Goal: Information Seeking & Learning: Compare options

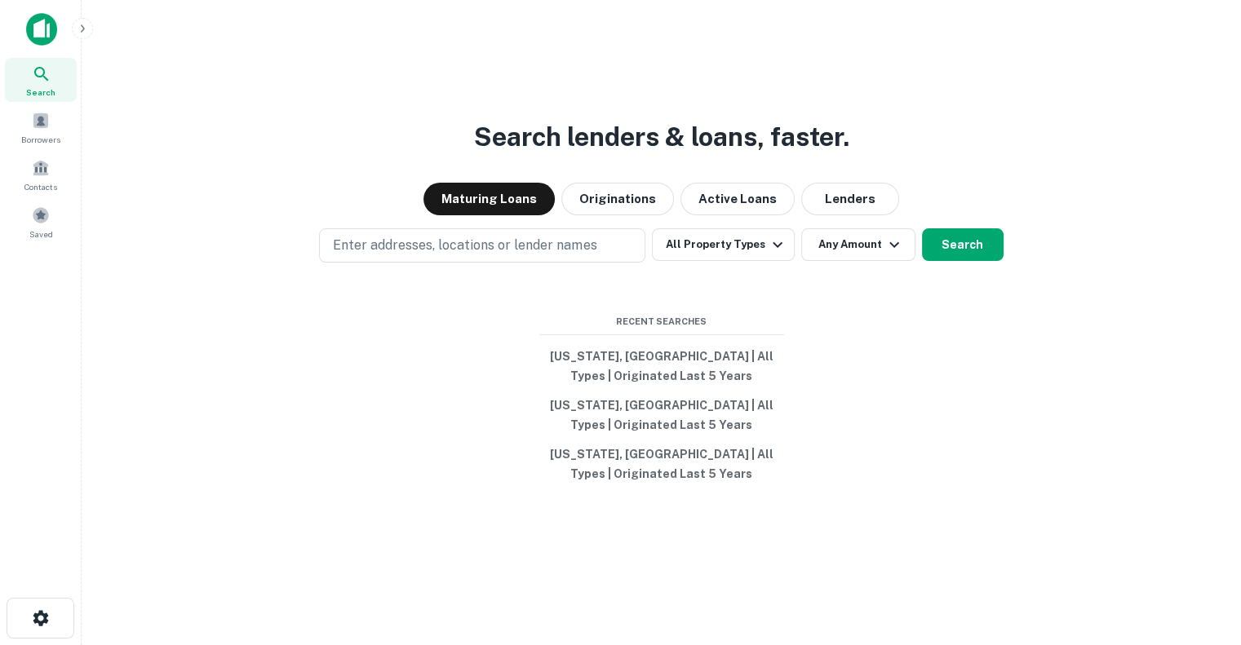
click at [800, 497] on div "Search lenders & loans, faster. Maturing Loans Originations Active Loans Lender…" at bounding box center [661, 361] width 1133 height 645
click at [656, 359] on button "[US_STATE], [GEOGRAPHIC_DATA] | All Types | Originated Last 5 Years" at bounding box center [661, 366] width 245 height 49
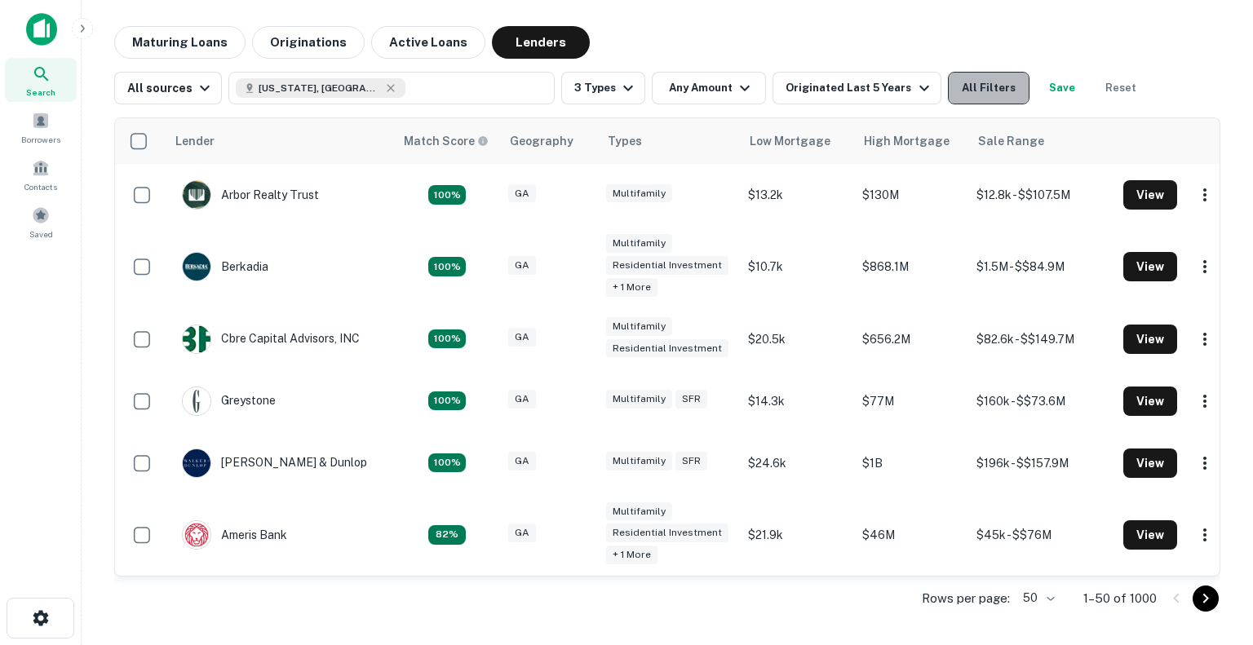
click at [974, 98] on button "All Filters" at bounding box center [989, 88] width 82 height 33
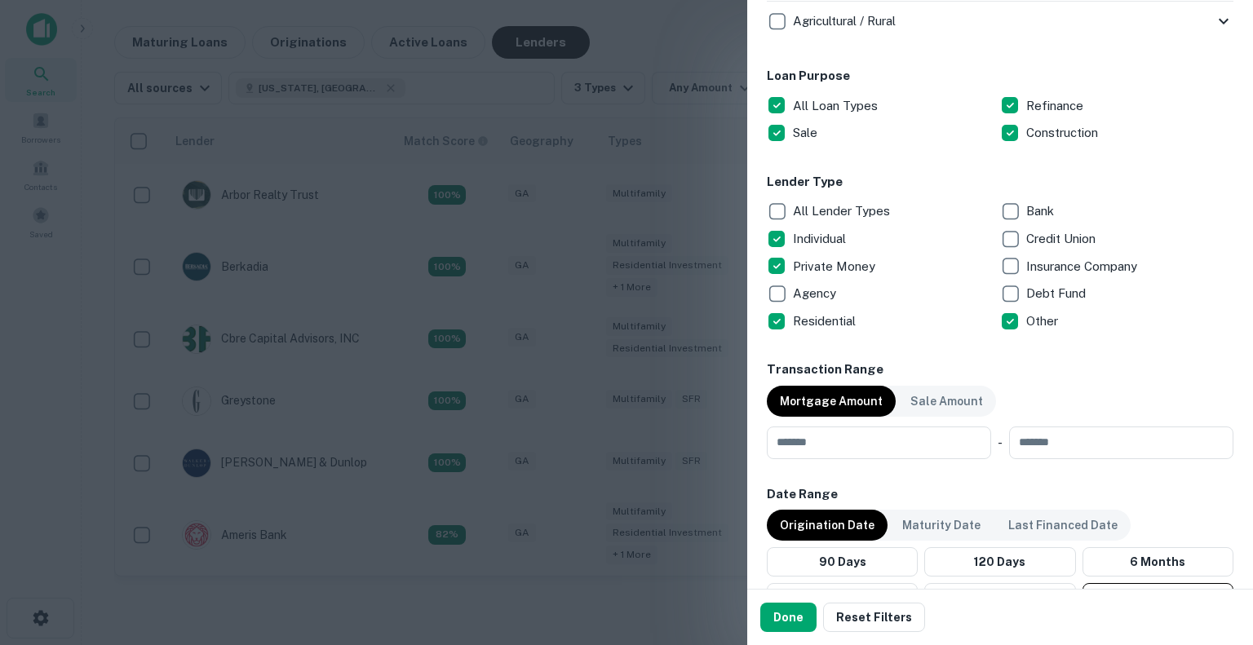
scroll to position [942, 0]
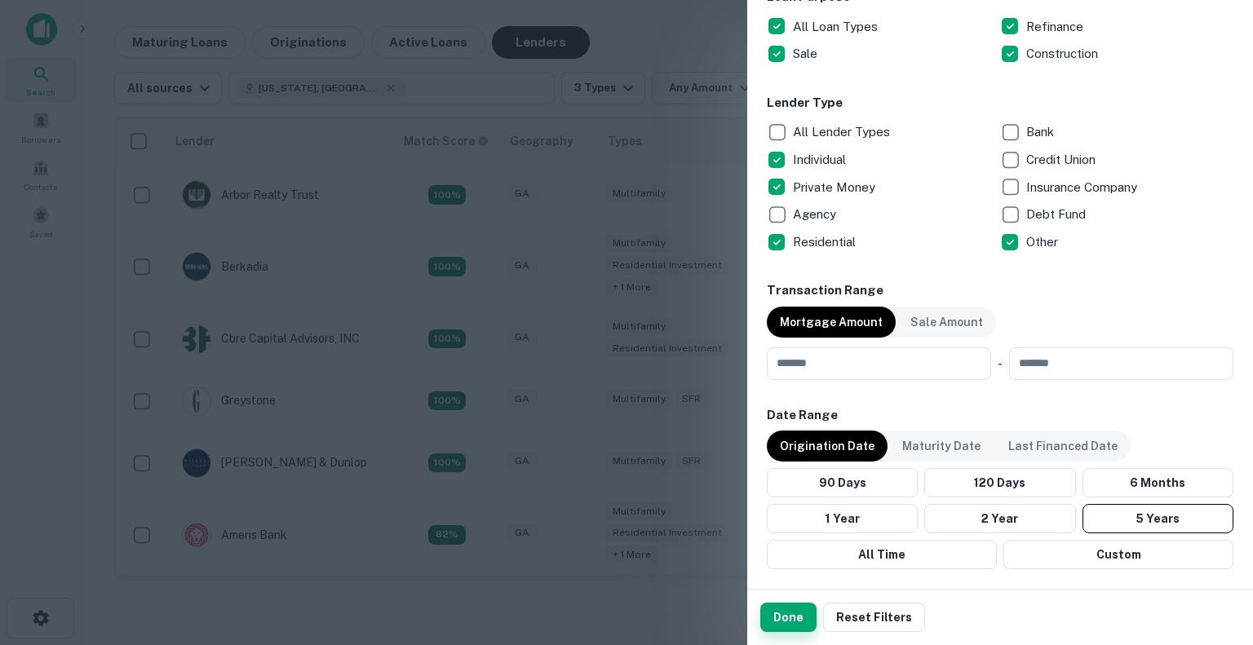
click at [791, 628] on button "Done" at bounding box center [788, 617] width 56 height 29
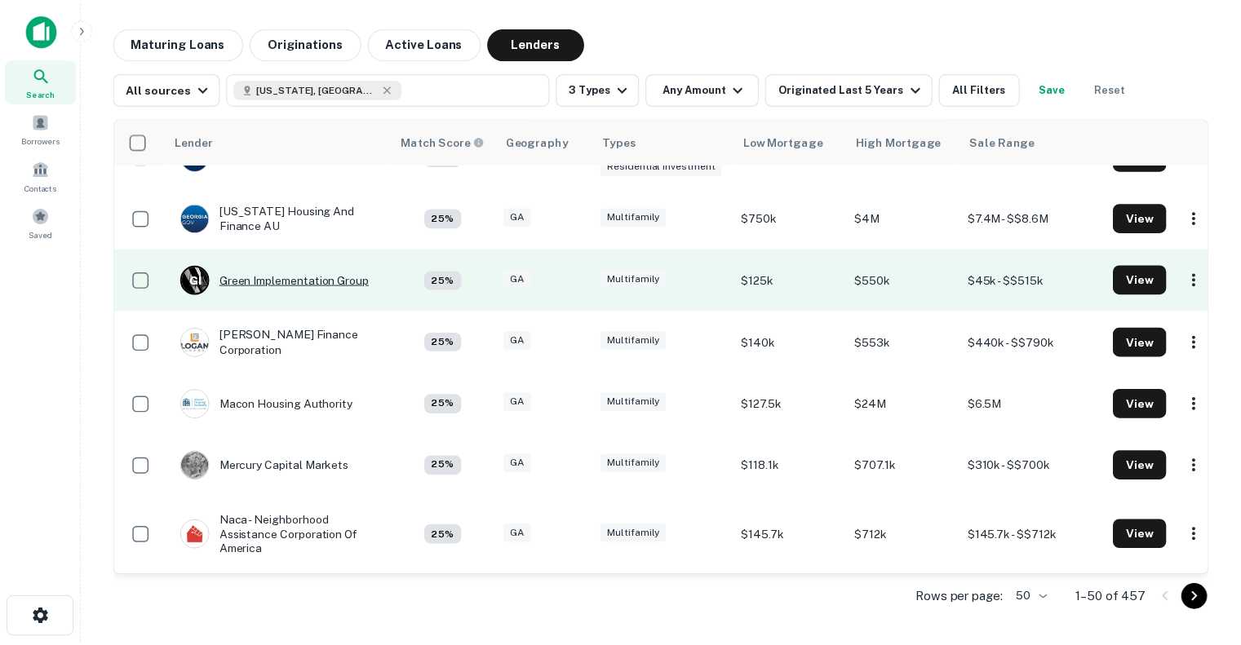
scroll to position [1904, 0]
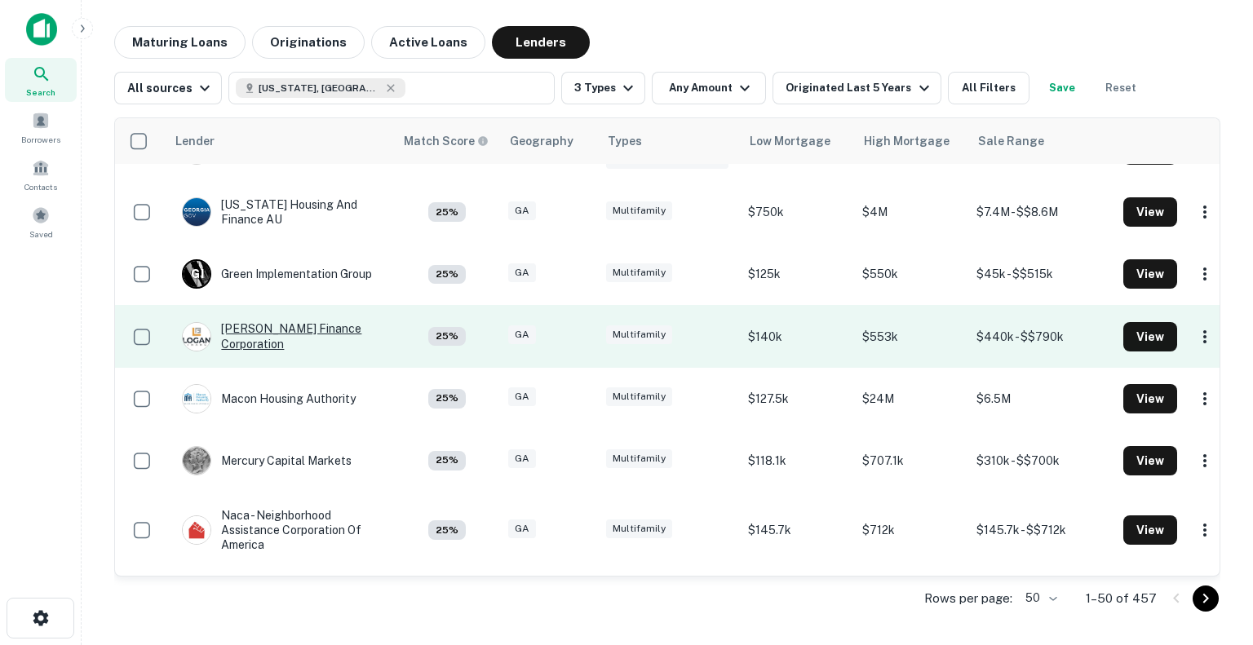
click at [284, 339] on div "[PERSON_NAME] Finance Corporation" at bounding box center [280, 335] width 196 height 29
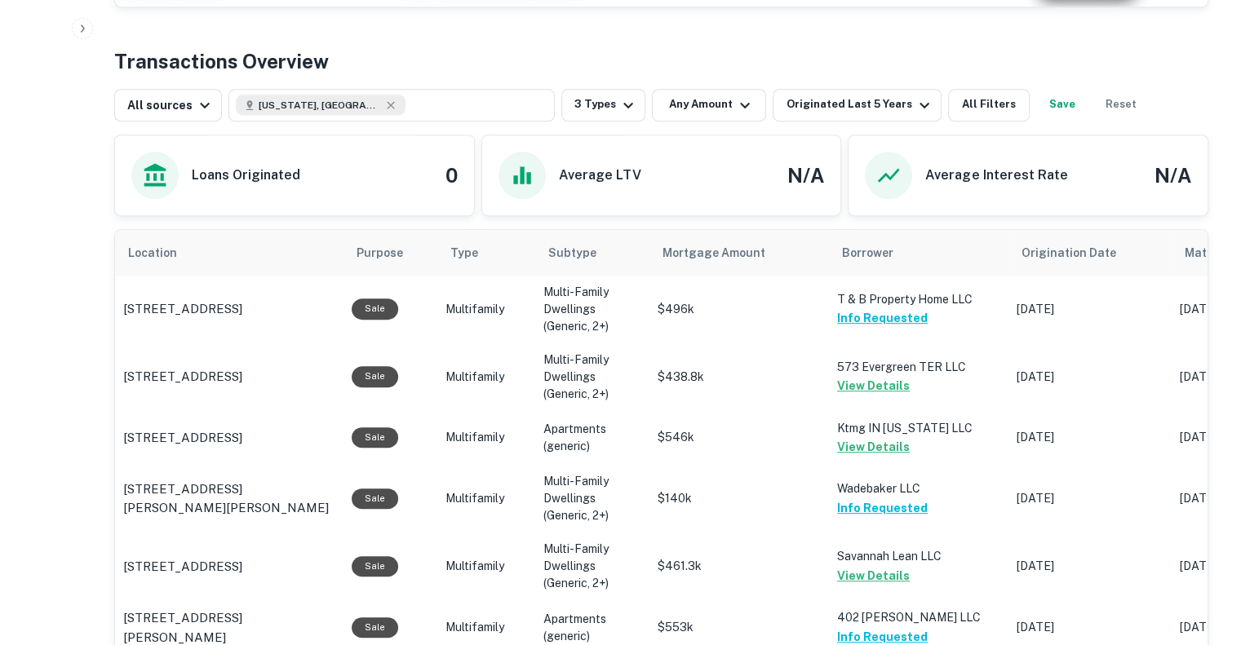
scroll to position [827, 0]
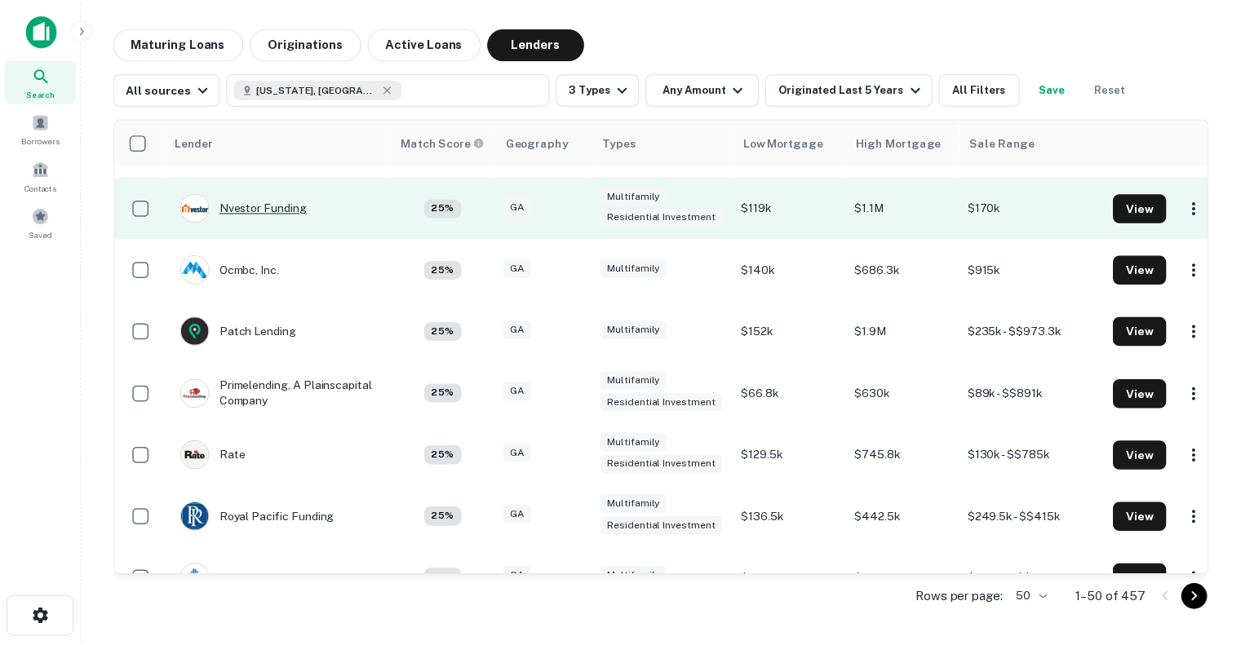
scroll to position [2437, 0]
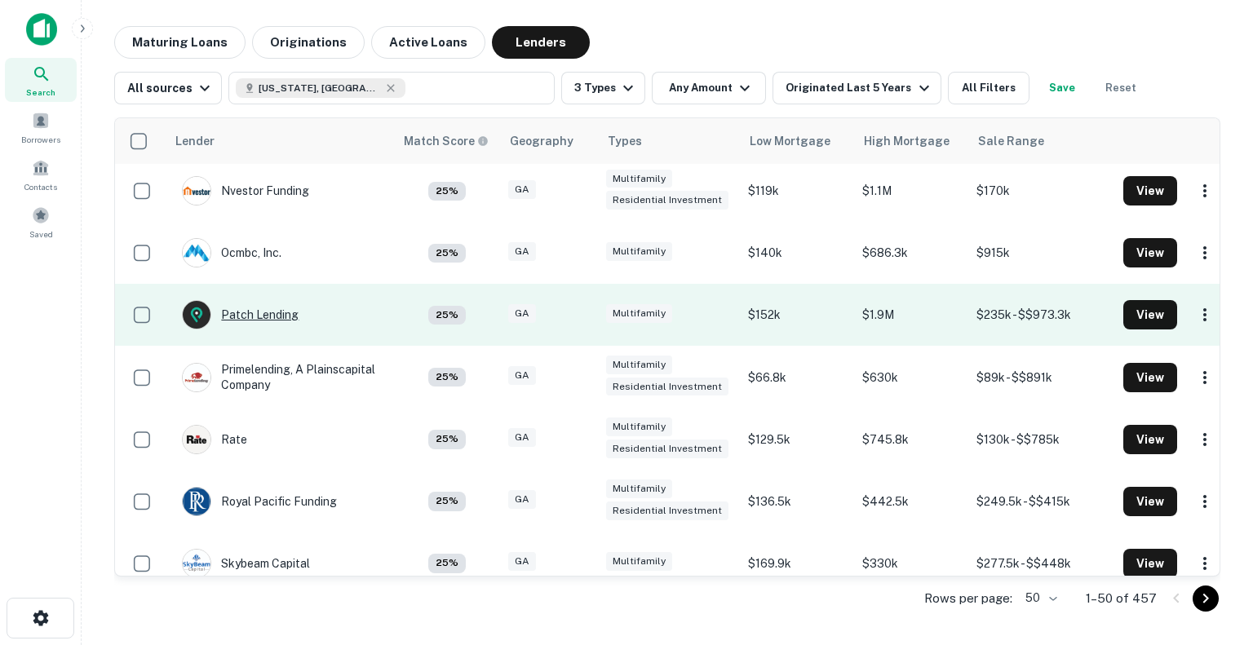
click at [252, 320] on div "Patch Lending" at bounding box center [240, 314] width 117 height 29
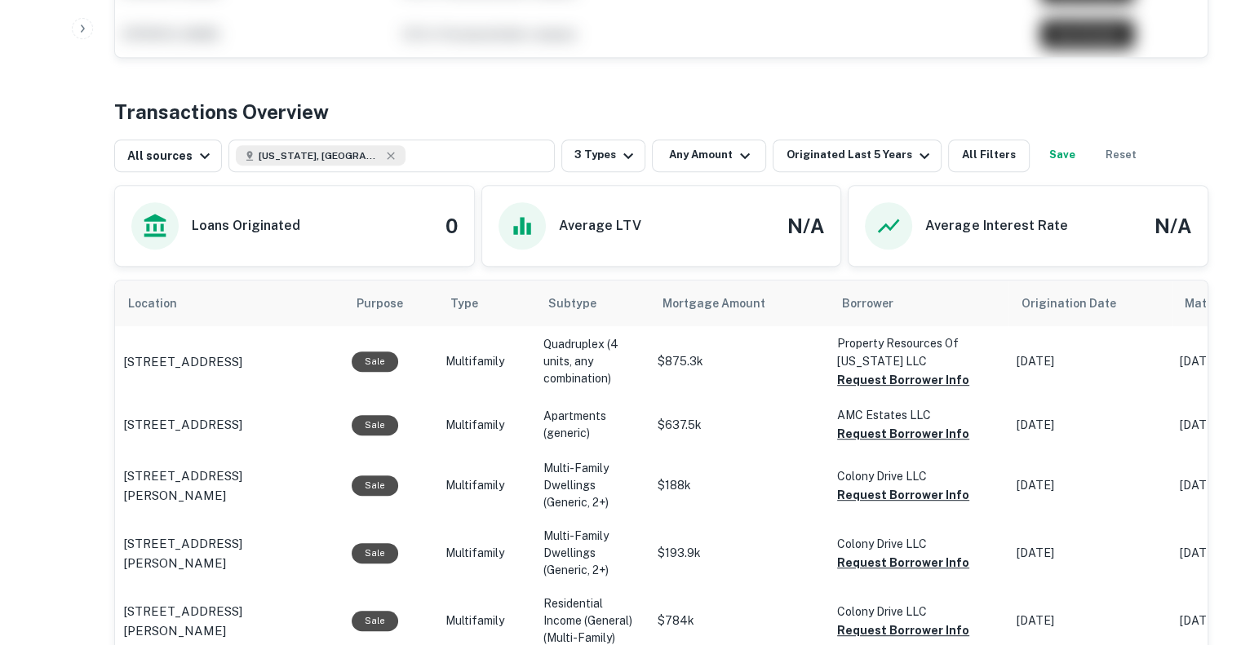
scroll to position [757, 0]
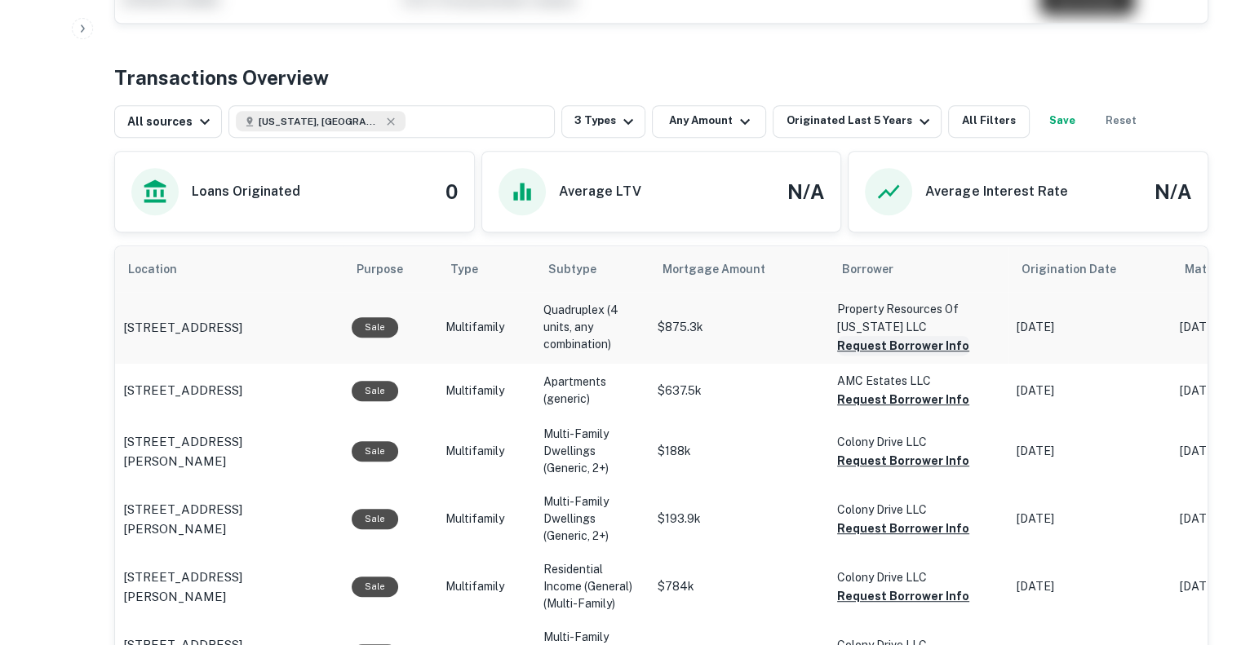
click at [889, 342] on button "Request Borrower Info" at bounding box center [903, 346] width 132 height 20
click at [872, 394] on button "Request Borrower Info" at bounding box center [903, 400] width 132 height 20
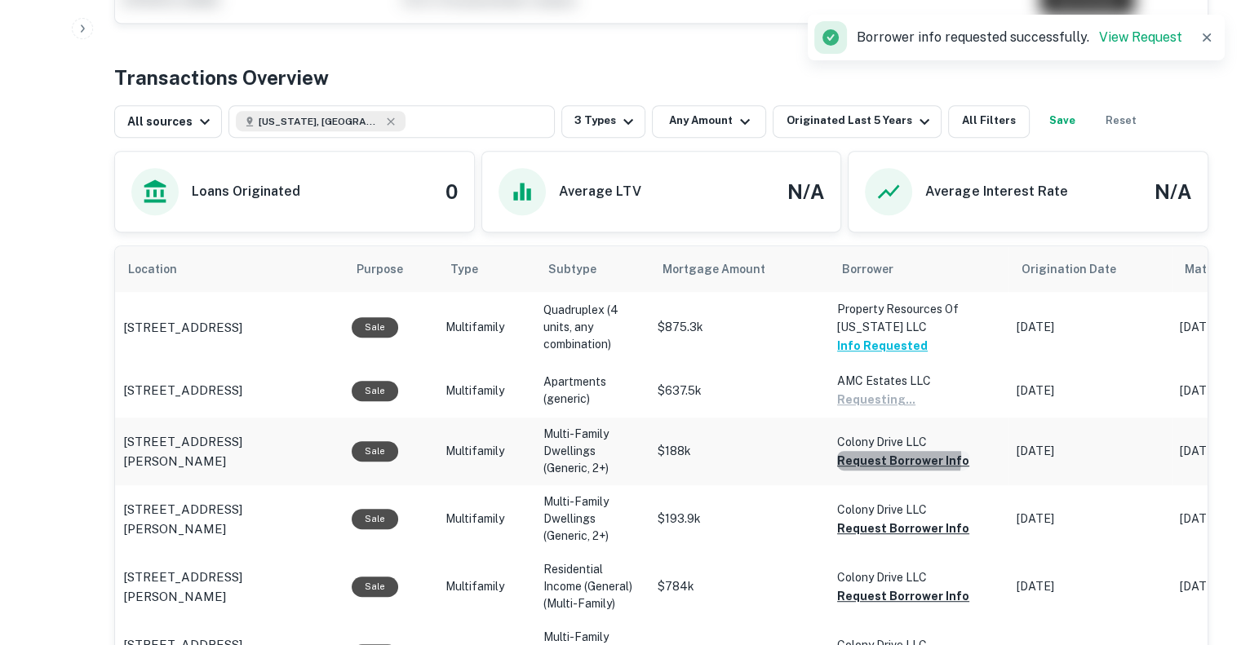
click at [850, 455] on button "Request Borrower Info" at bounding box center [903, 461] width 132 height 20
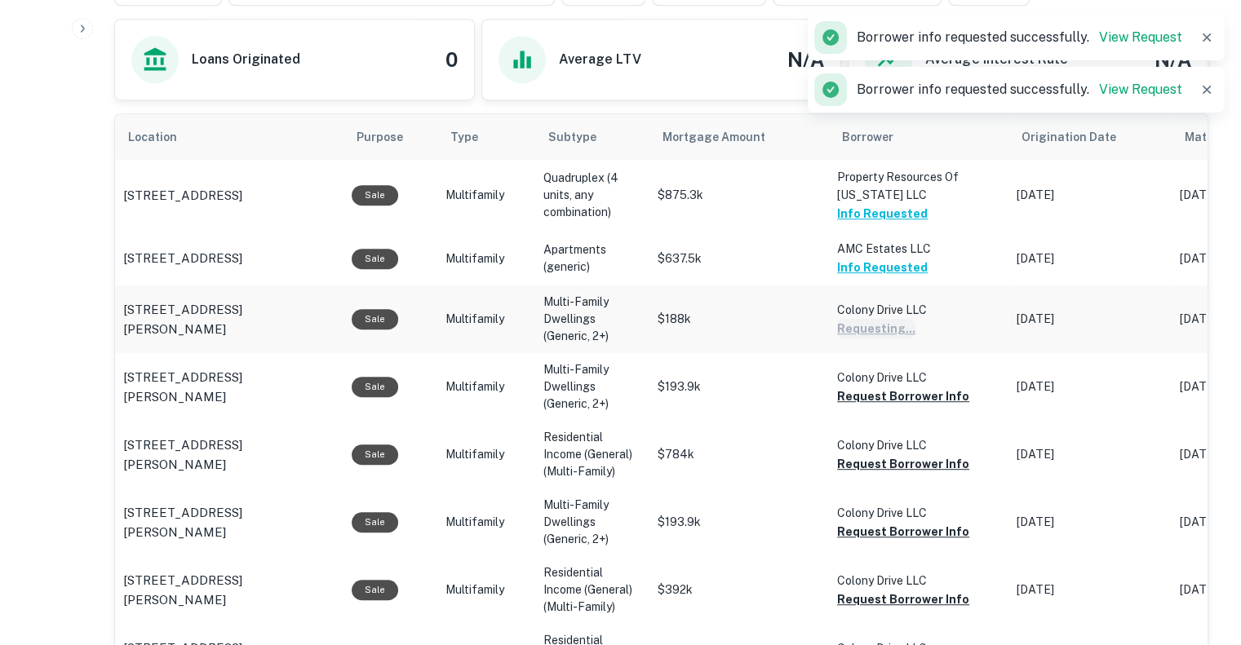
scroll to position [894, 0]
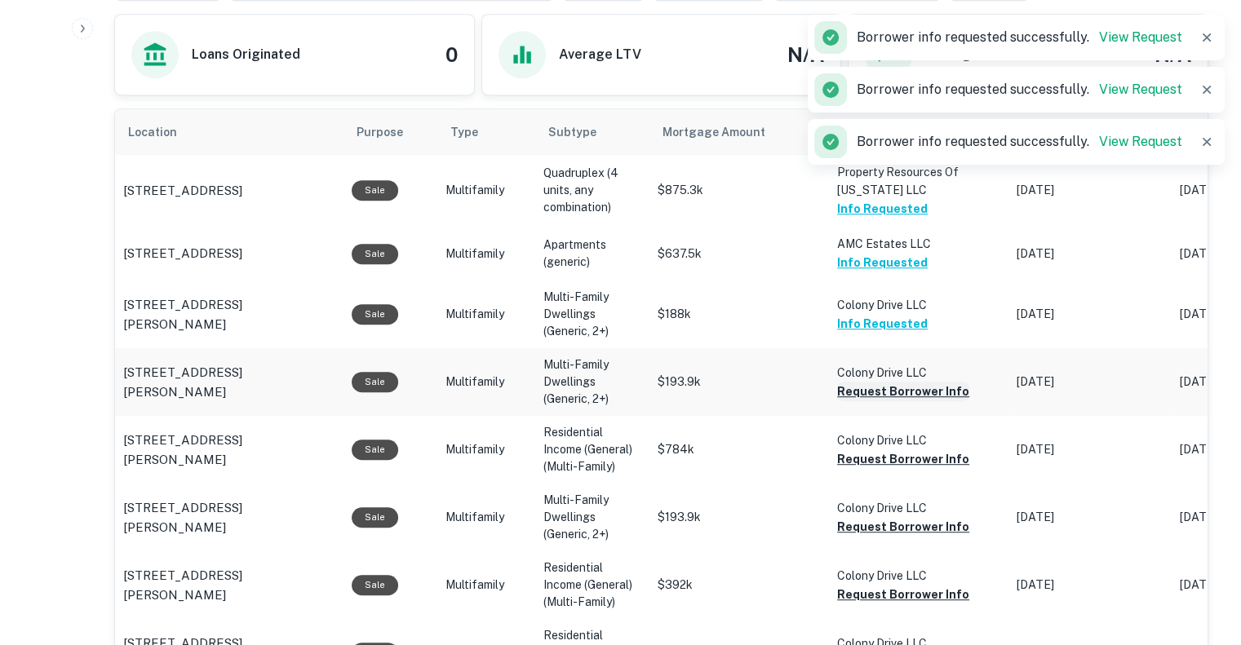
click at [878, 383] on button "Request Borrower Info" at bounding box center [903, 392] width 132 height 20
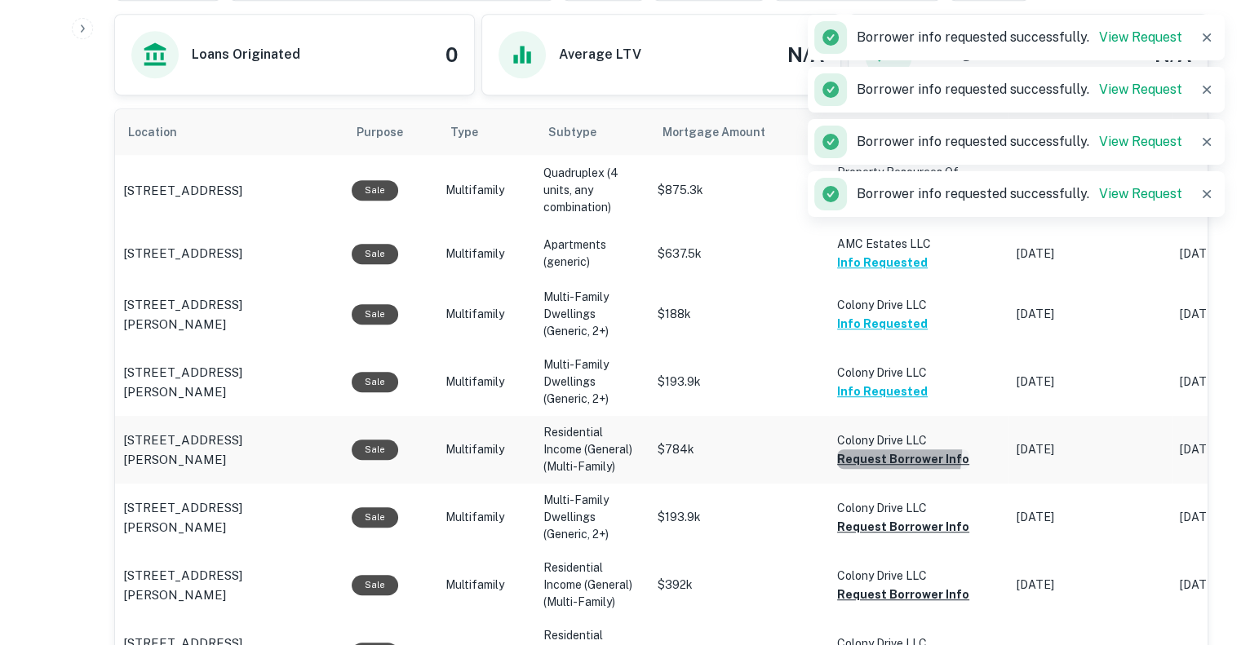
click at [871, 451] on button "Request Borrower Info" at bounding box center [903, 460] width 132 height 20
click at [878, 528] on button "Request Borrower Info" at bounding box center [903, 527] width 132 height 20
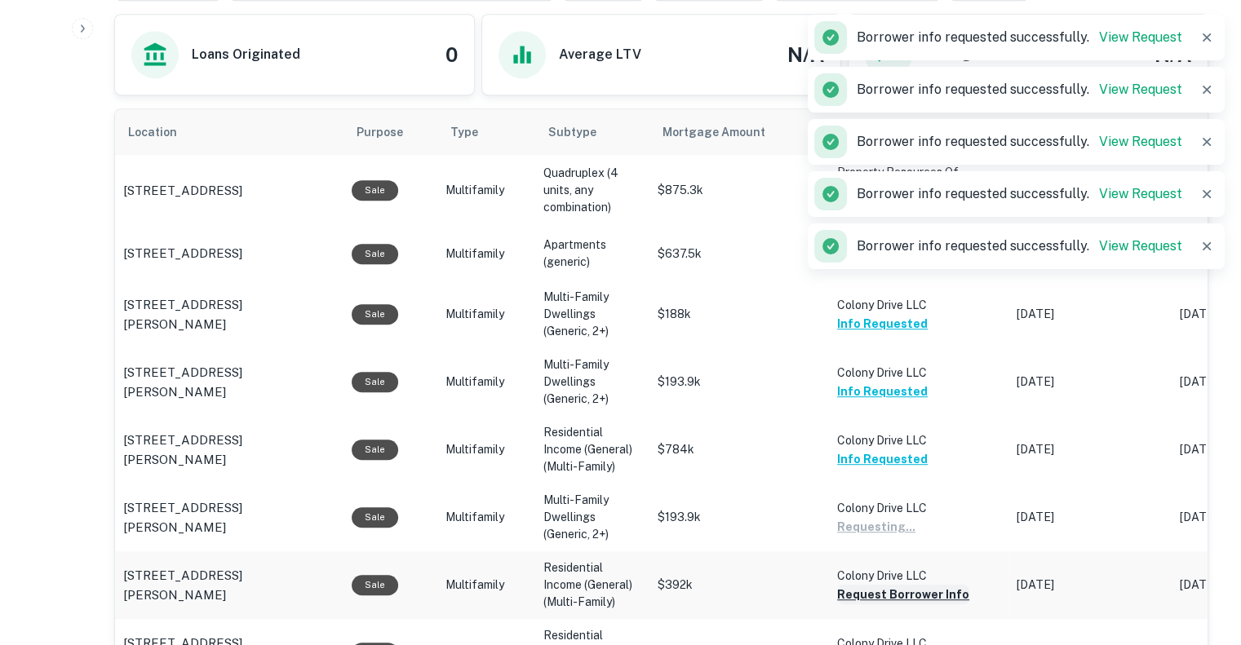
click at [881, 593] on button "Request Borrower Info" at bounding box center [903, 595] width 132 height 20
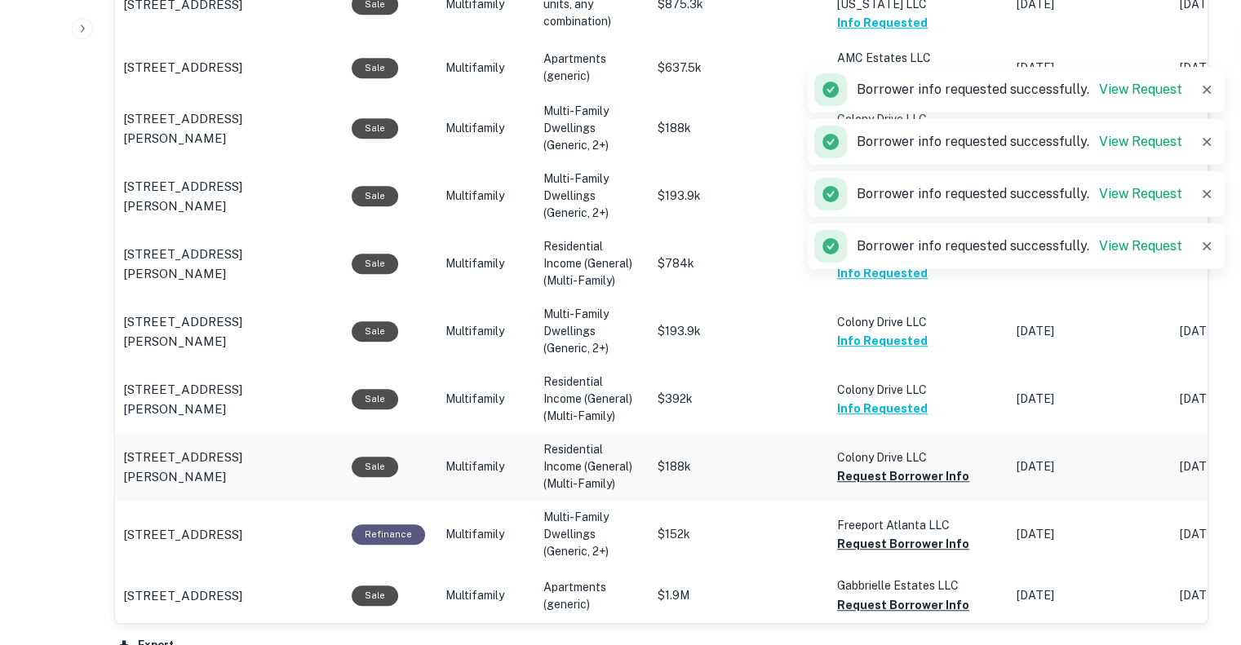
scroll to position [1082, 0]
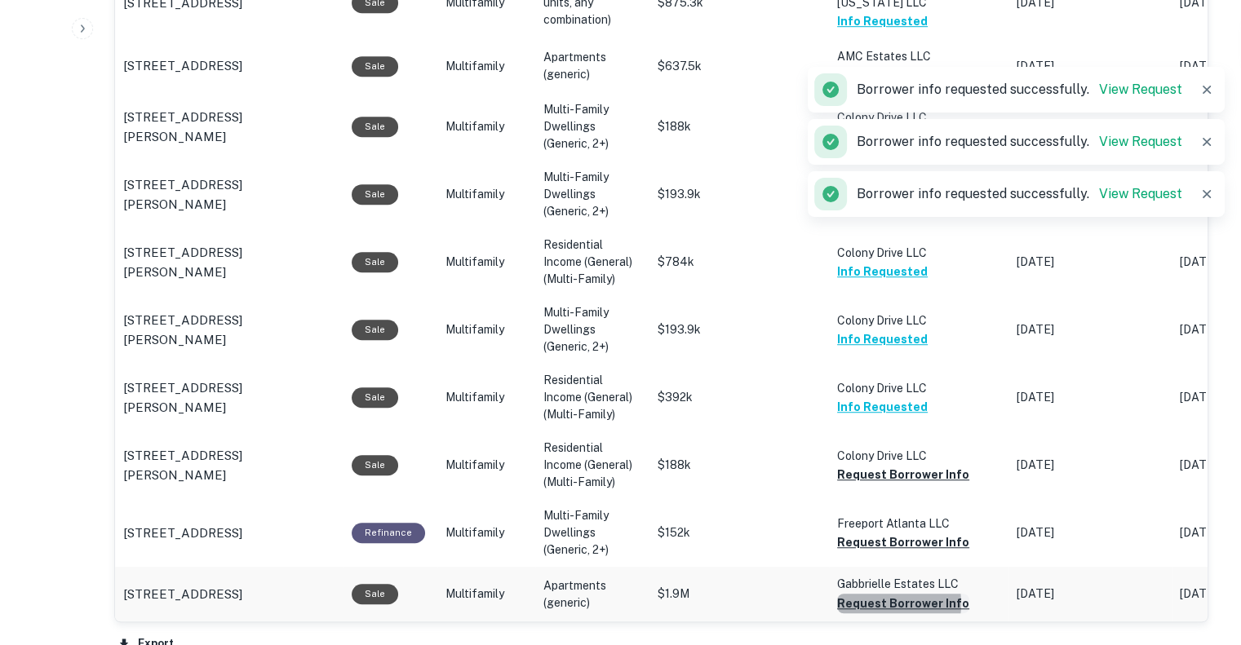
click at [876, 602] on button "Request Borrower Info" at bounding box center [903, 604] width 132 height 20
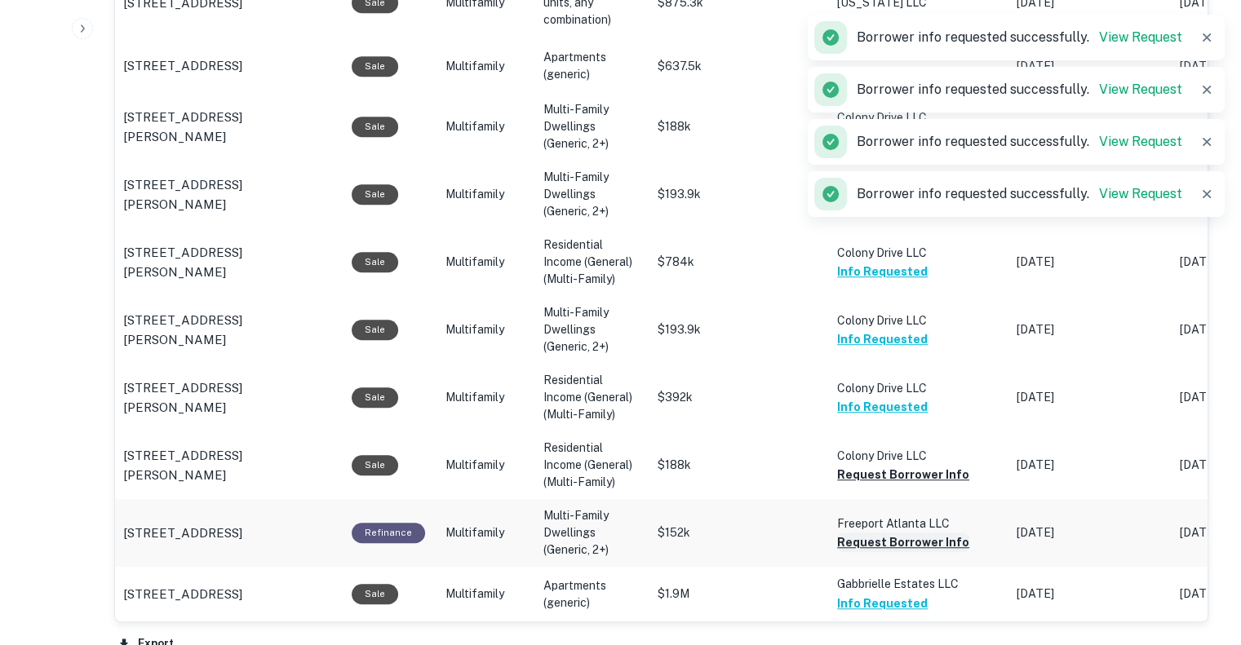
click at [880, 544] on button "Request Borrower Info" at bounding box center [903, 543] width 132 height 20
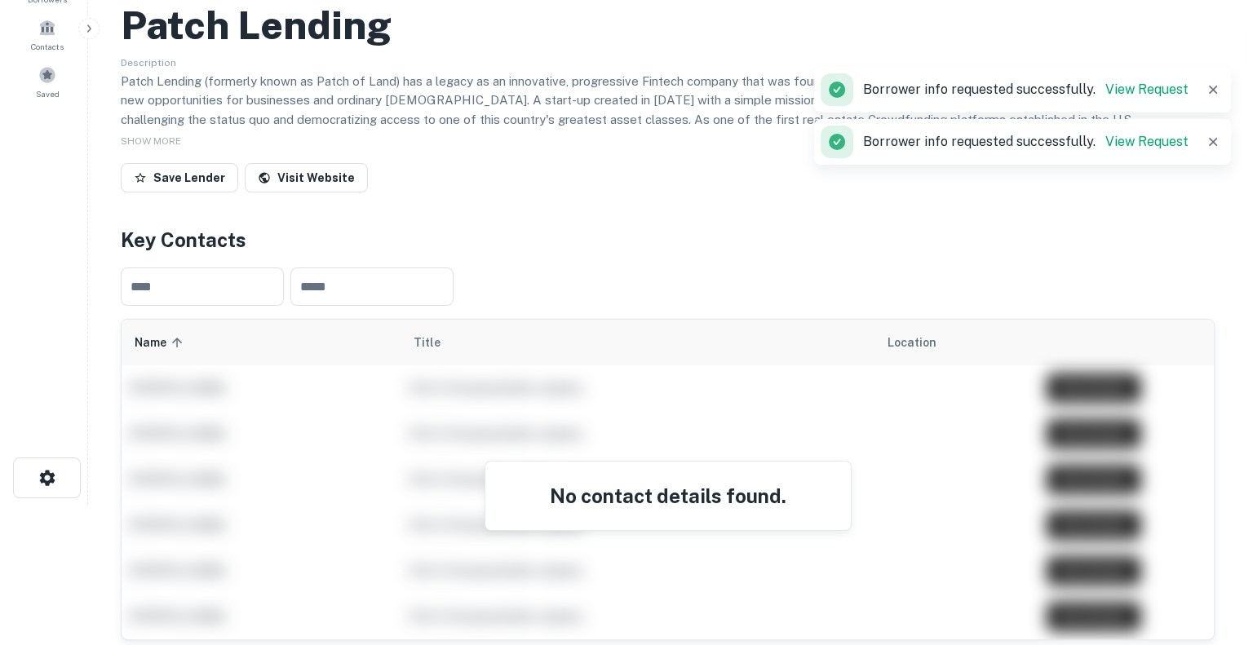
scroll to position [0, 0]
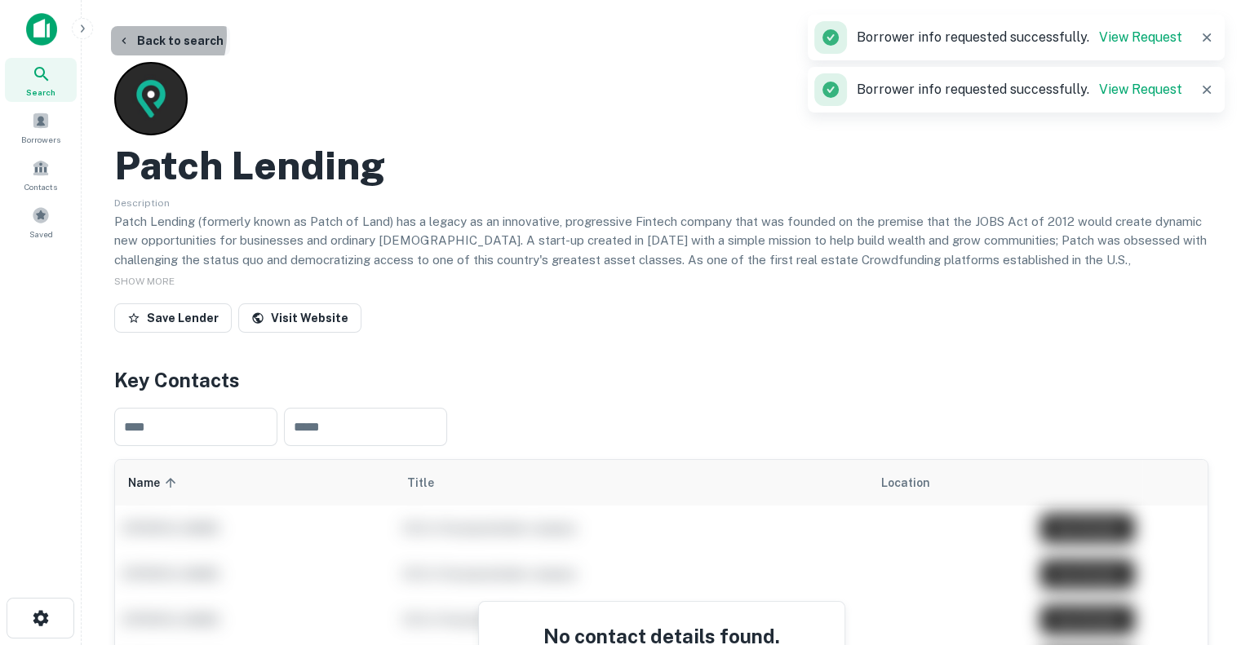
click at [140, 35] on button "Back to search" at bounding box center [170, 40] width 119 height 29
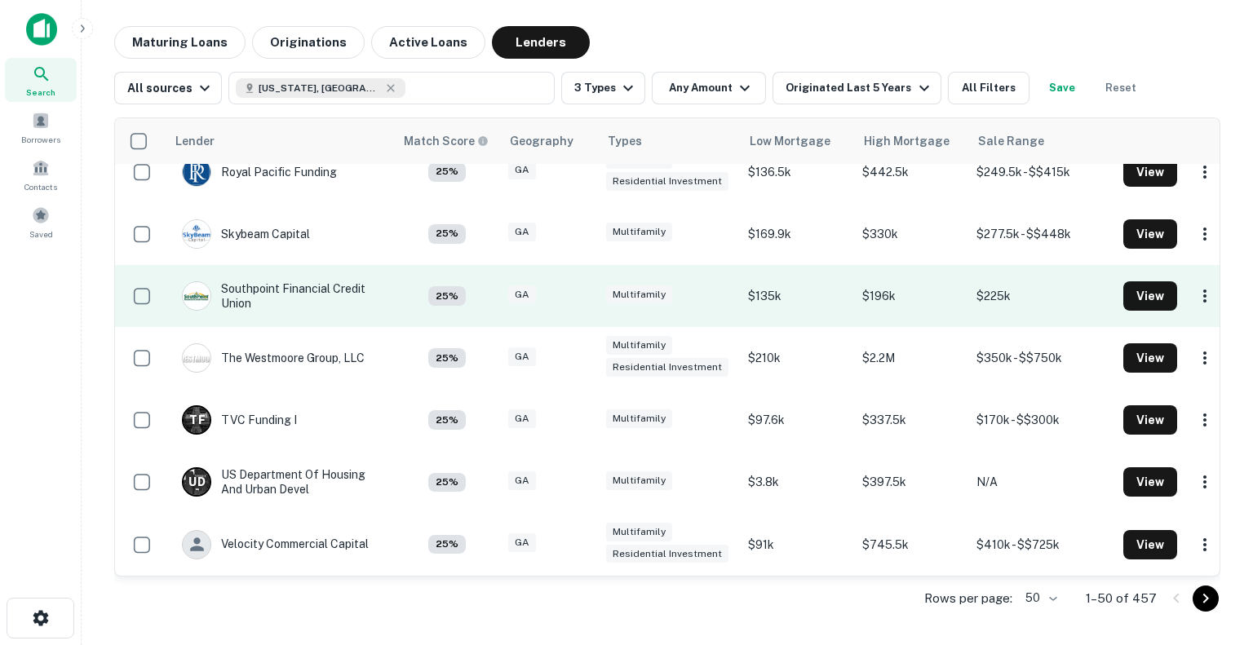
scroll to position [2777, 0]
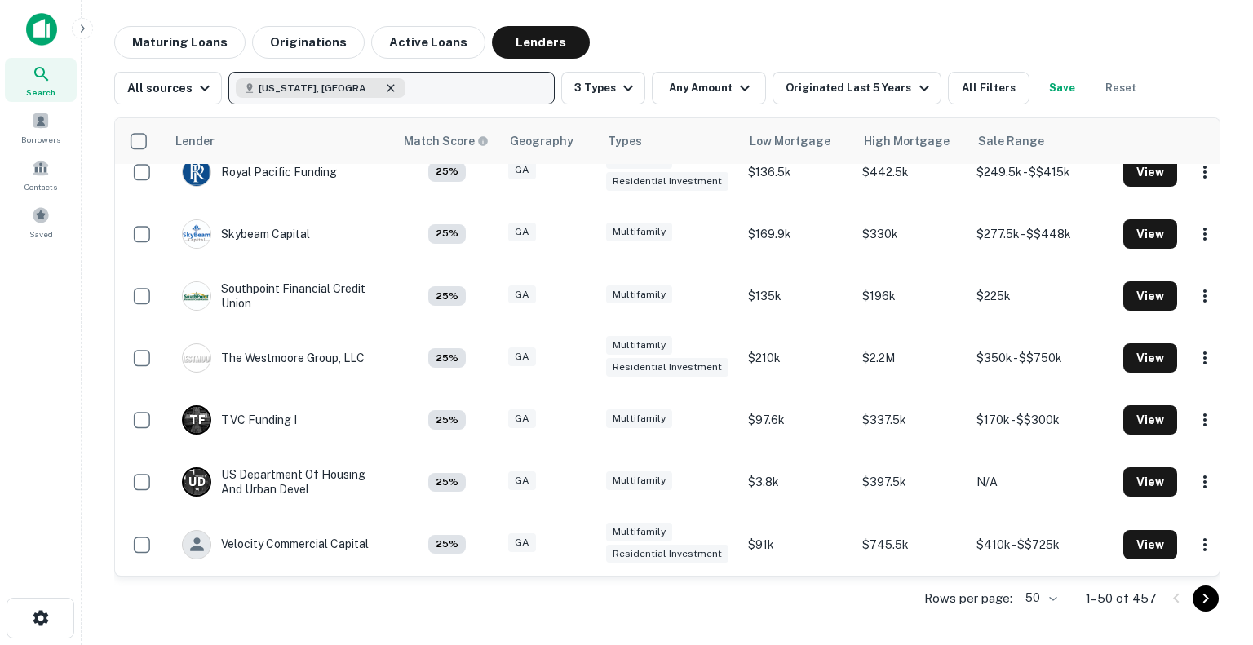
click at [384, 89] on icon "button" at bounding box center [390, 88] width 13 height 13
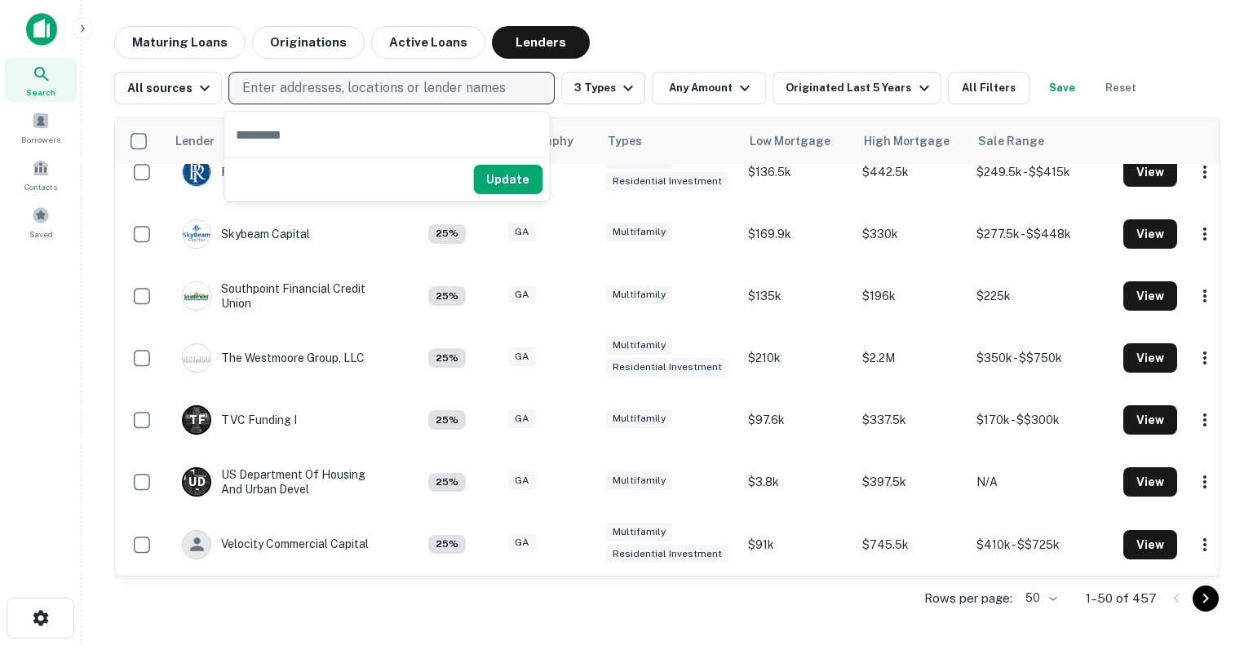
click at [320, 87] on p "Enter addresses, locations or lender names" at bounding box center [374, 88] width 264 height 20
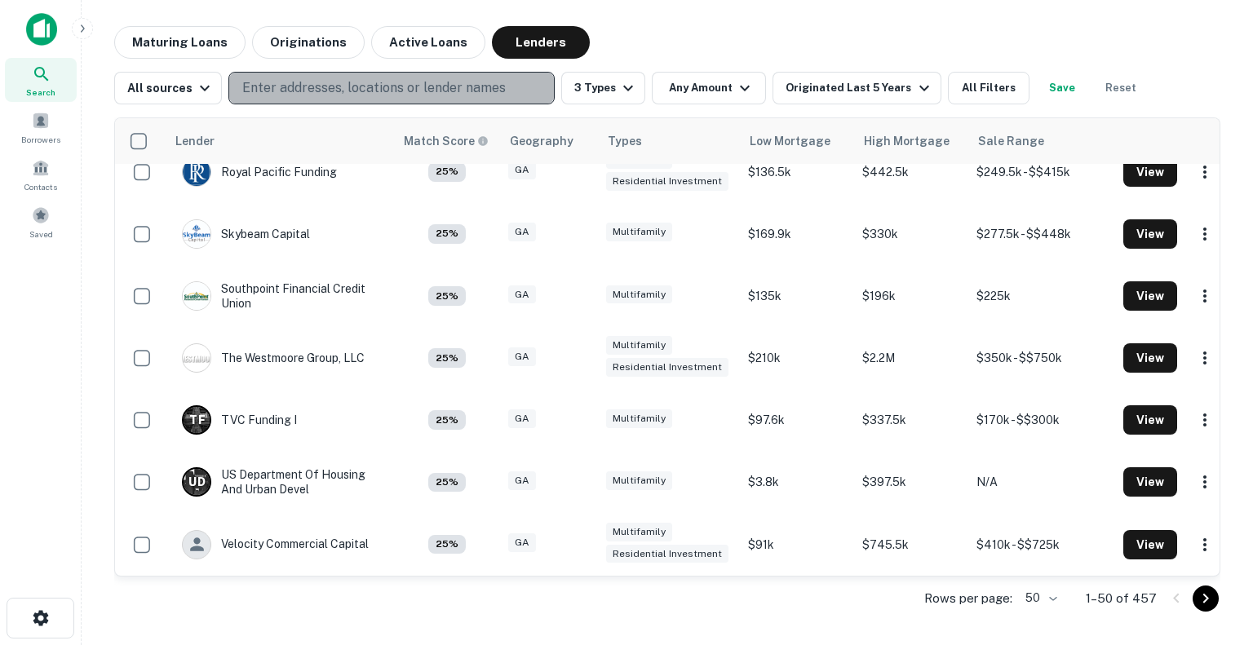
click at [274, 72] on button "Enter addresses, locations or lender names" at bounding box center [391, 88] width 326 height 33
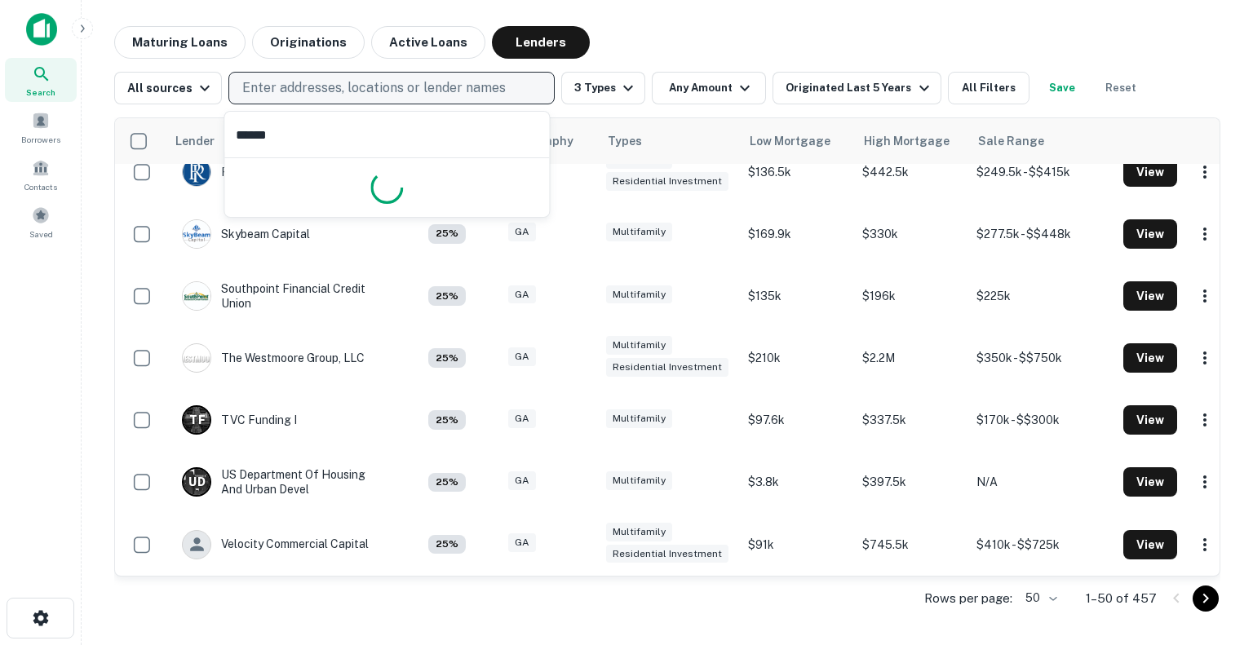
type input "*******"
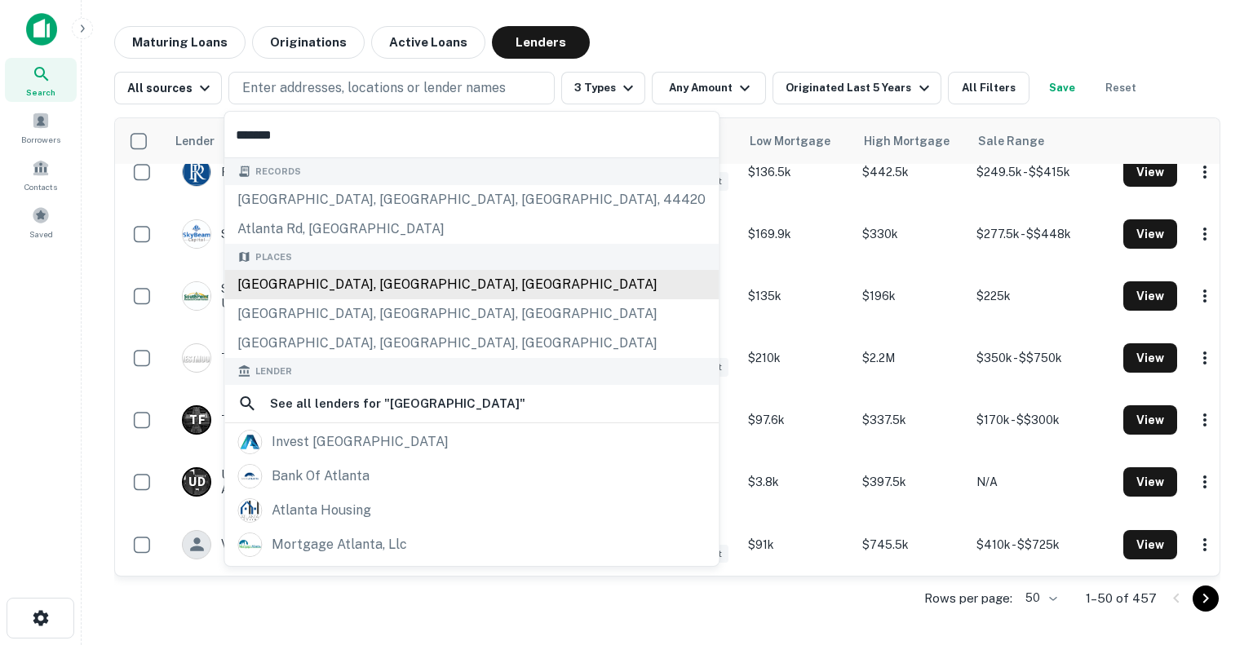
click at [349, 279] on div "[GEOGRAPHIC_DATA], [GEOGRAPHIC_DATA], [GEOGRAPHIC_DATA]" at bounding box center [471, 284] width 494 height 29
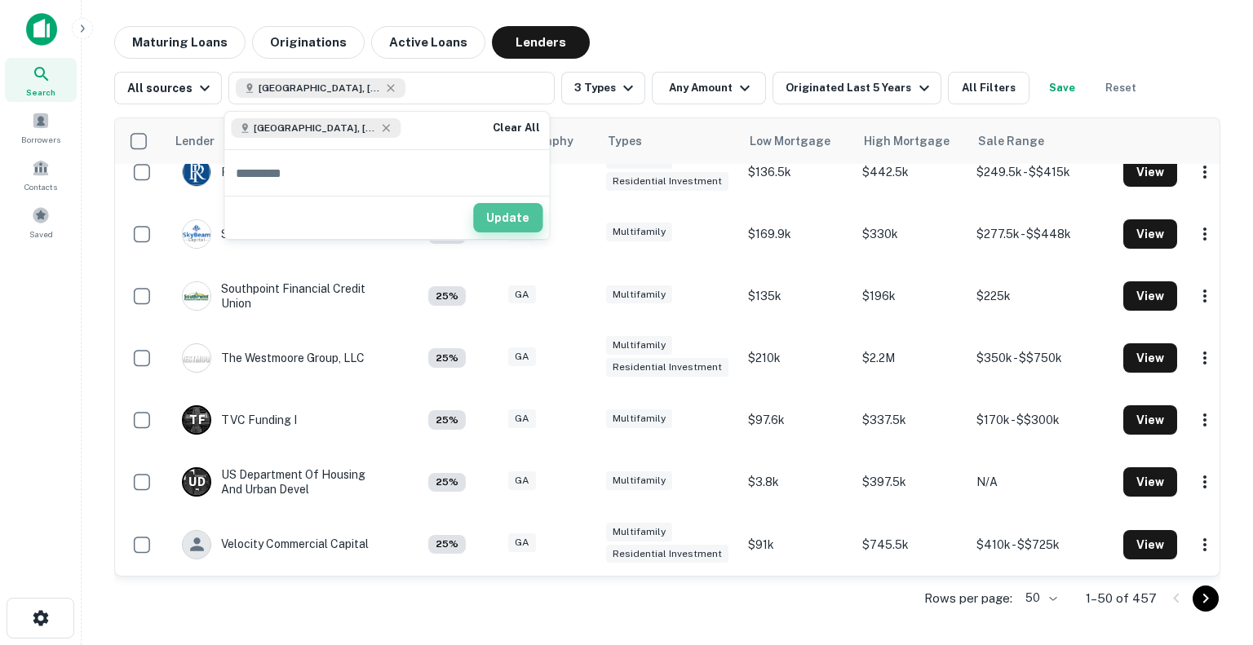
click at [493, 207] on button "Update" at bounding box center [507, 217] width 69 height 29
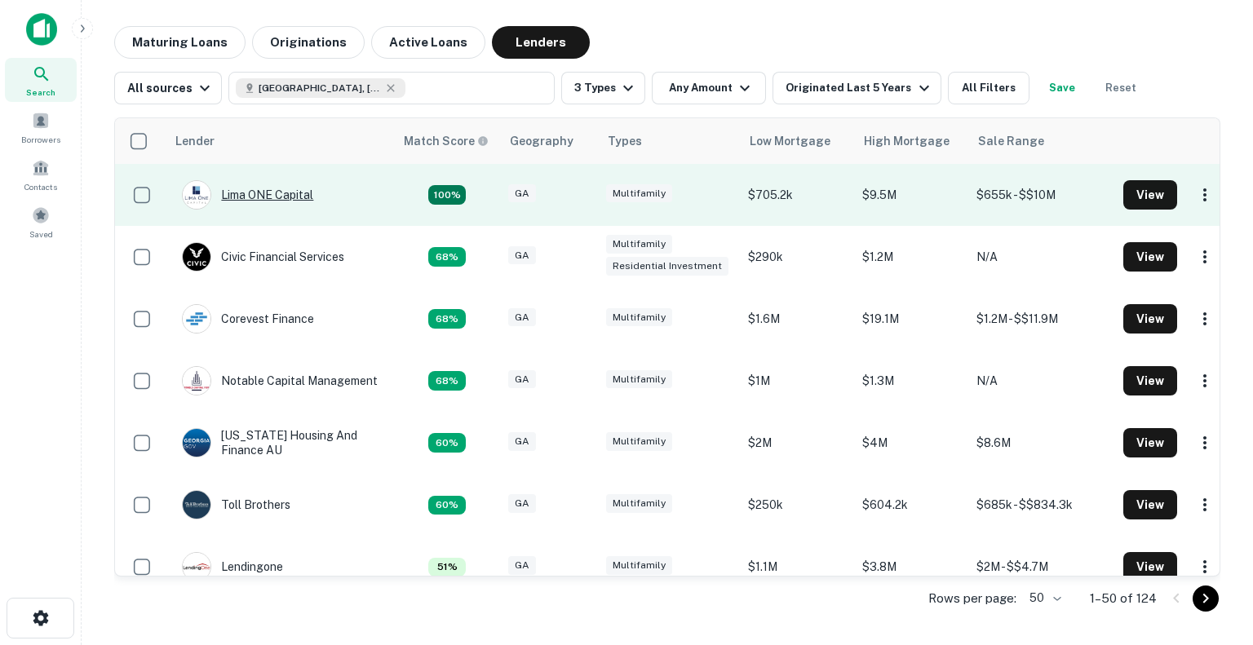
click at [276, 188] on div "Lima ONE Capital" at bounding box center [247, 194] width 131 height 29
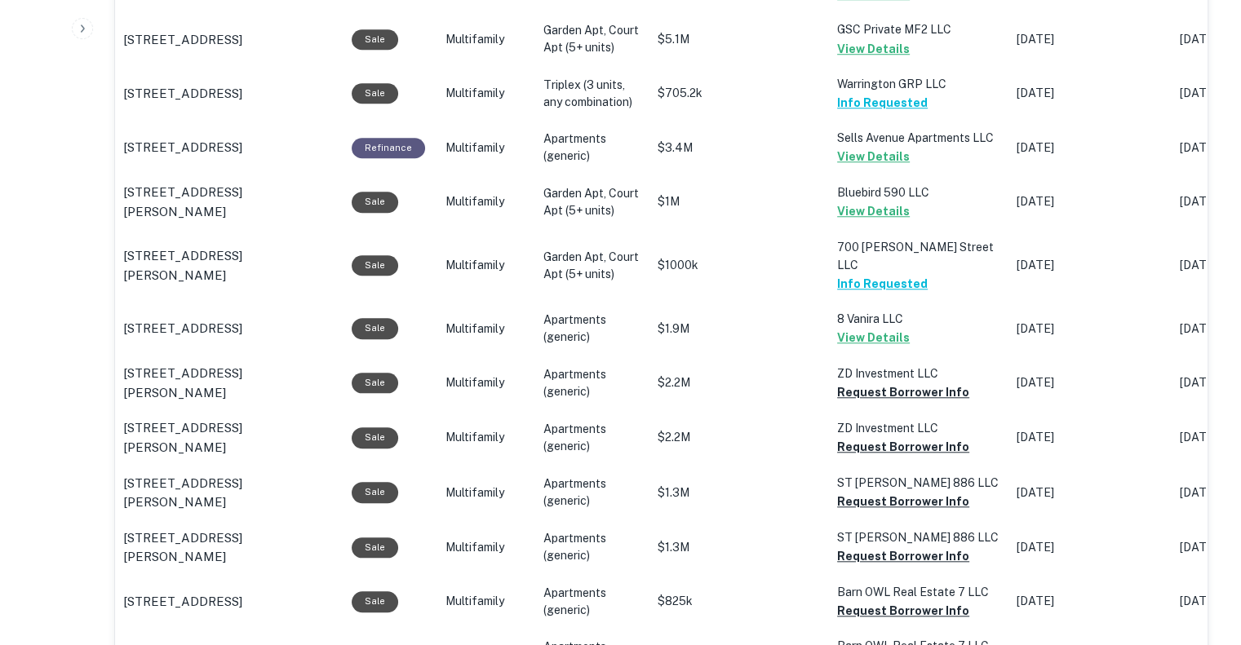
scroll to position [1456, 0]
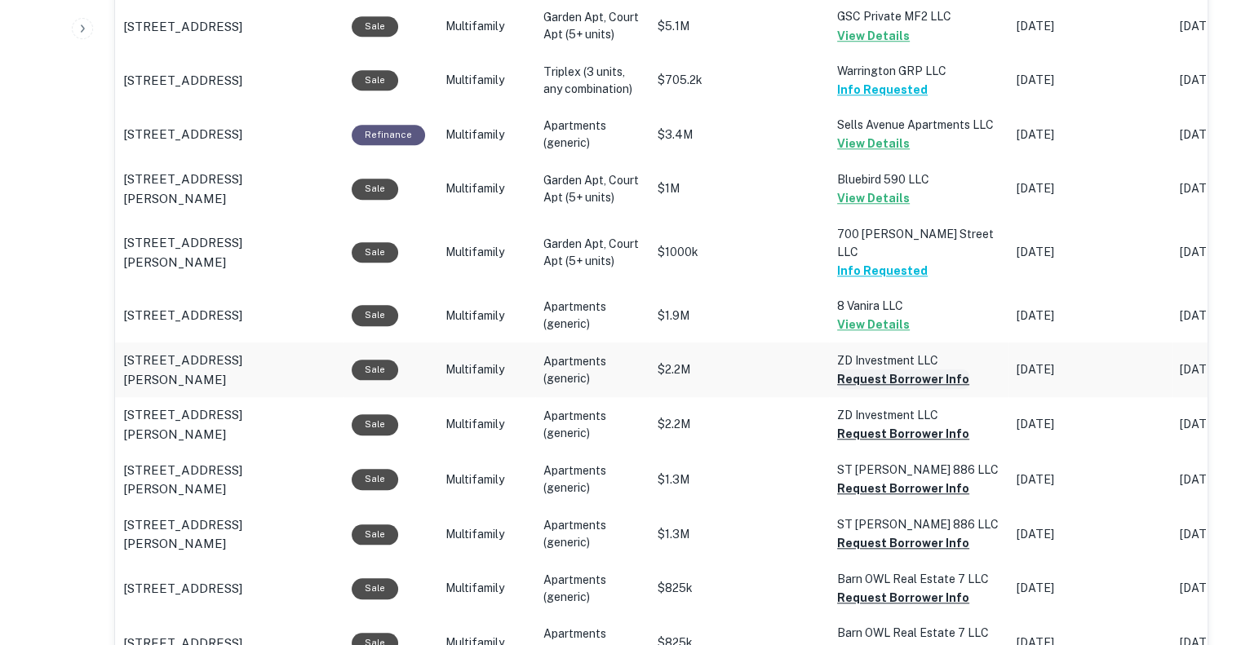
click at [907, 370] on button "Request Borrower Info" at bounding box center [903, 380] width 132 height 20
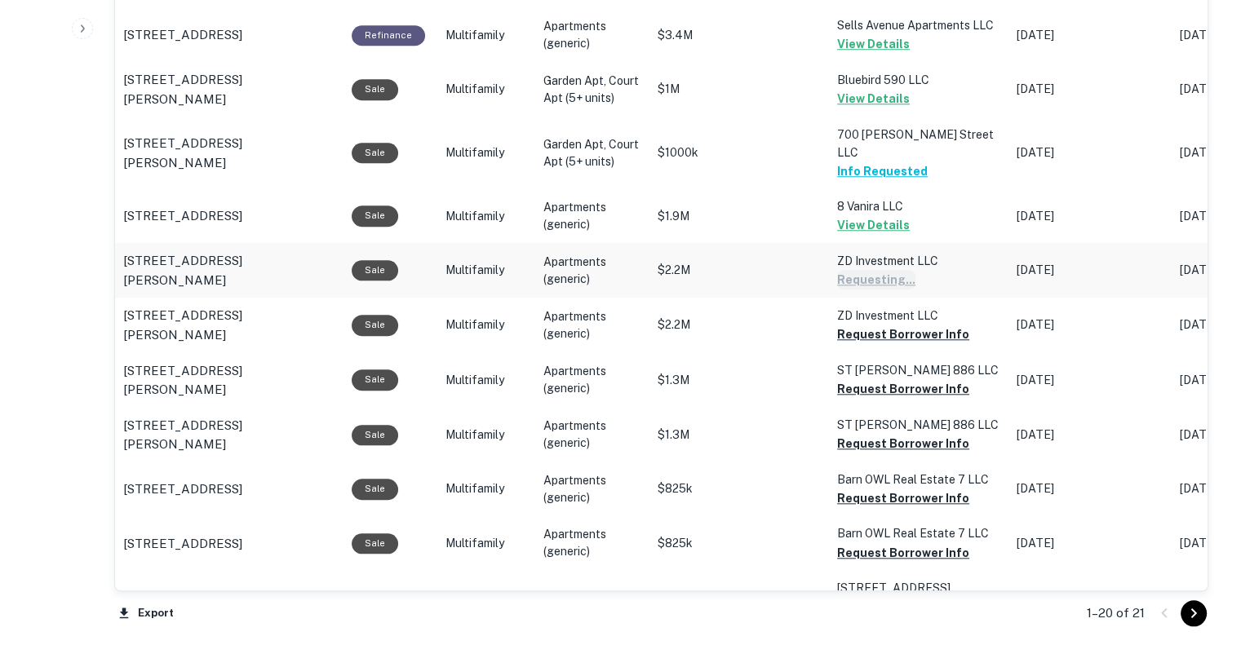
scroll to position [1560, 0]
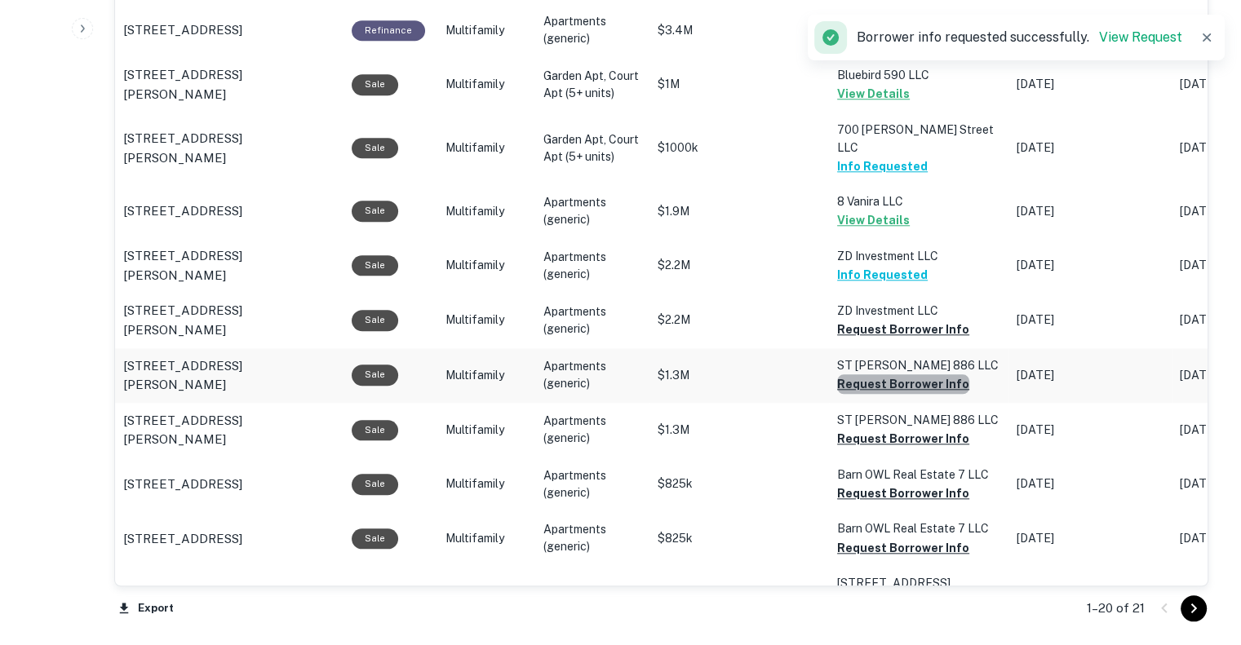
click at [906, 375] on button "Request Borrower Info" at bounding box center [903, 385] width 132 height 20
click at [886, 484] on button "Request Borrower Info" at bounding box center [903, 494] width 132 height 20
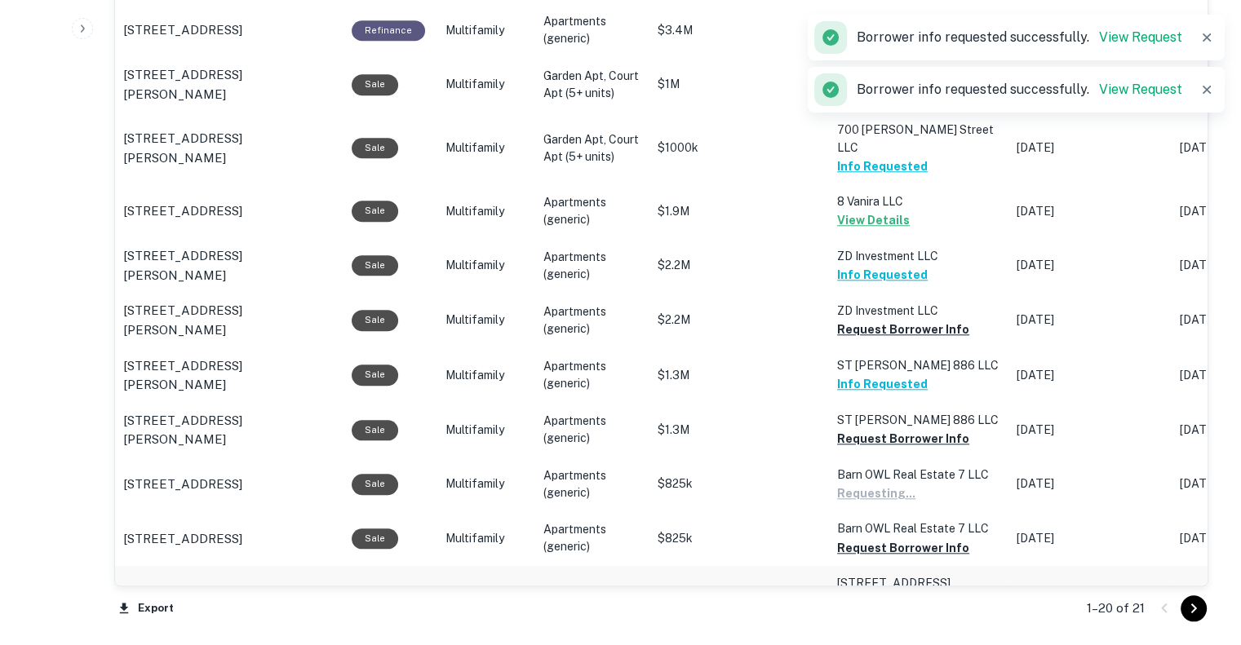
click at [876, 610] on button "Request Borrower Info" at bounding box center [903, 620] width 132 height 20
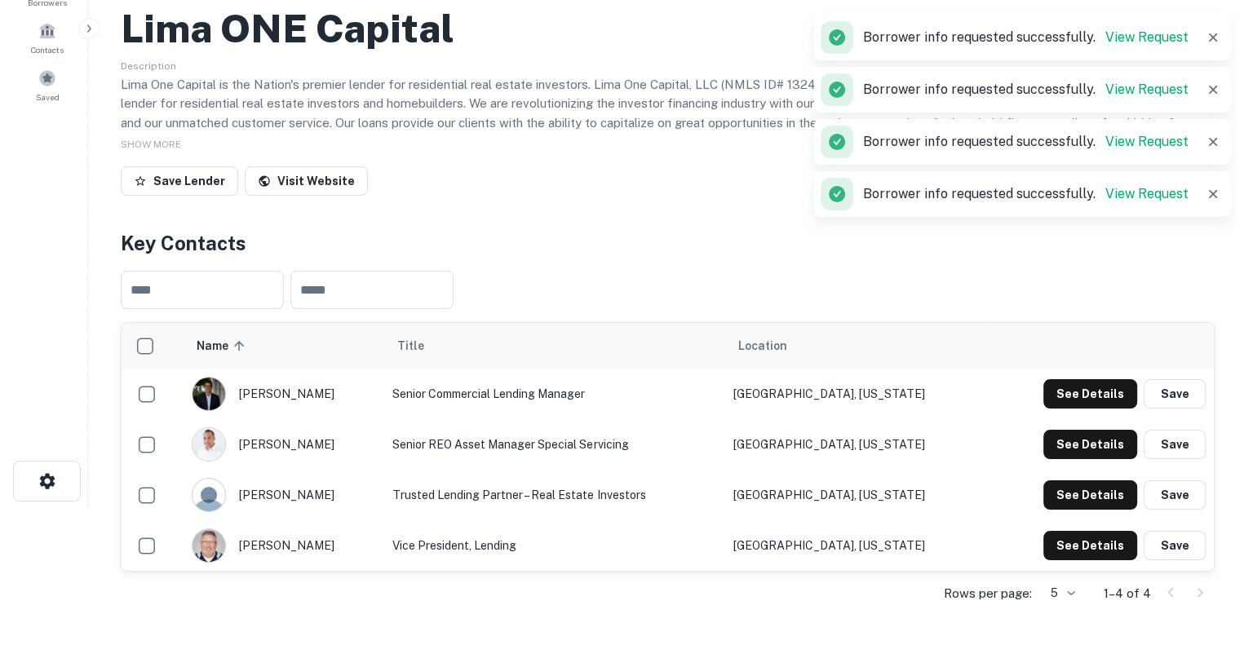
scroll to position [0, 0]
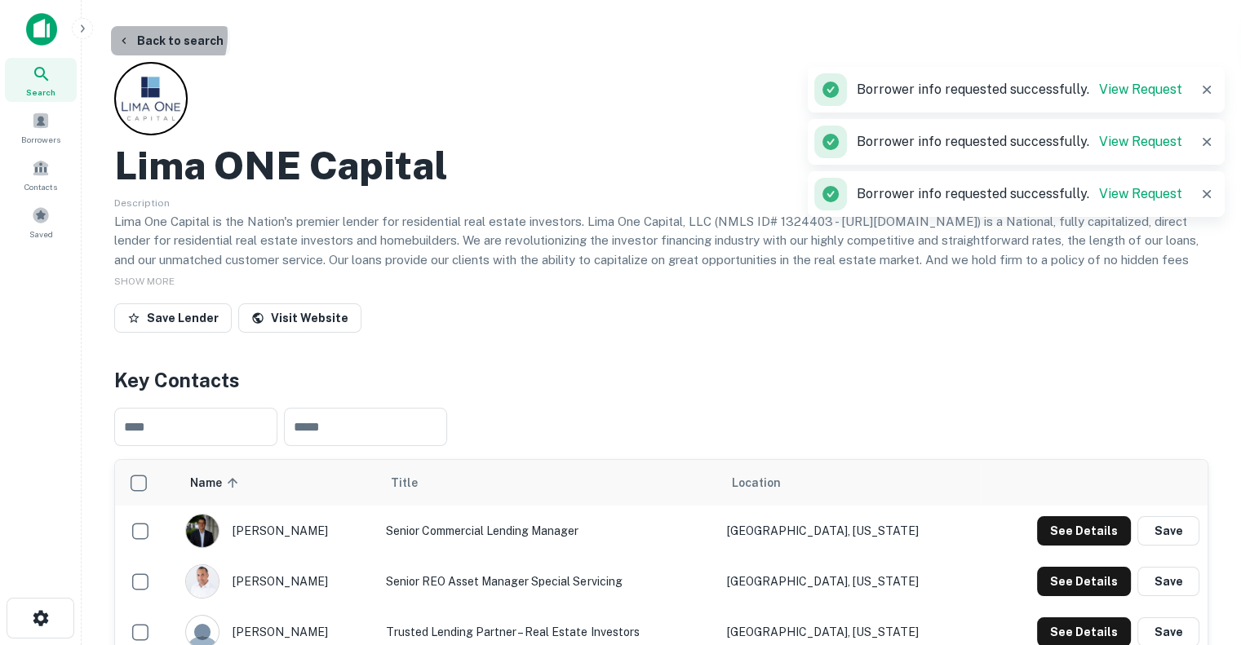
click at [147, 35] on button "Back to search" at bounding box center [170, 40] width 119 height 29
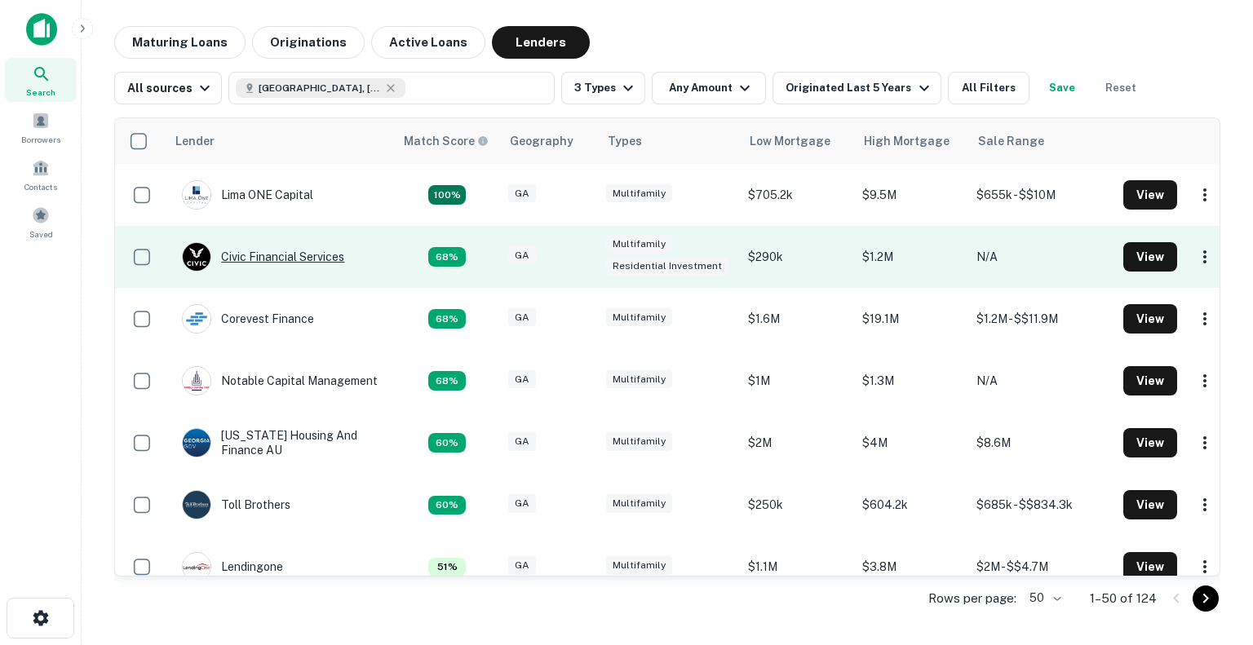
click at [288, 258] on div "Civic Financial Services" at bounding box center [263, 256] width 162 height 29
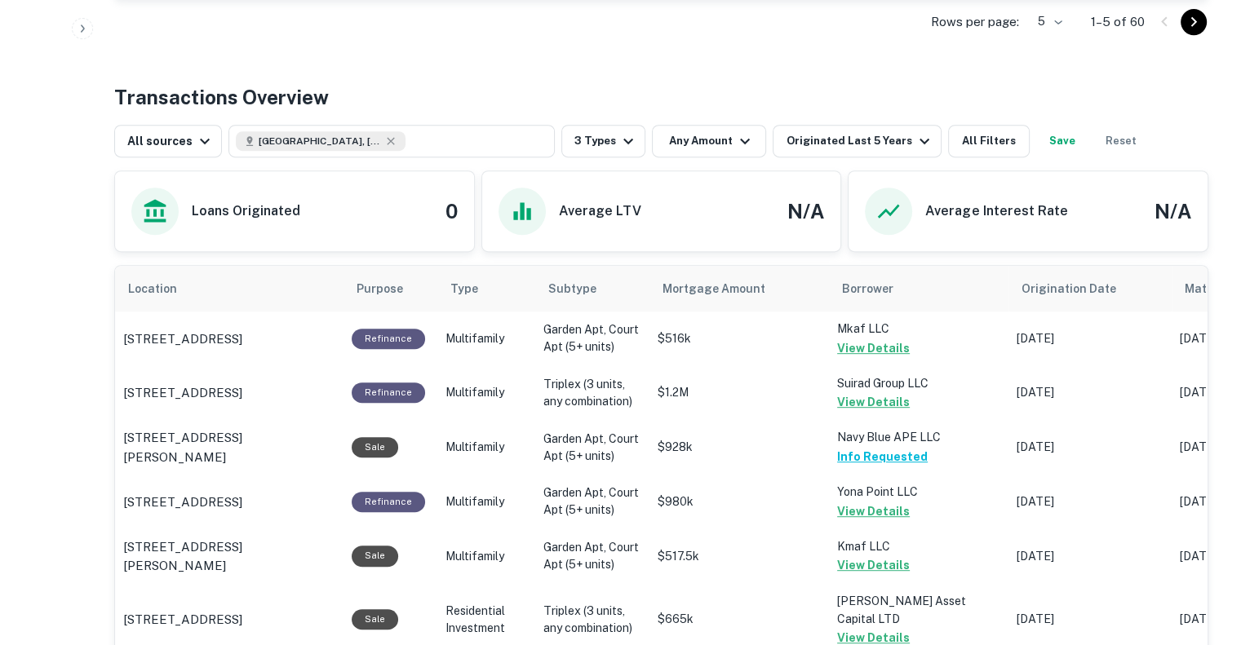
scroll to position [119, 0]
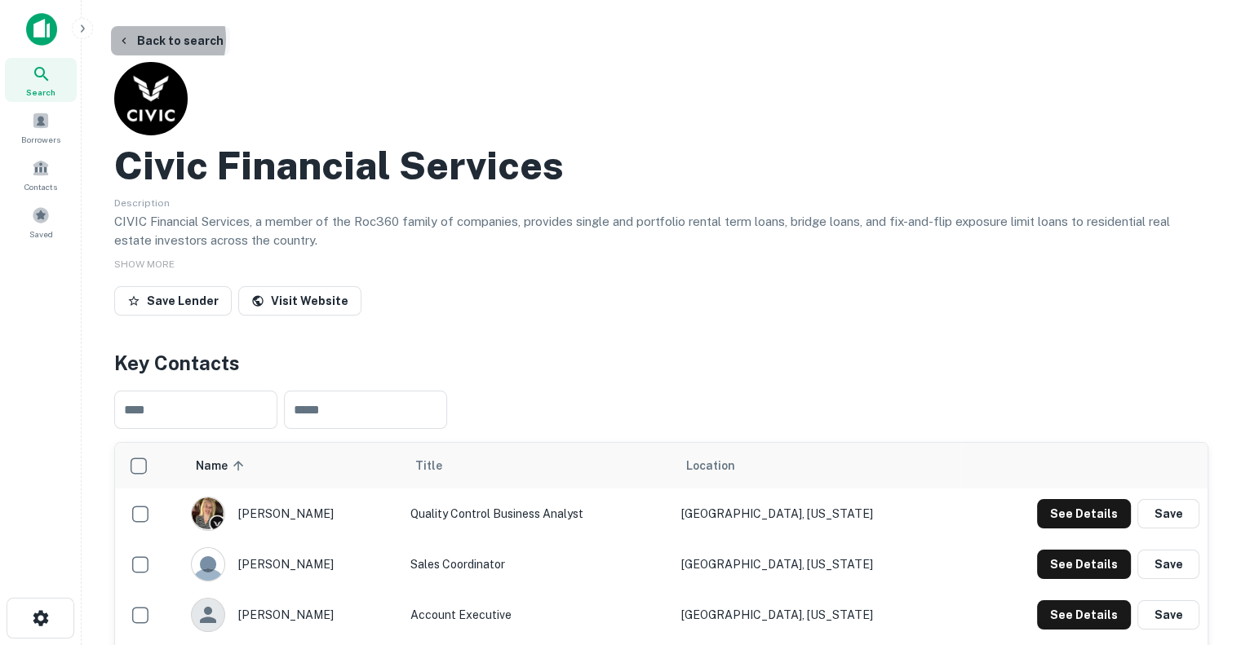
click at [142, 38] on button "Back to search" at bounding box center [170, 40] width 119 height 29
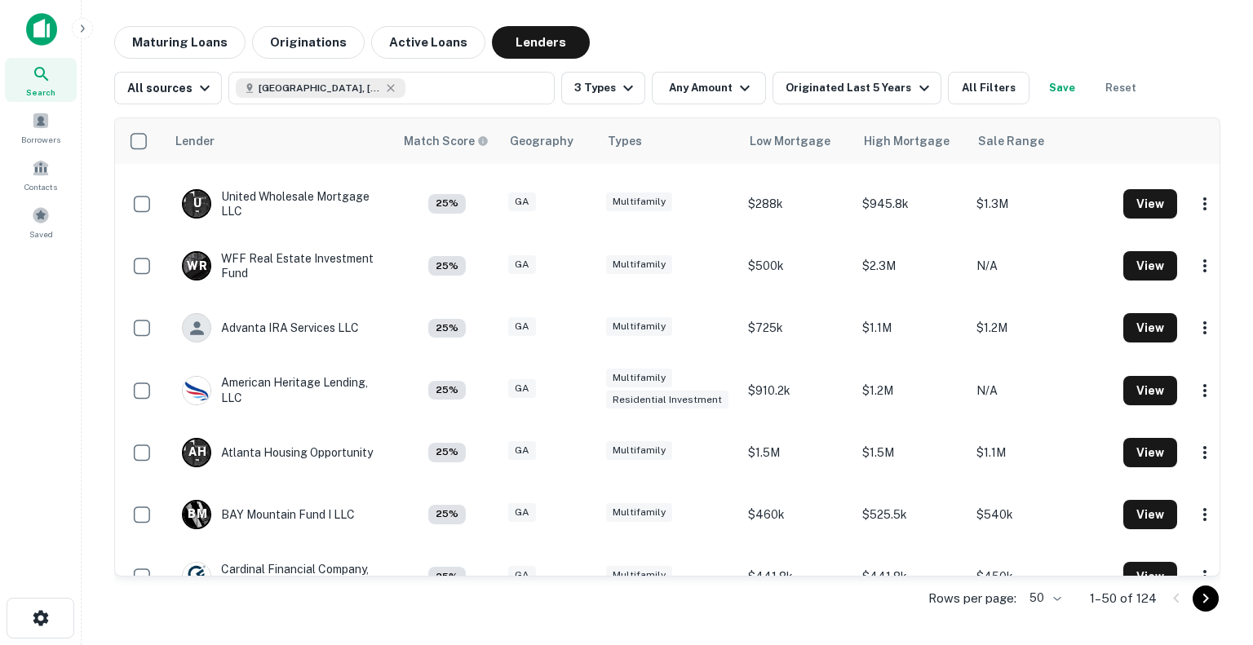
scroll to position [1484, 0]
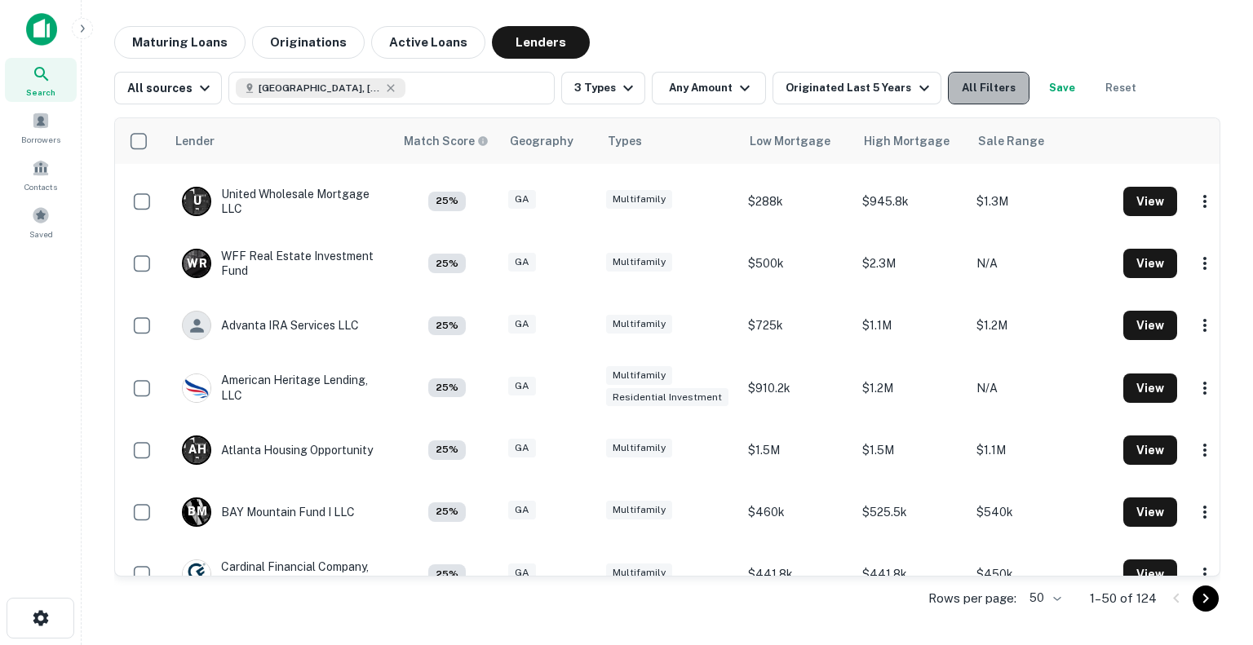
click at [973, 86] on button "All Filters" at bounding box center [989, 88] width 82 height 33
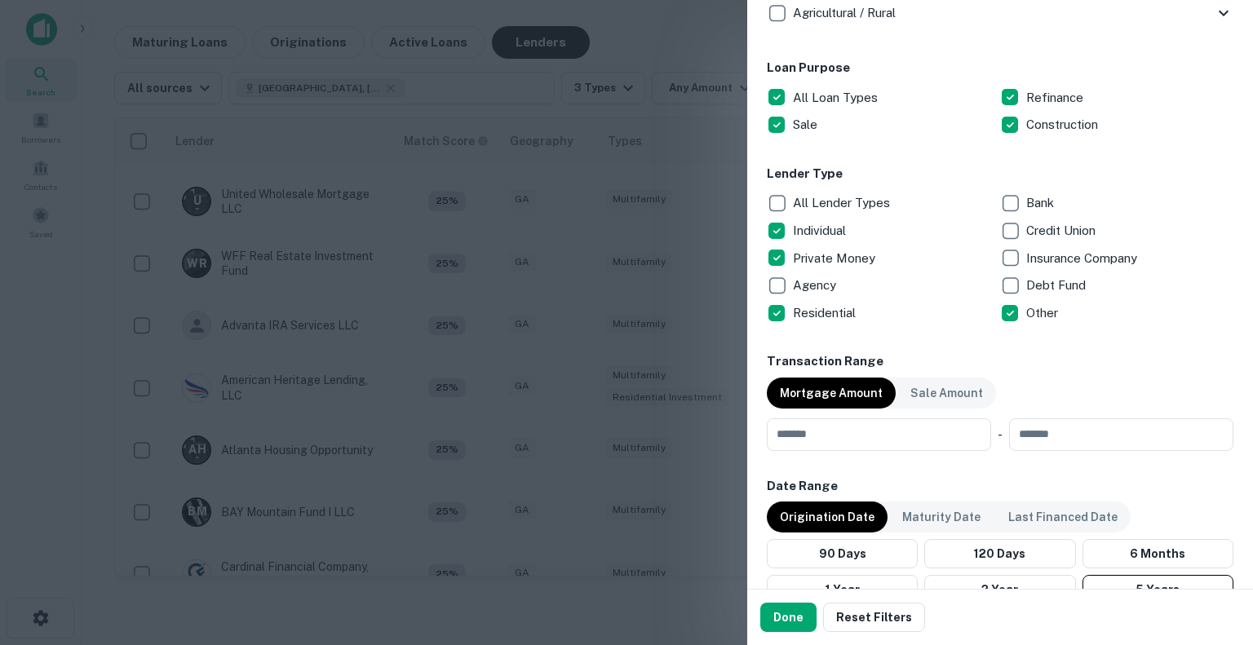
scroll to position [876, 0]
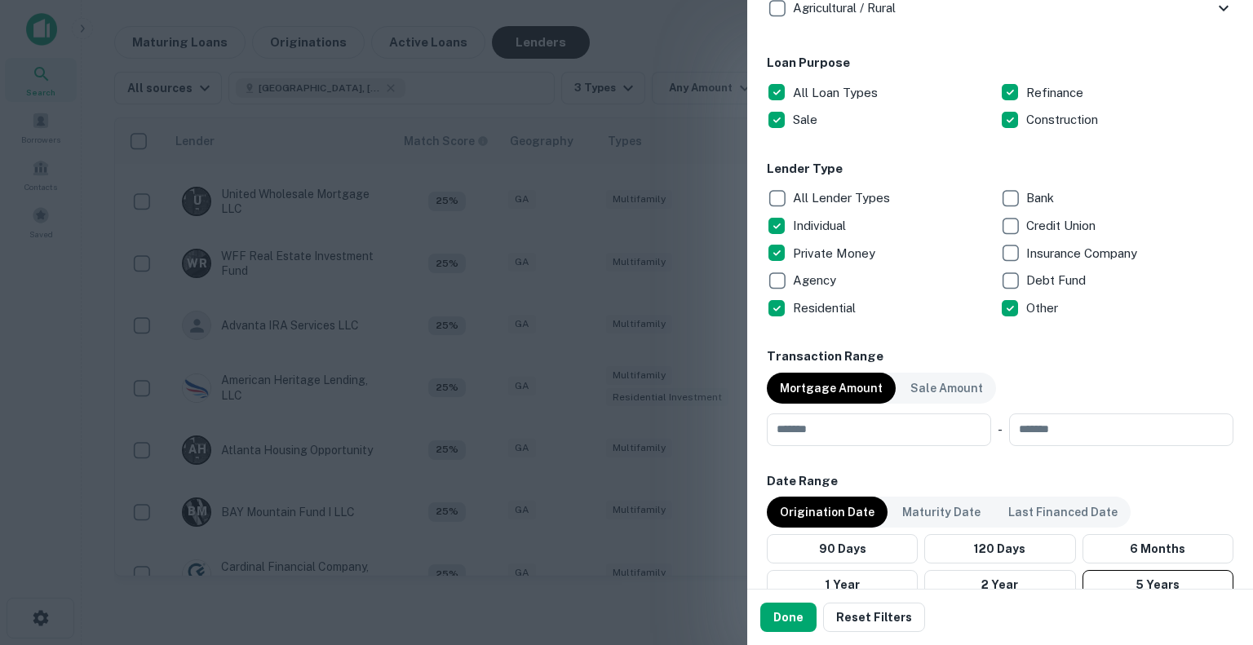
click at [584, 313] on div at bounding box center [626, 322] width 1253 height 645
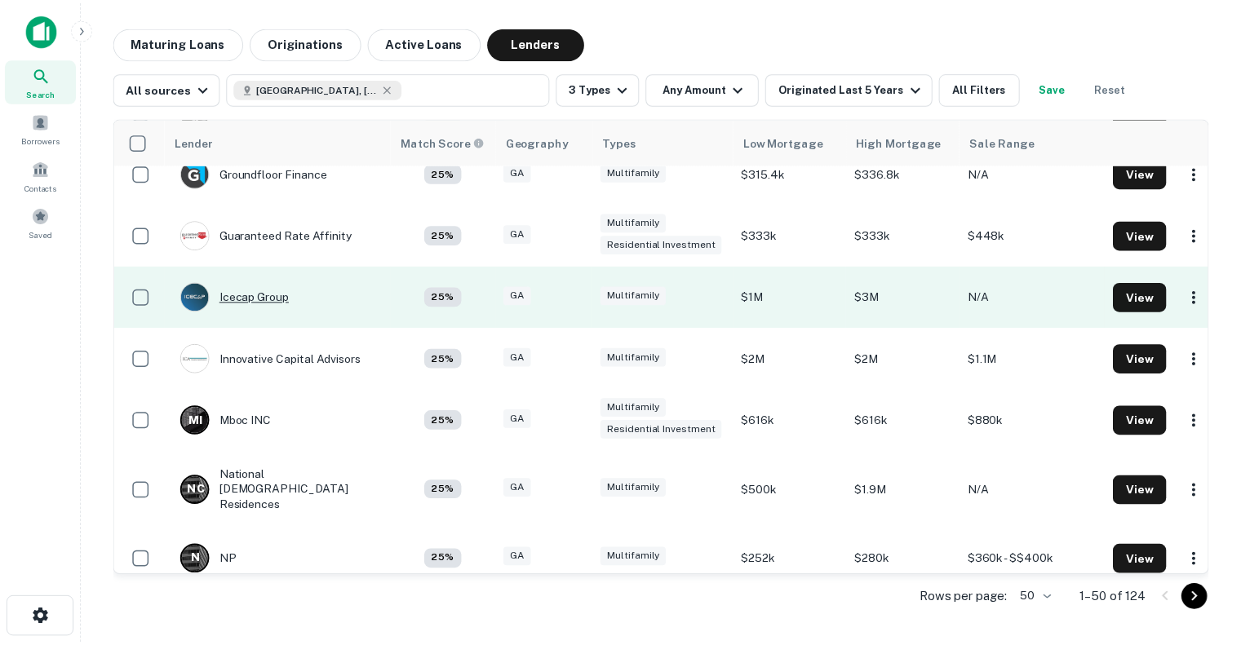
scroll to position [2259, 0]
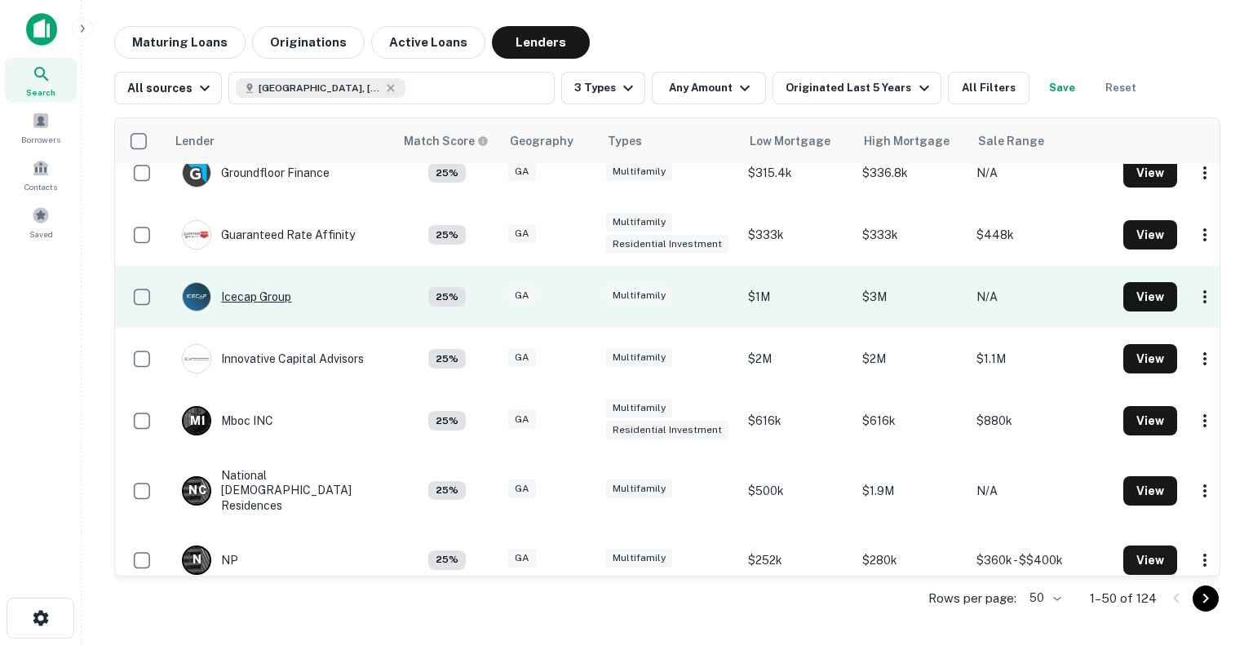
click at [255, 290] on div "Icecap Group" at bounding box center [236, 296] width 109 height 29
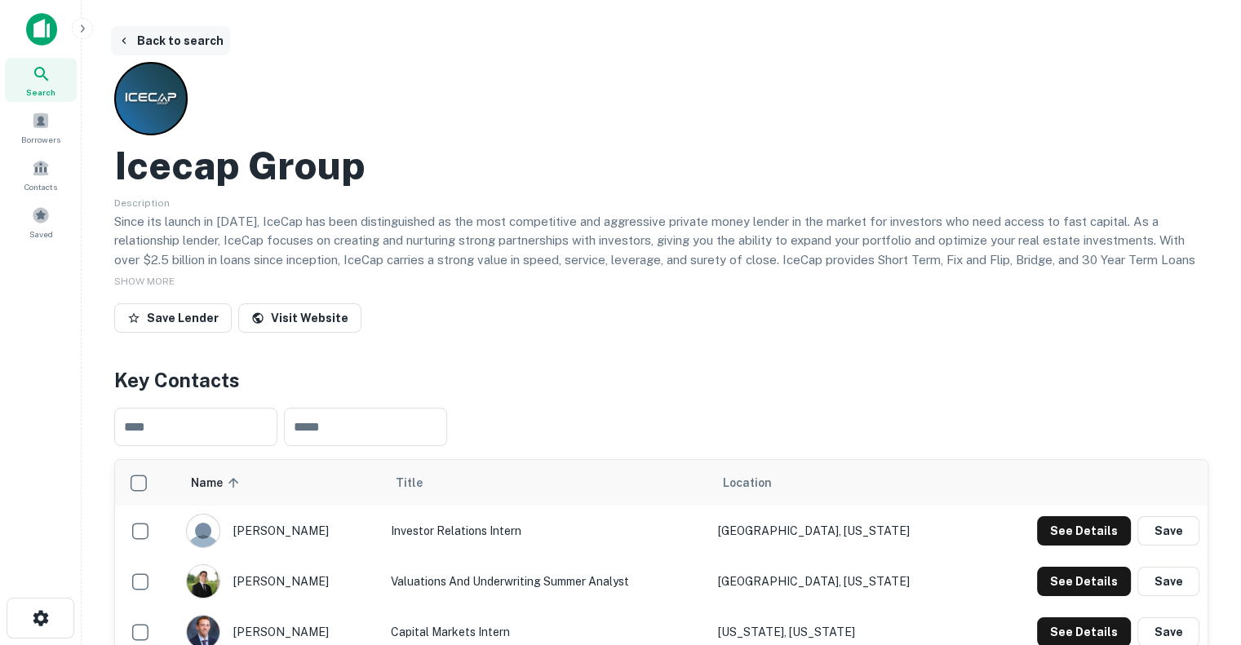
click at [124, 38] on icon "button" at bounding box center [123, 40] width 13 height 13
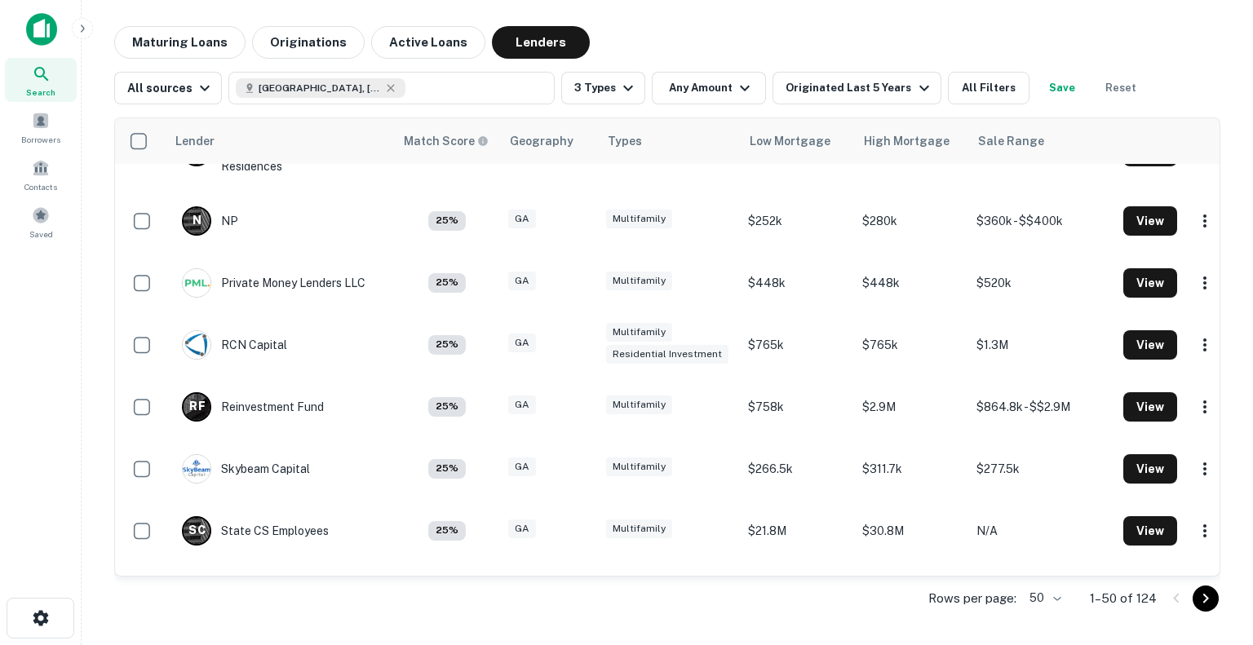
scroll to position [2704, 0]
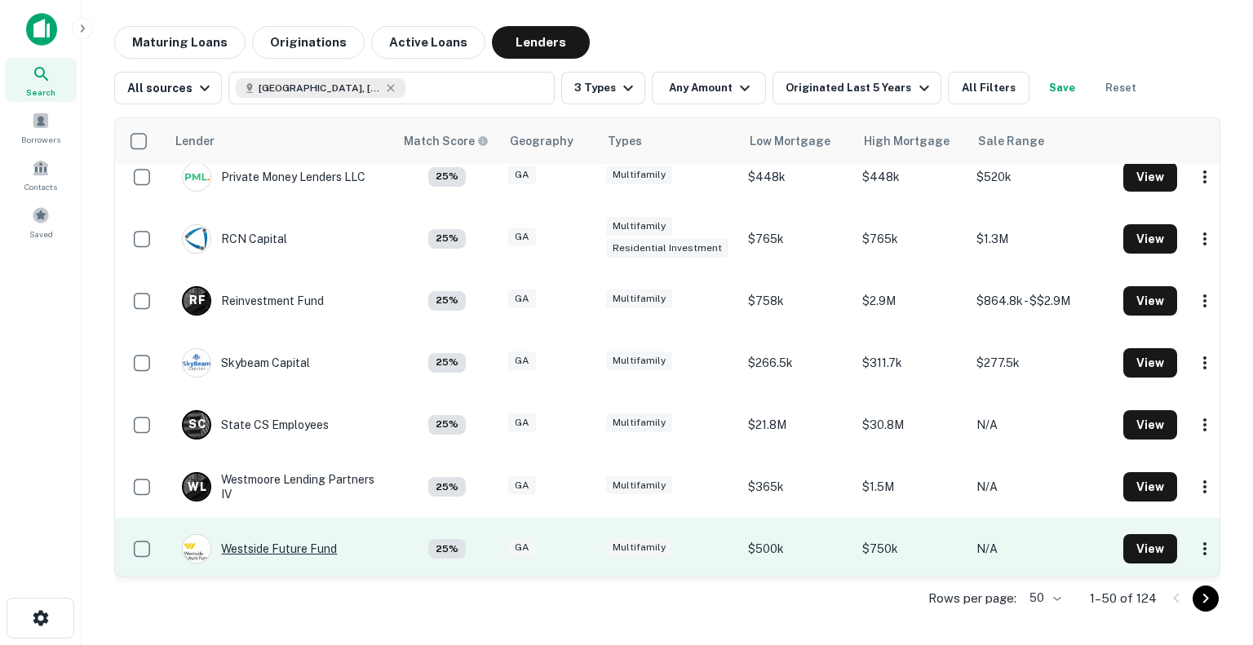
click at [303, 538] on div "Westside Future Fund" at bounding box center [259, 548] width 155 height 29
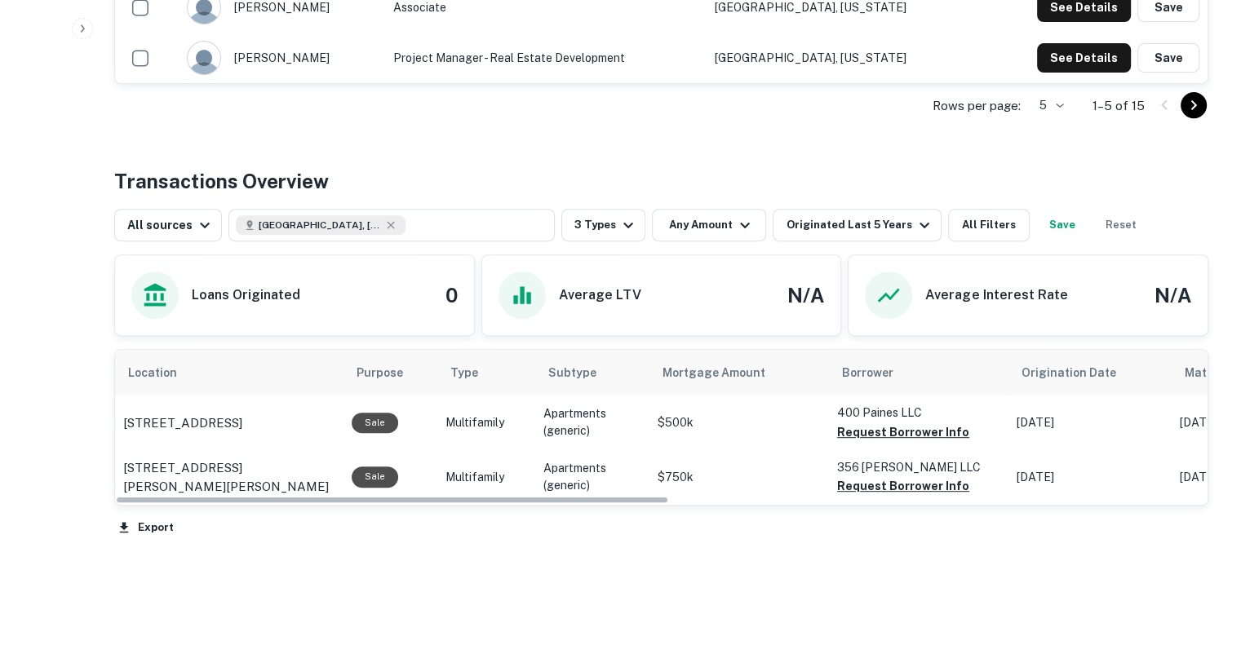
scroll to position [677, 0]
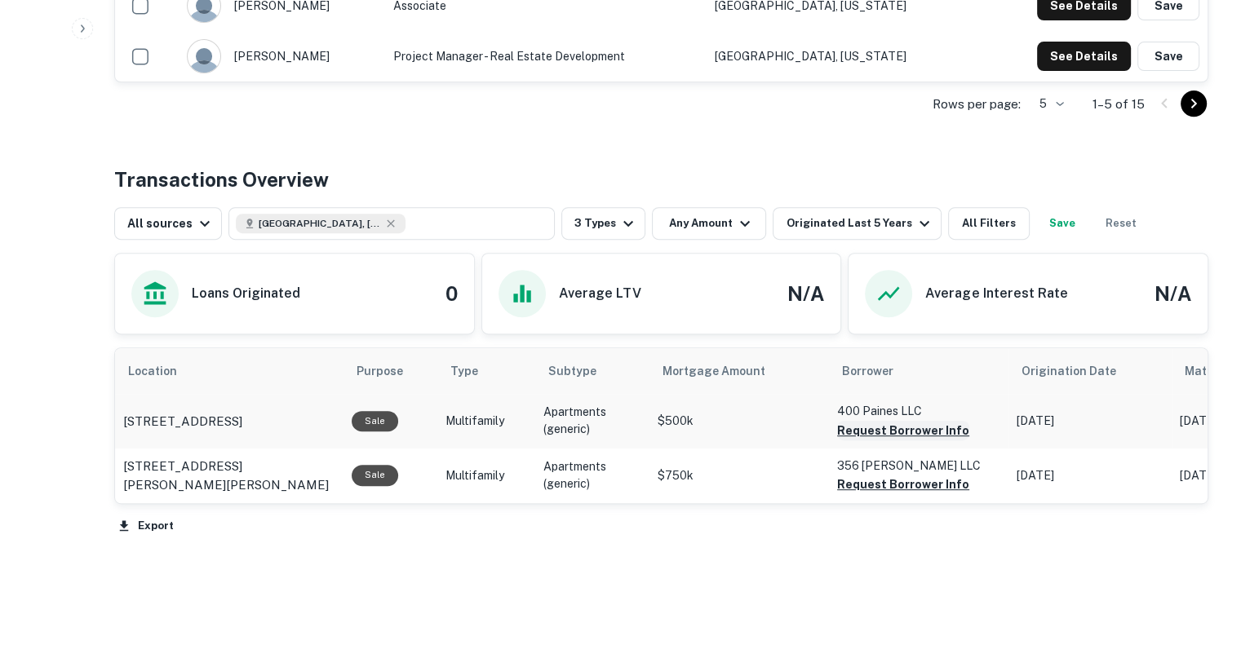
click at [883, 426] on button "Request Borrower Info" at bounding box center [903, 431] width 132 height 20
click at [867, 486] on button "Request Borrower Info" at bounding box center [903, 485] width 132 height 20
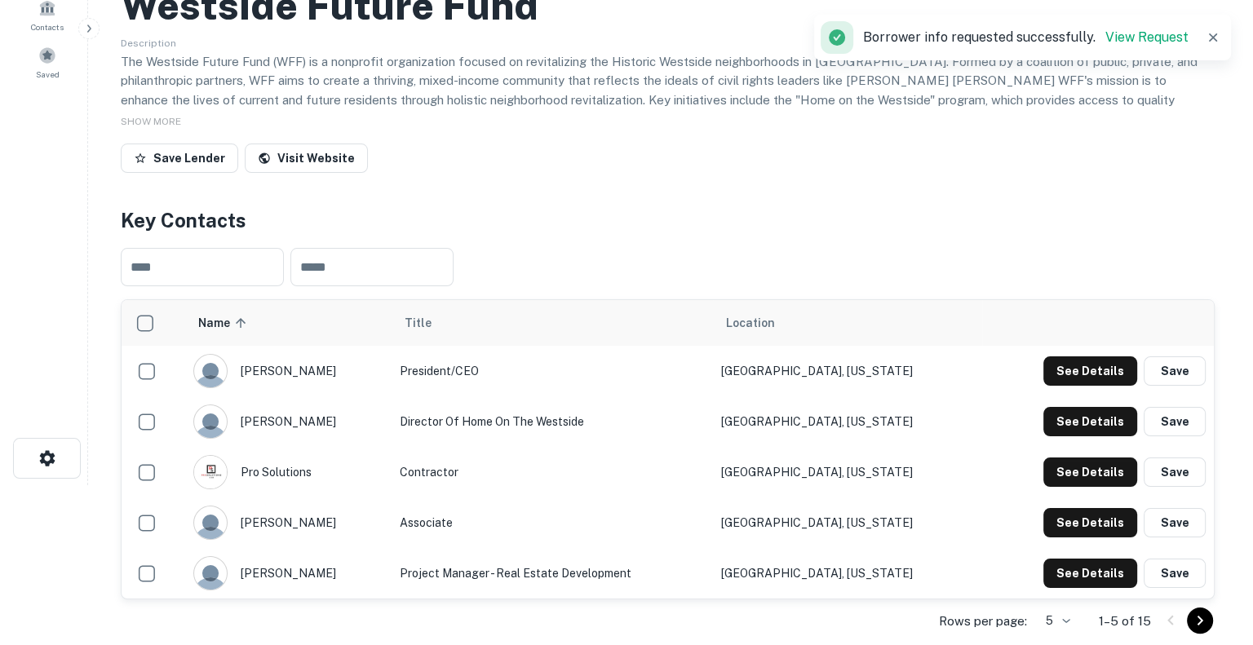
scroll to position [0, 0]
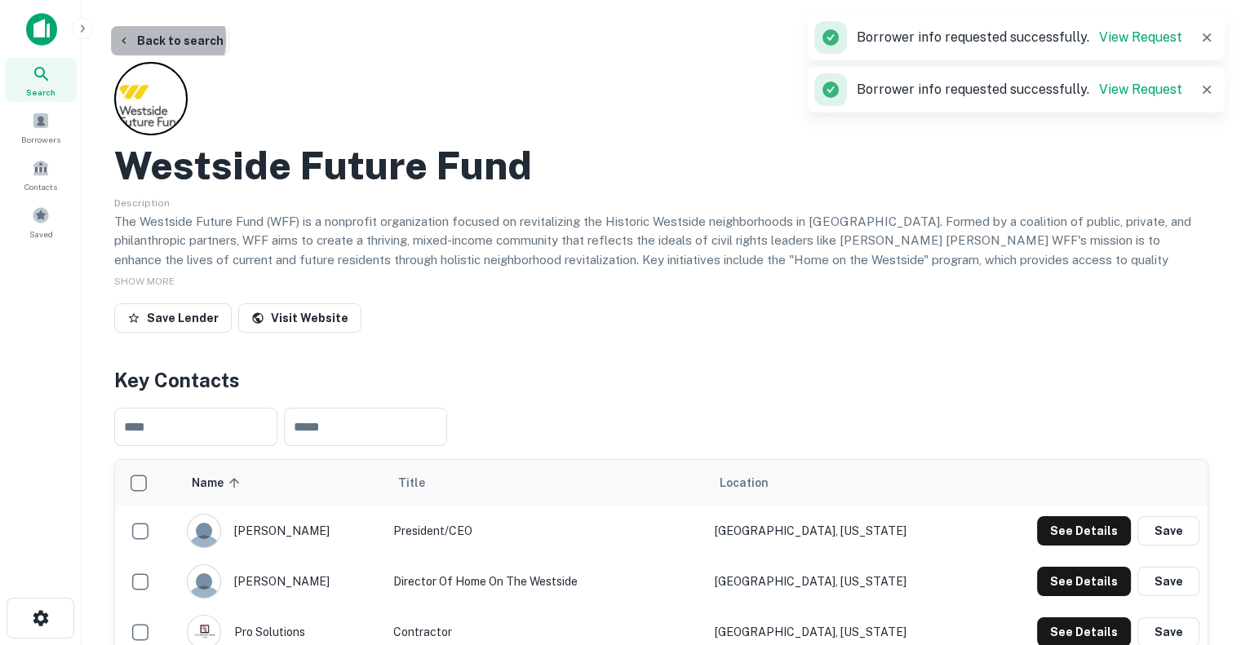
click at [140, 40] on button "Back to search" at bounding box center [170, 40] width 119 height 29
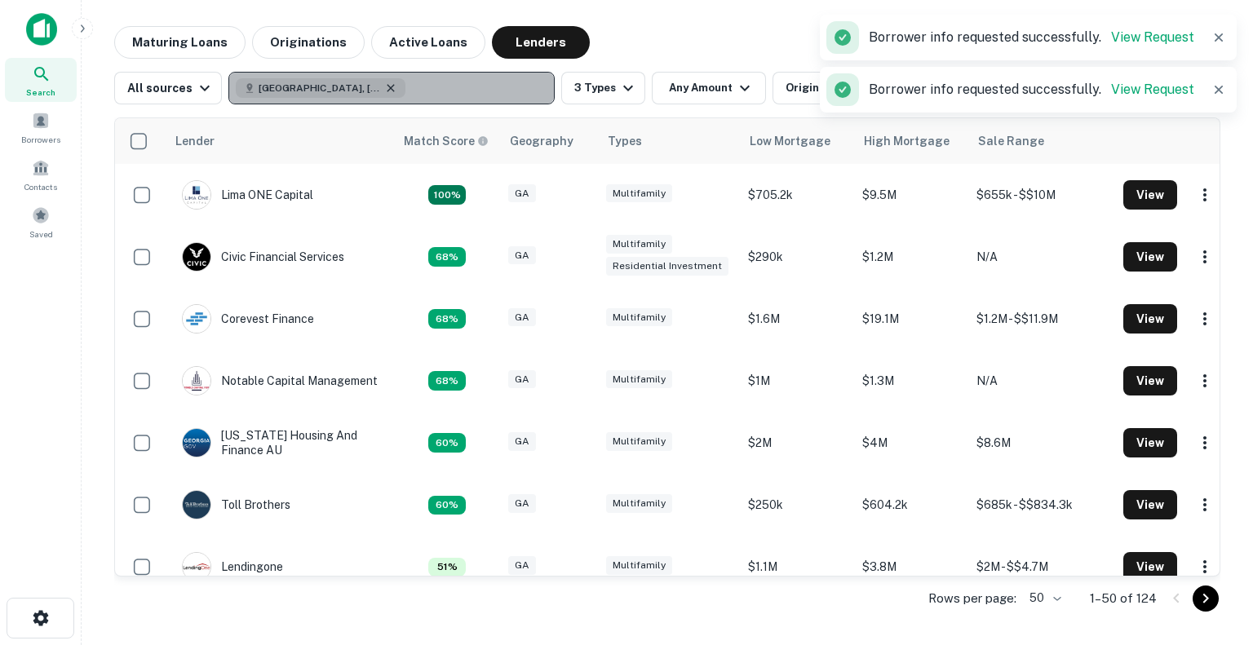
click at [384, 82] on icon "button" at bounding box center [390, 88] width 13 height 13
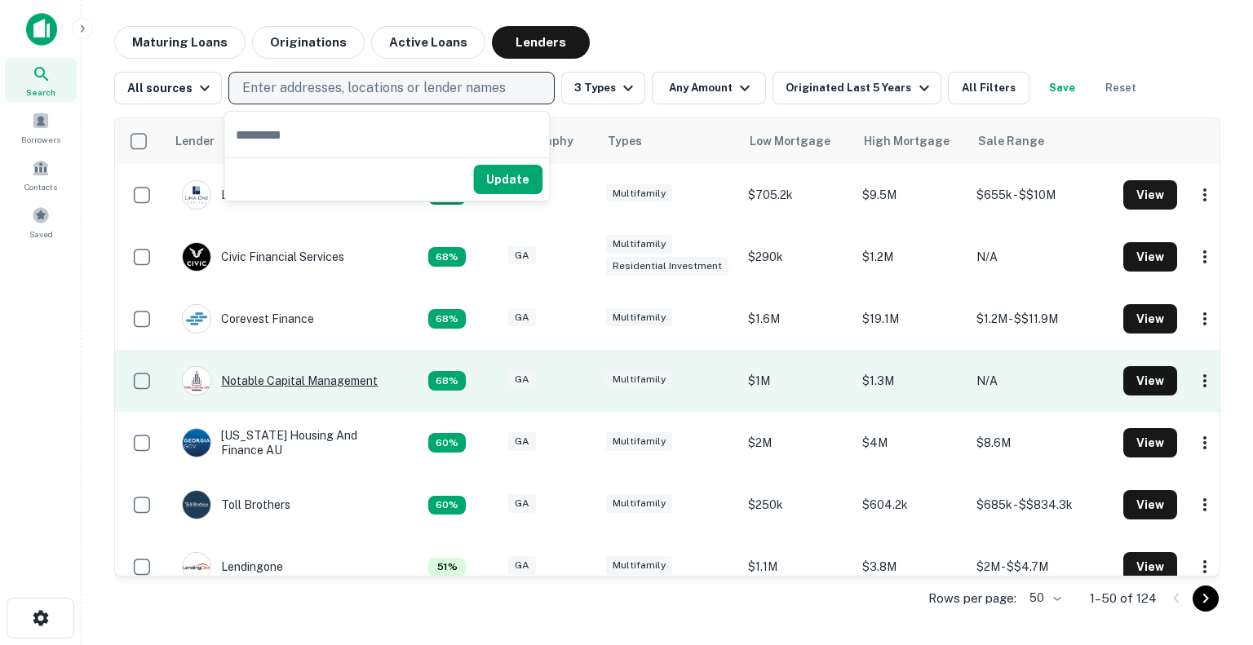
click at [333, 372] on div "Notable Capital Management" at bounding box center [280, 380] width 196 height 29
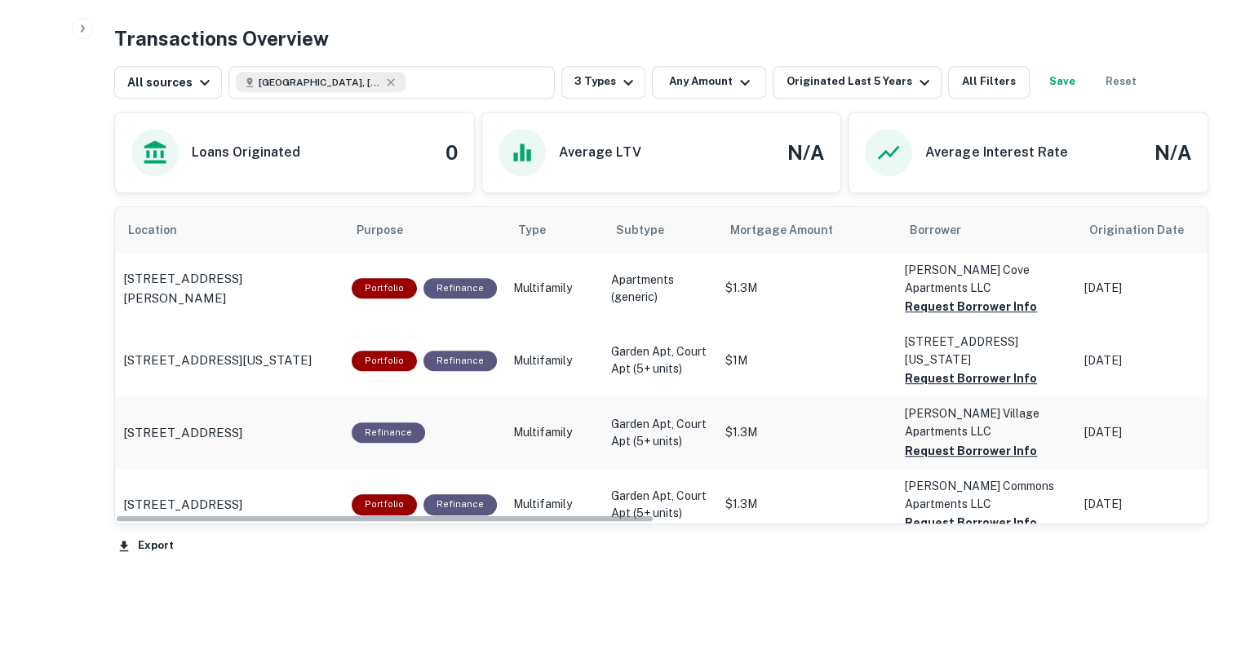
scroll to position [809, 0]
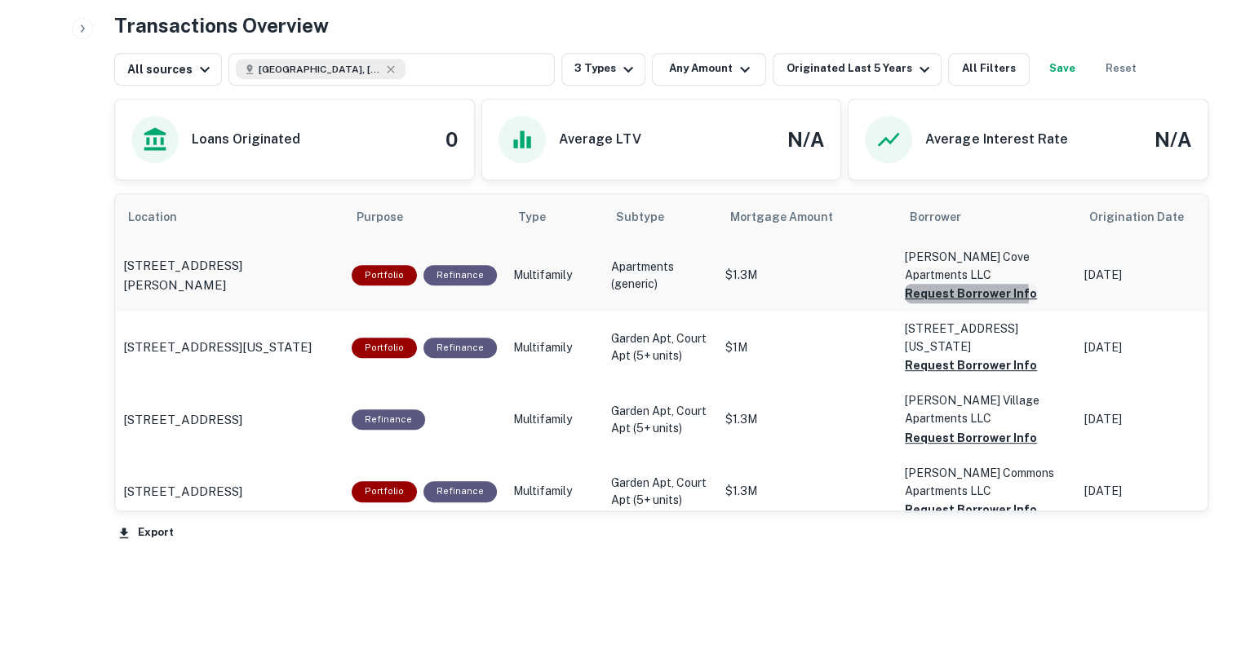
click at [933, 284] on button "Request Borrower Info" at bounding box center [971, 294] width 132 height 20
click at [926, 356] on button "Request Borrower Info" at bounding box center [971, 366] width 132 height 20
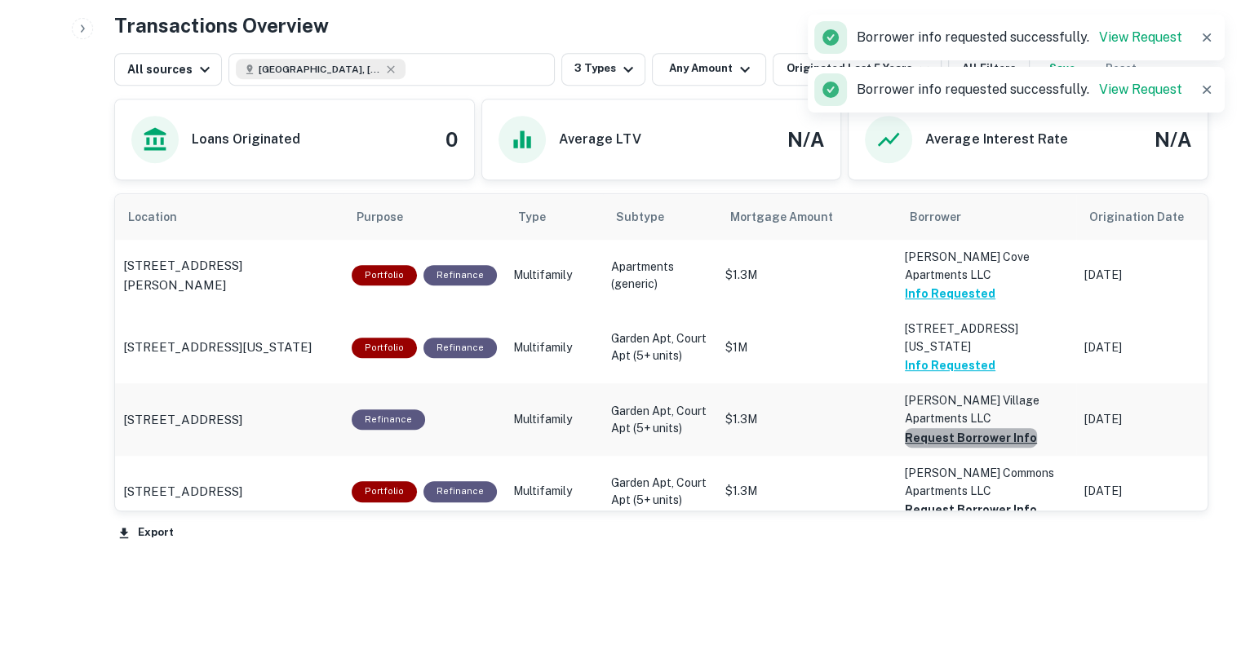
click at [992, 428] on button "Request Borrower Info" at bounding box center [971, 438] width 132 height 20
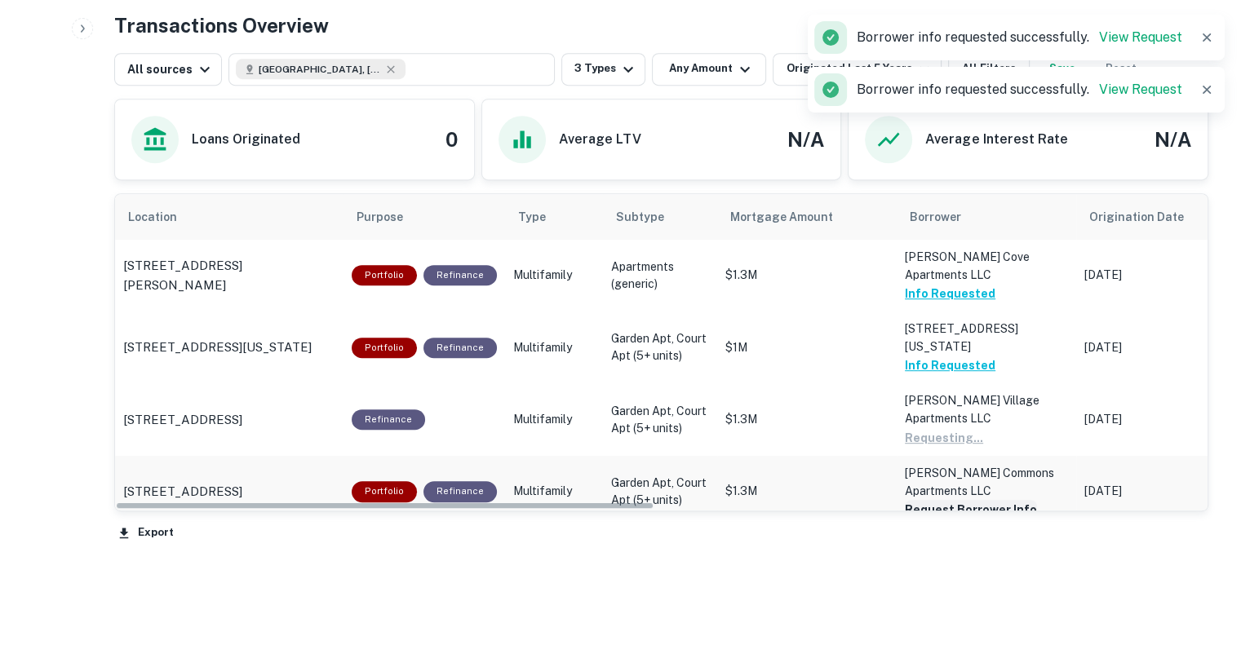
click at [940, 500] on button "Request Borrower Info" at bounding box center [971, 510] width 132 height 20
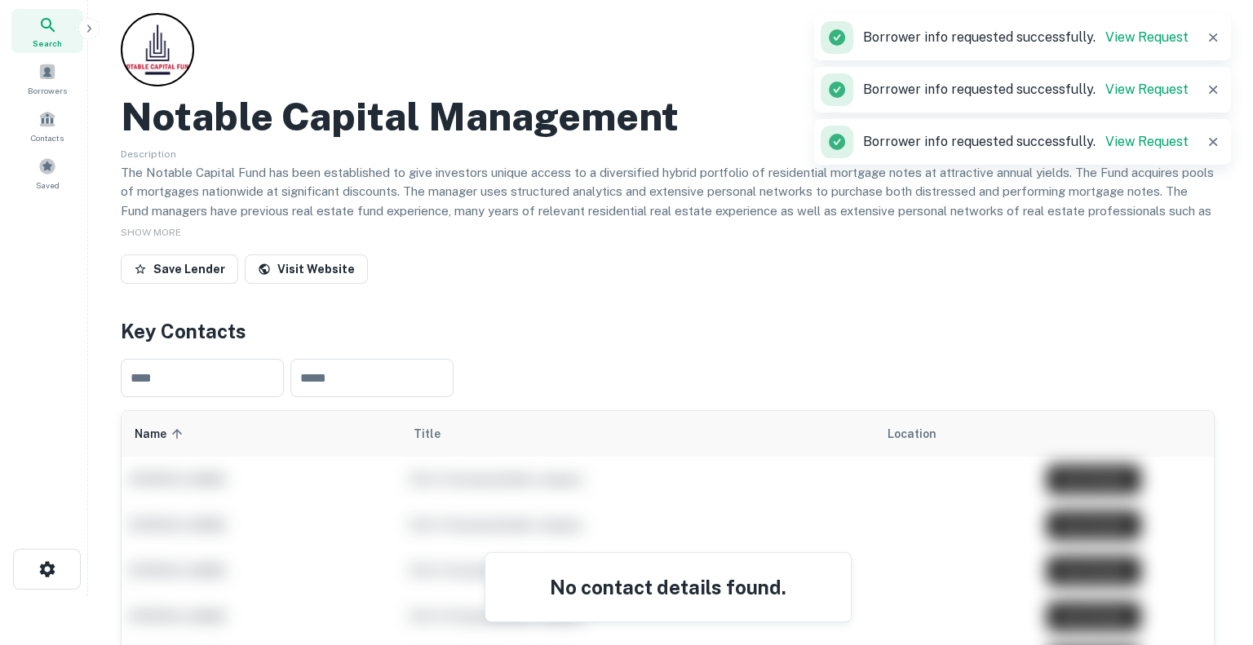
scroll to position [0, 0]
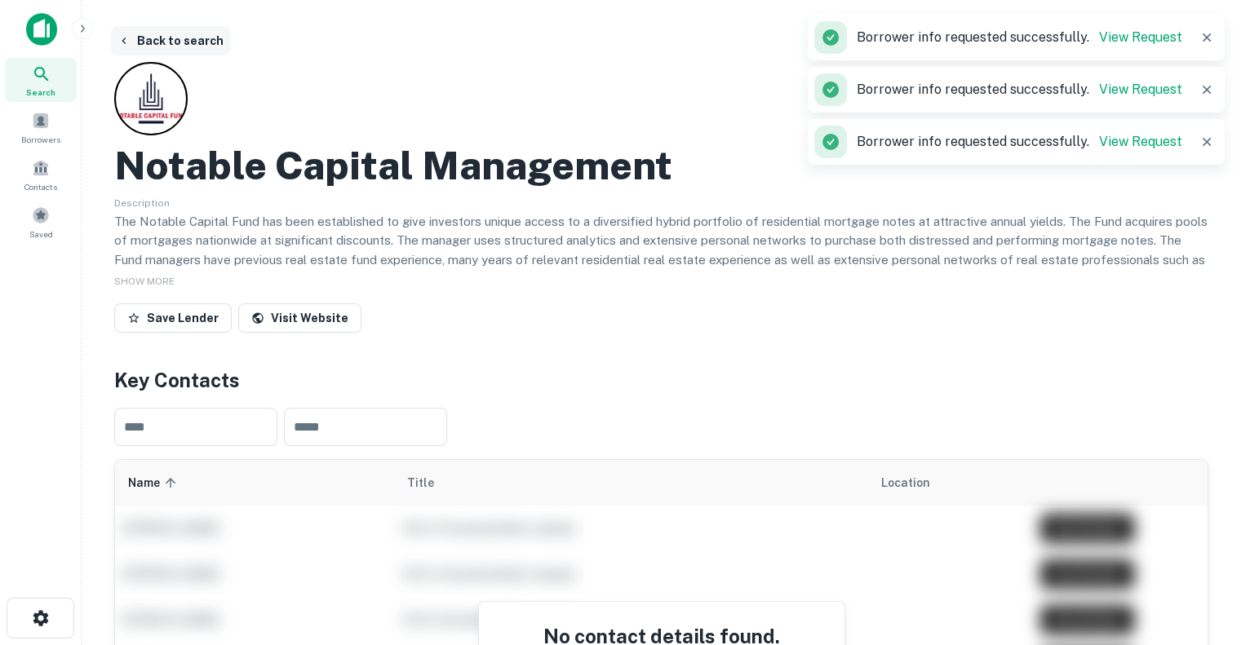
click at [184, 38] on button "Back to search" at bounding box center [170, 40] width 119 height 29
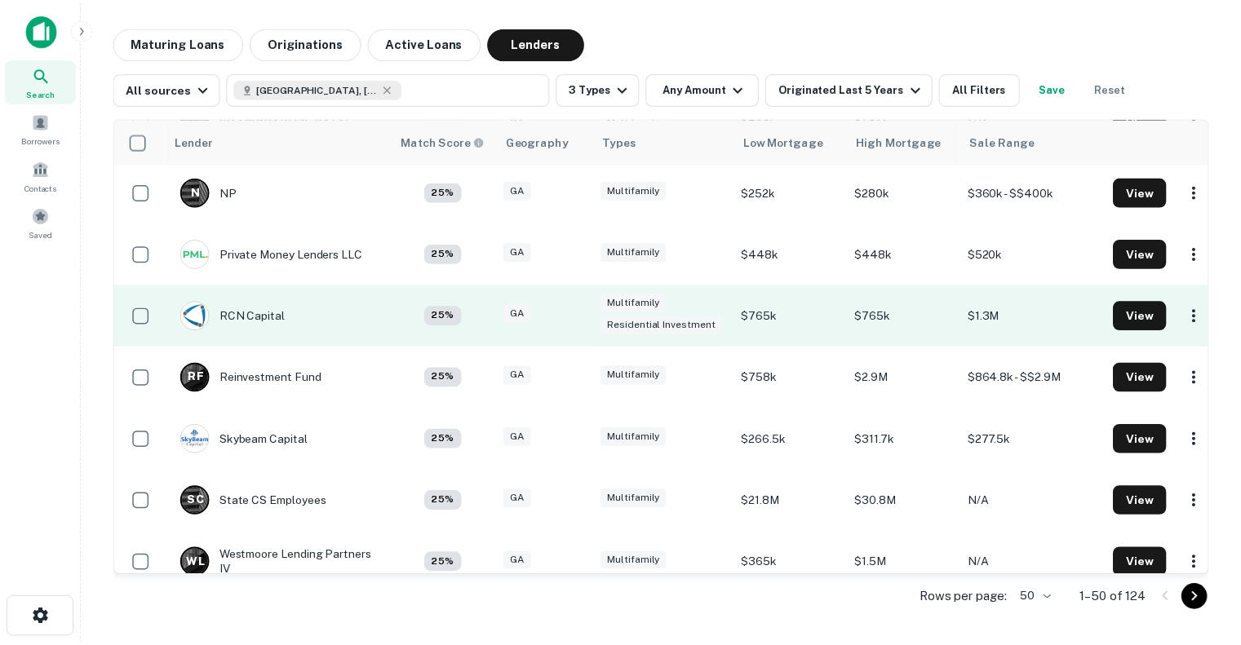
scroll to position [2634, 0]
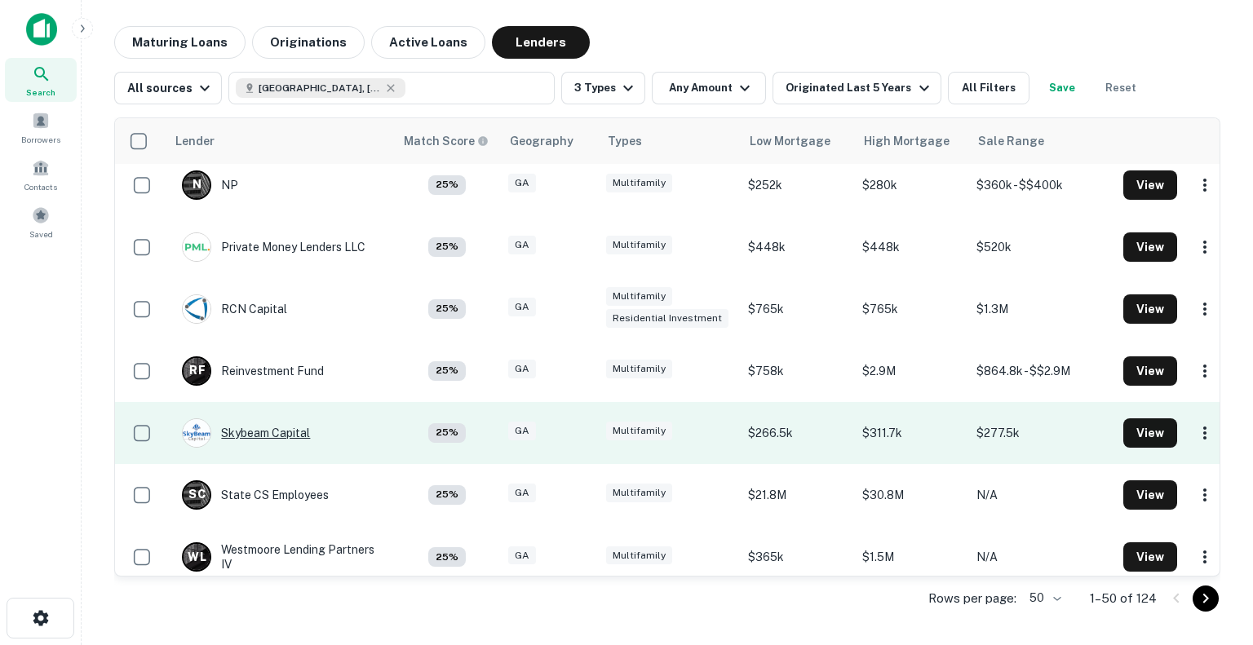
click at [274, 419] on div "Skybeam Capital" at bounding box center [246, 433] width 128 height 29
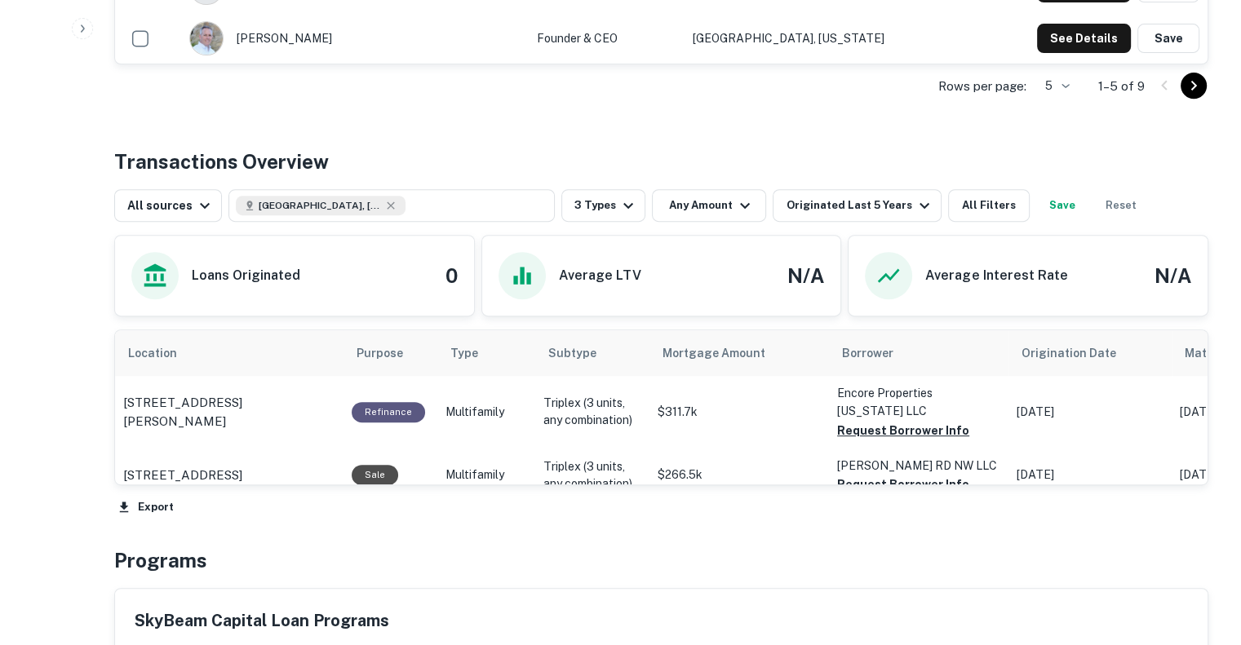
scroll to position [698, 0]
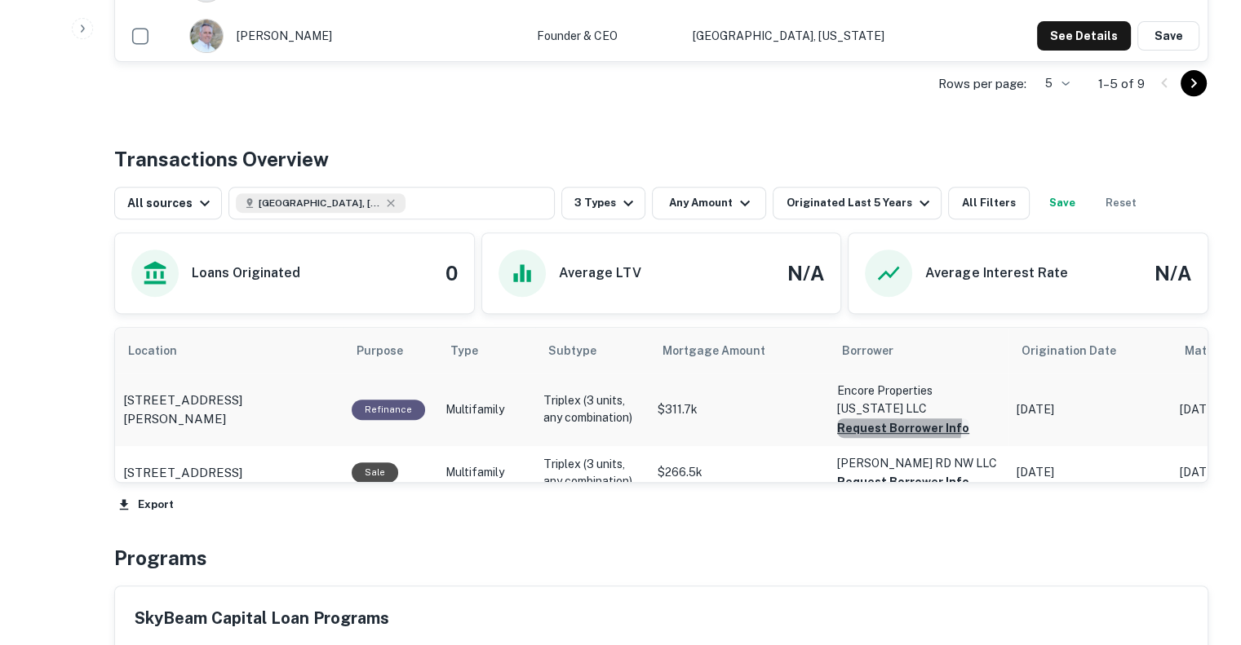
click at [879, 419] on button "Request Borrower Info" at bounding box center [903, 429] width 132 height 20
click at [871, 472] on button "Request Borrower Info" at bounding box center [903, 482] width 132 height 20
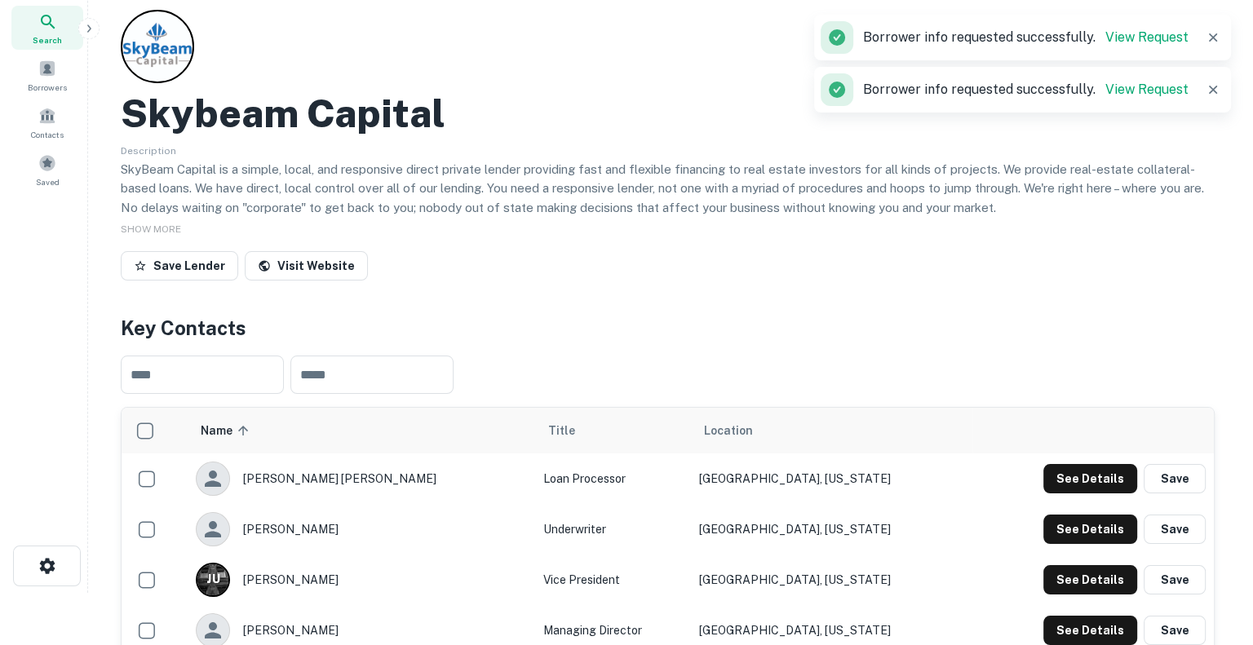
scroll to position [0, 0]
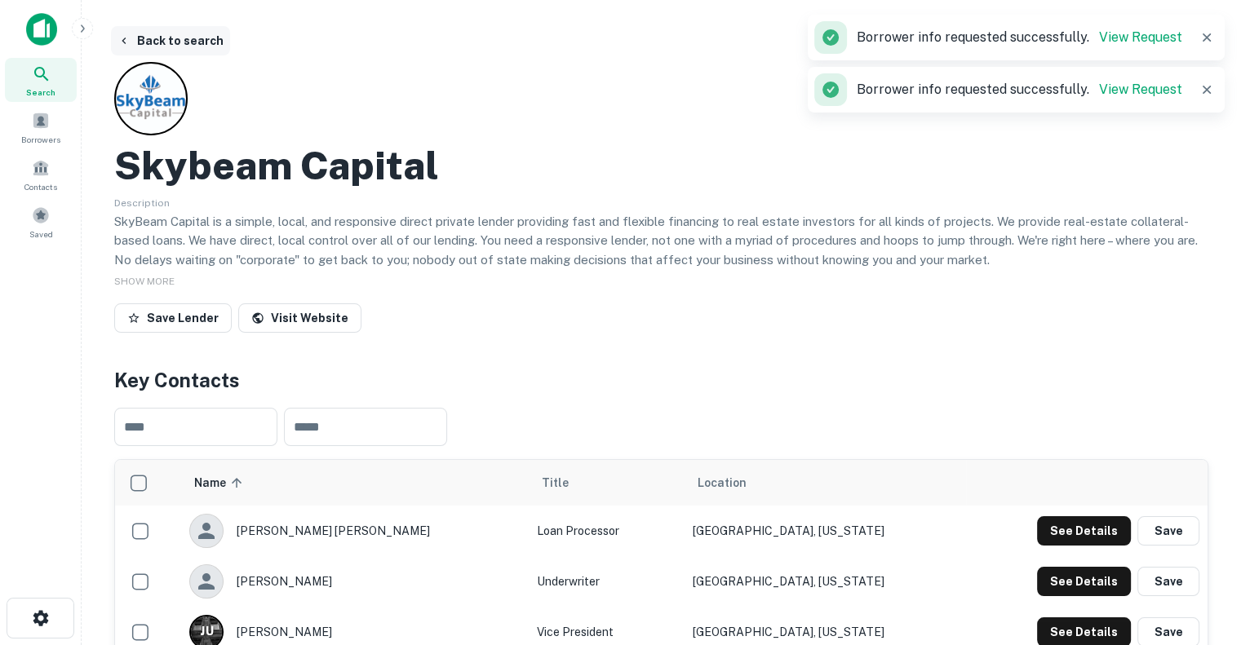
click at [190, 44] on button "Back to search" at bounding box center [170, 40] width 119 height 29
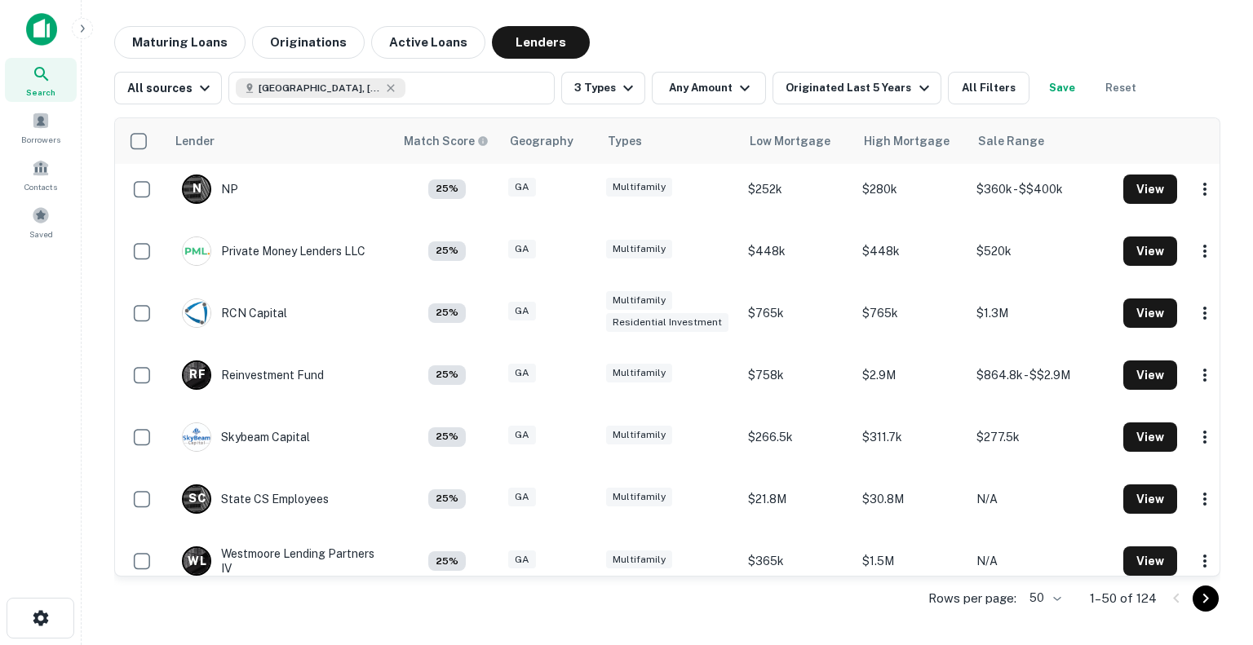
scroll to position [2704, 0]
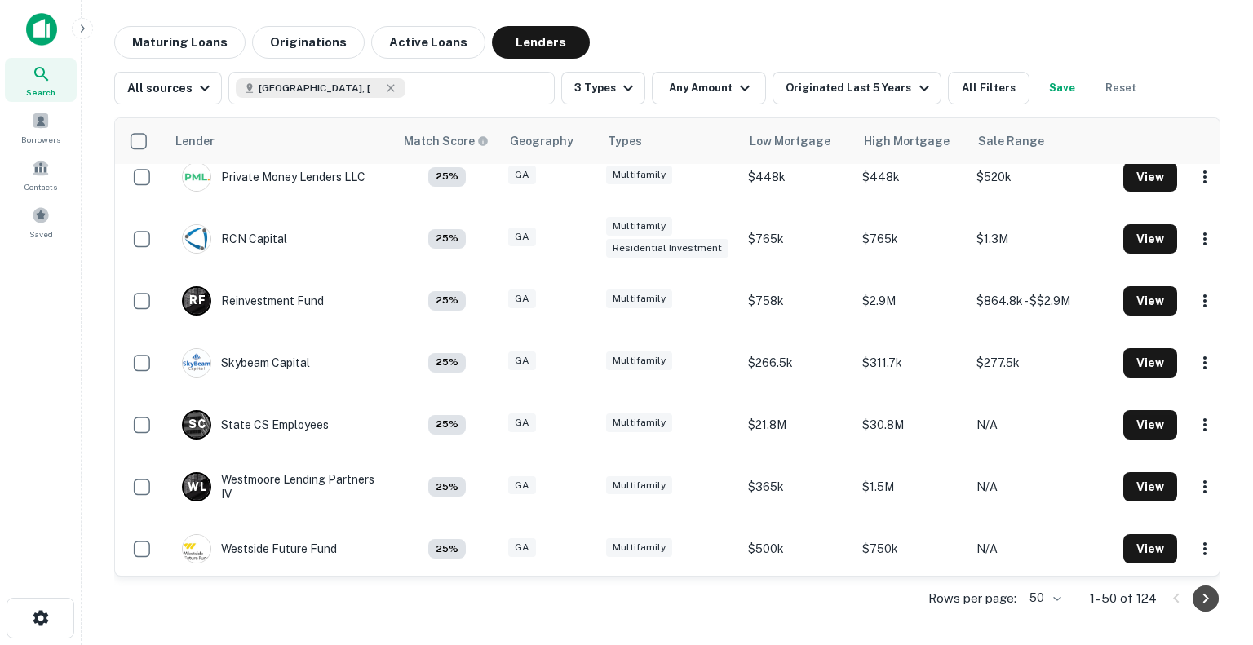
click at [1215, 600] on icon "Go to next page" at bounding box center [1206, 599] width 20 height 20
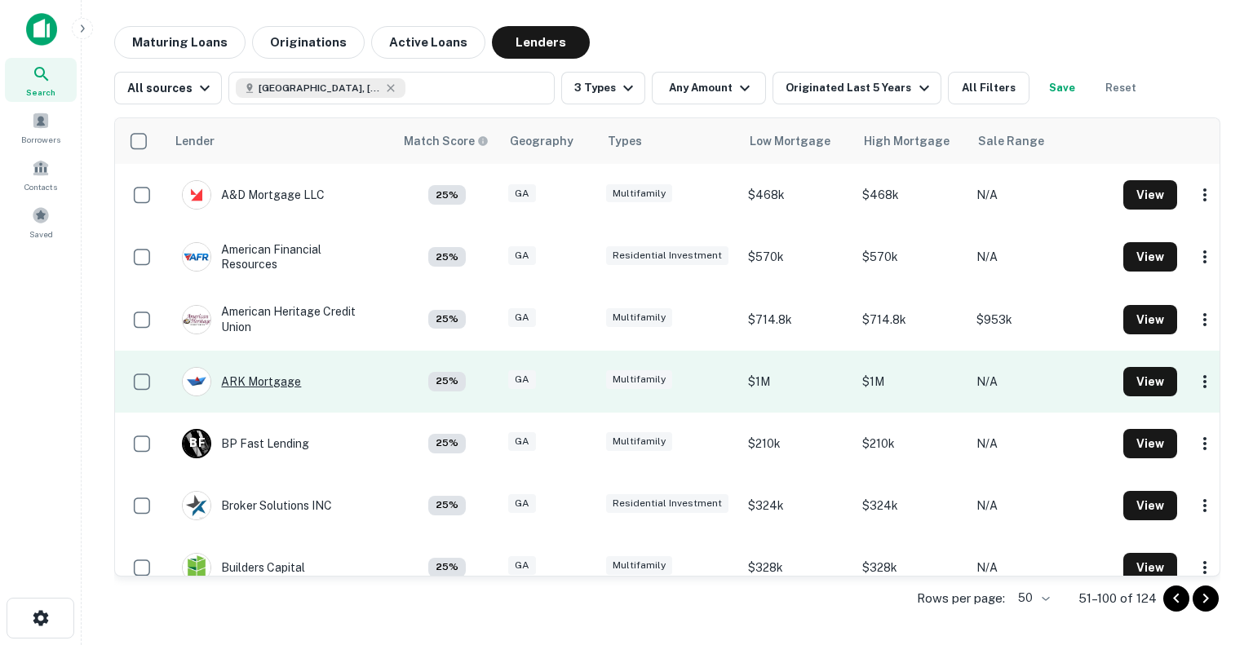
click at [270, 378] on div "ARK Mortgage" at bounding box center [241, 381] width 119 height 29
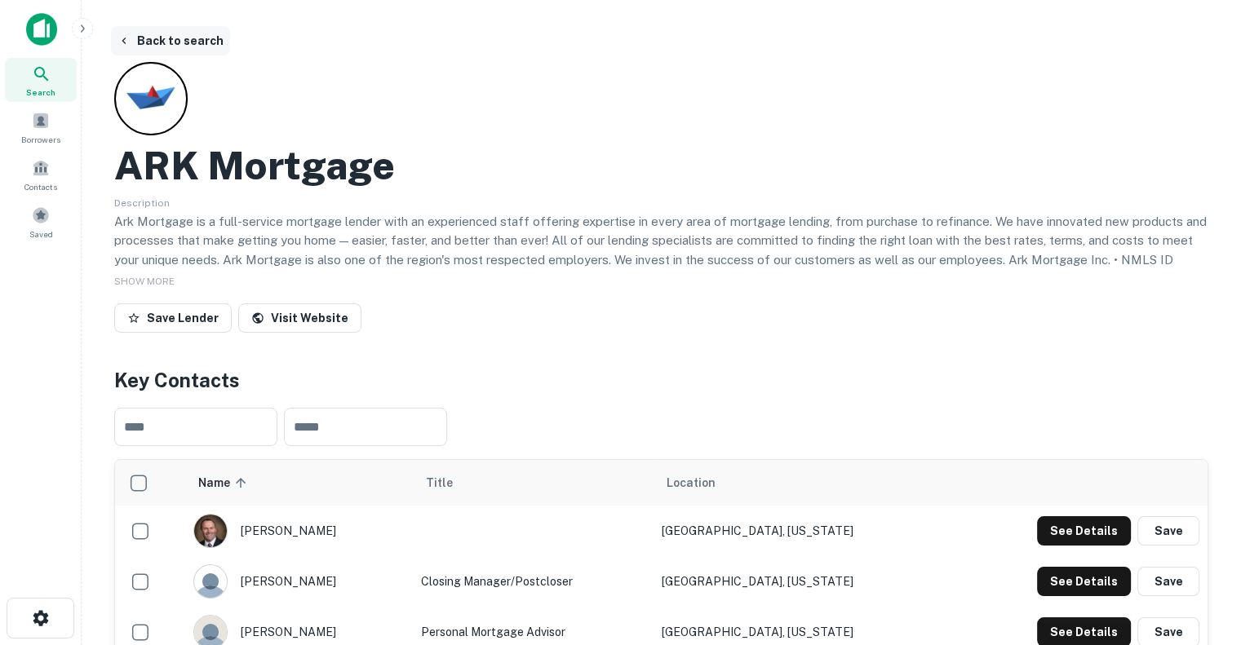
click at [175, 31] on button "Back to search" at bounding box center [170, 40] width 119 height 29
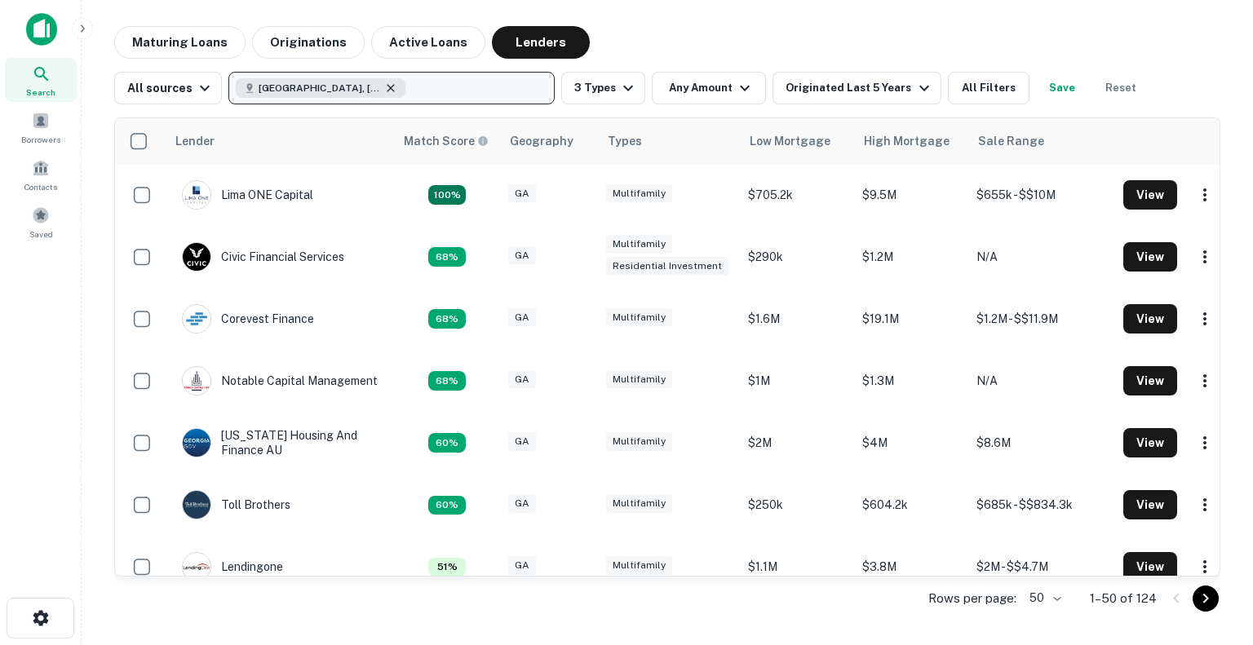
click at [384, 82] on icon "button" at bounding box center [390, 88] width 13 height 13
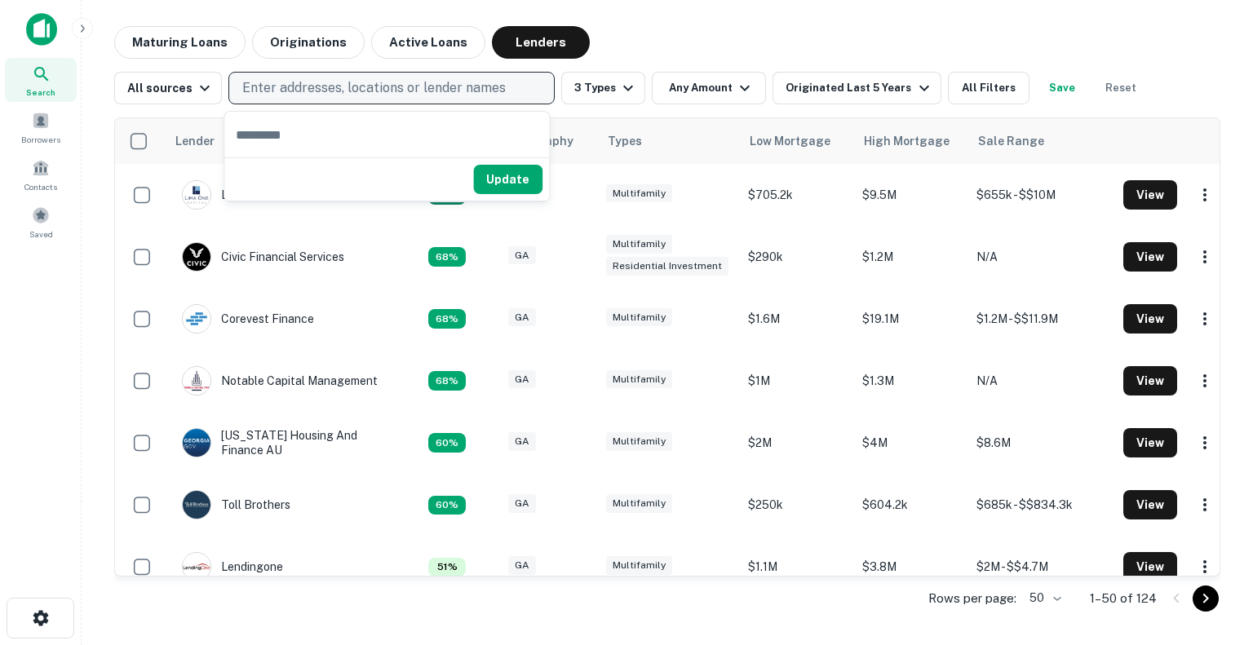
click at [333, 91] on p "Enter addresses, locations or lender names" at bounding box center [374, 88] width 264 height 20
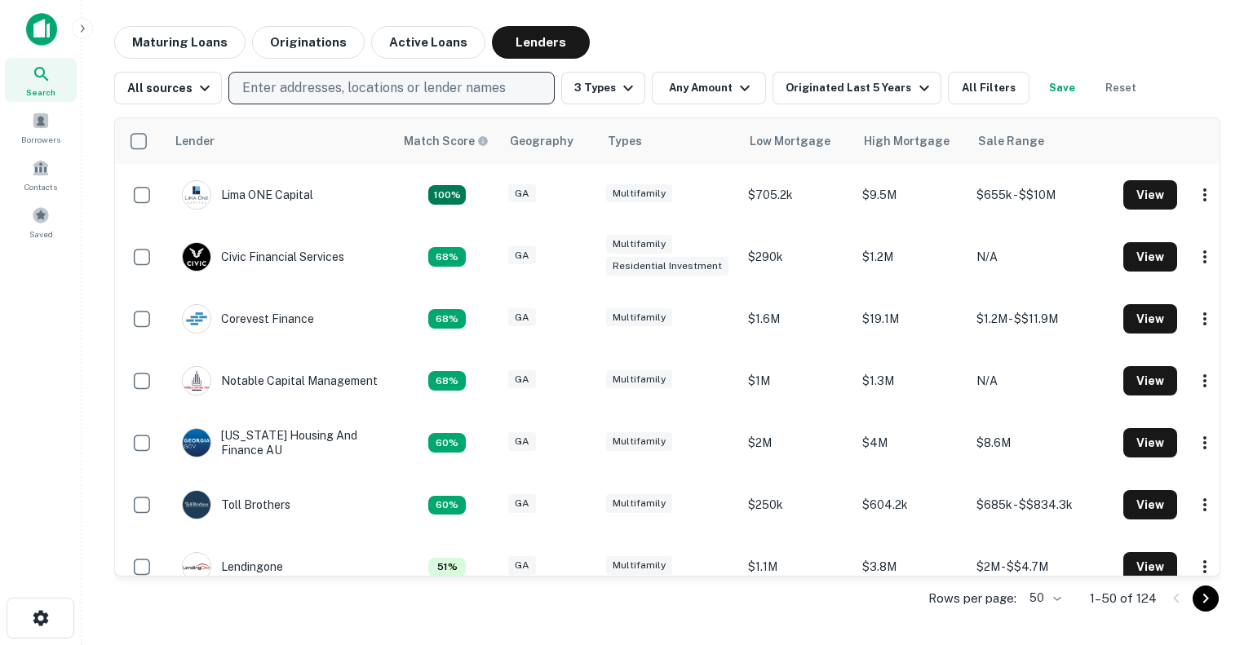
click at [310, 91] on p "Enter addresses, locations or lender names" at bounding box center [374, 88] width 264 height 20
type input "*******"
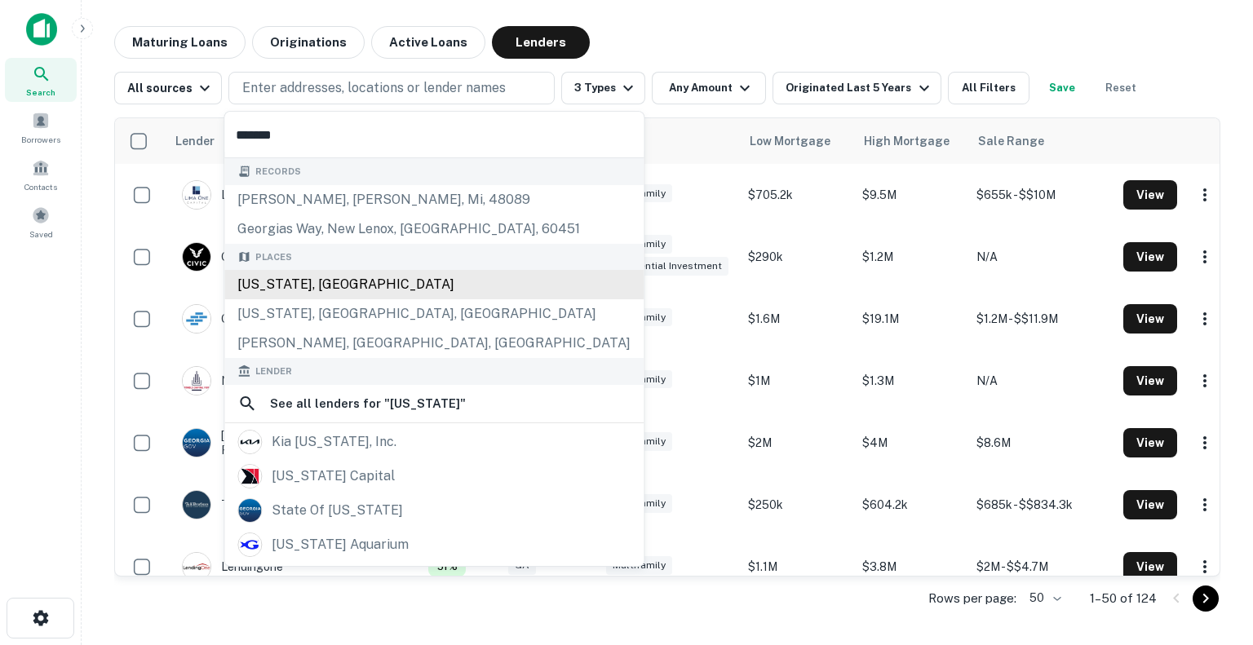
click at [337, 278] on div "Records [PERSON_NAME], warren, mi, [STREET_ADDRESS] Places [US_STATE], [GEOGRAP…" at bounding box center [433, 463] width 419 height 610
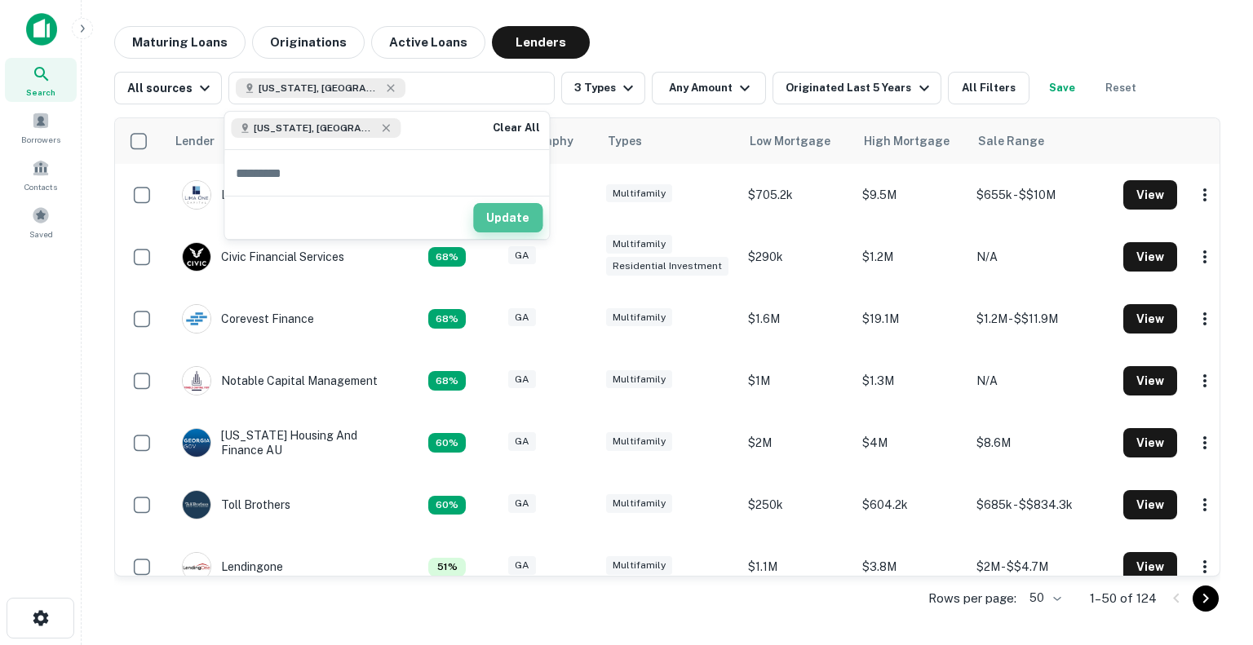
click at [503, 216] on button "Update" at bounding box center [507, 217] width 69 height 29
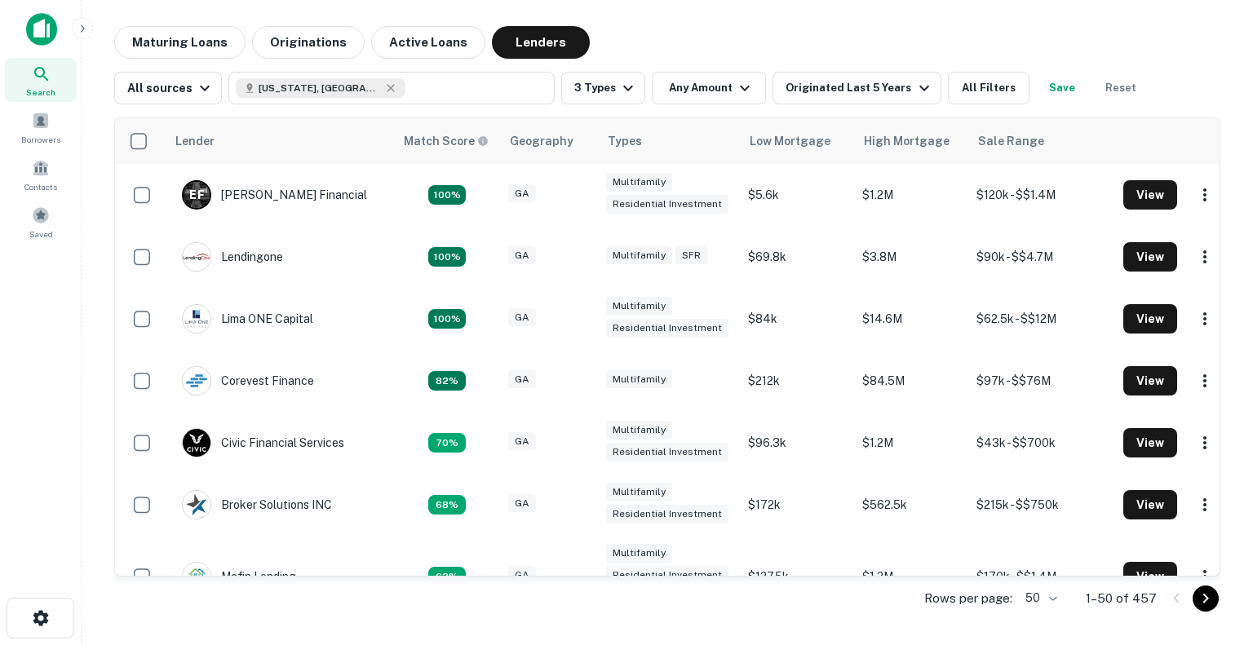
scroll to position [248, 0]
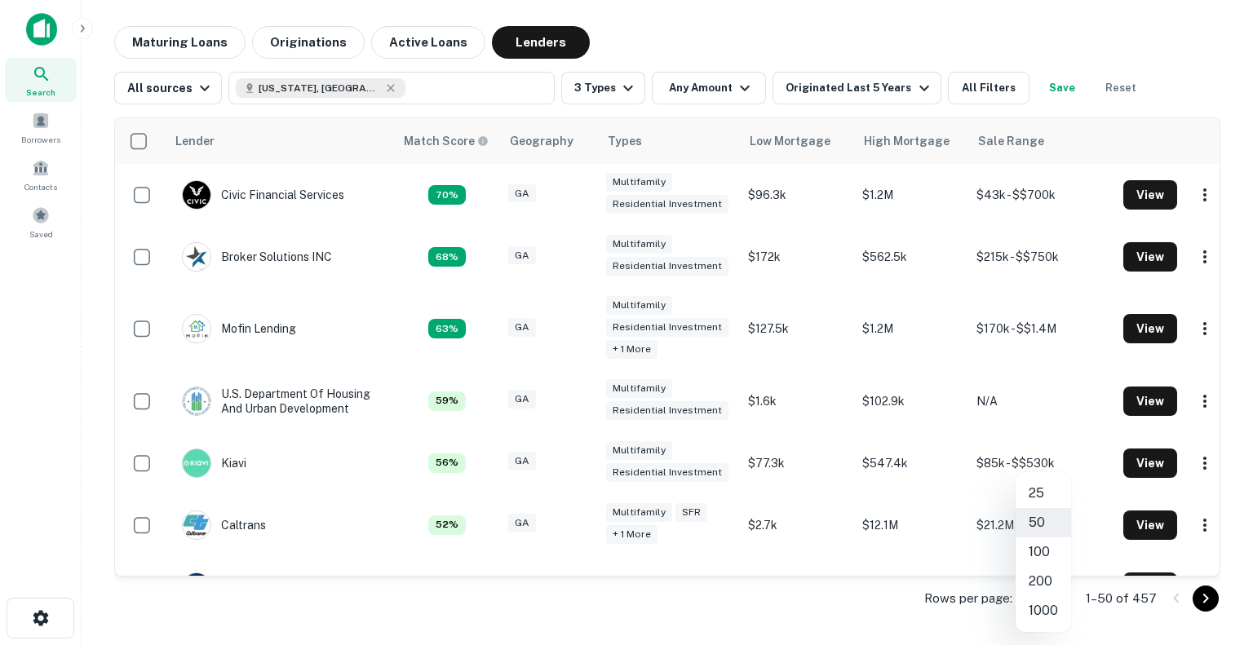
click at [1041, 593] on body "Search Borrowers Contacts Saved Maturing Loans Originations Active Loans Lender…" at bounding box center [626, 322] width 1253 height 645
click at [1038, 579] on li "200" at bounding box center [1043, 581] width 55 height 29
type input "***"
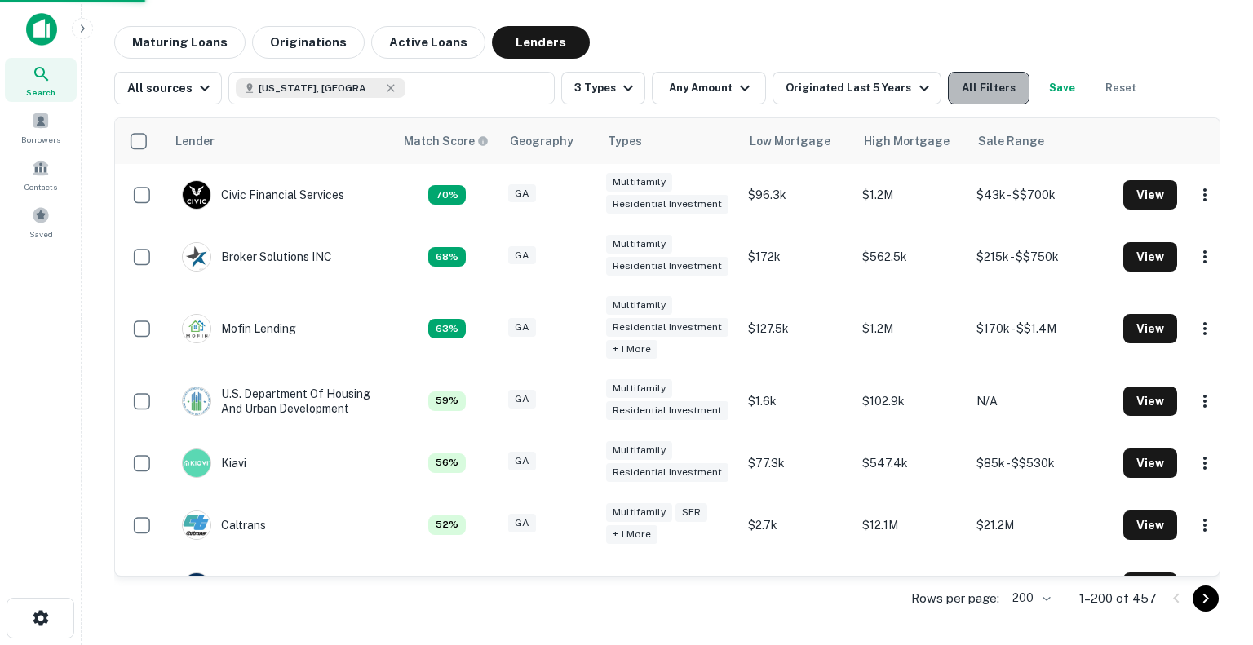
click at [982, 102] on button "All Filters" at bounding box center [989, 88] width 82 height 33
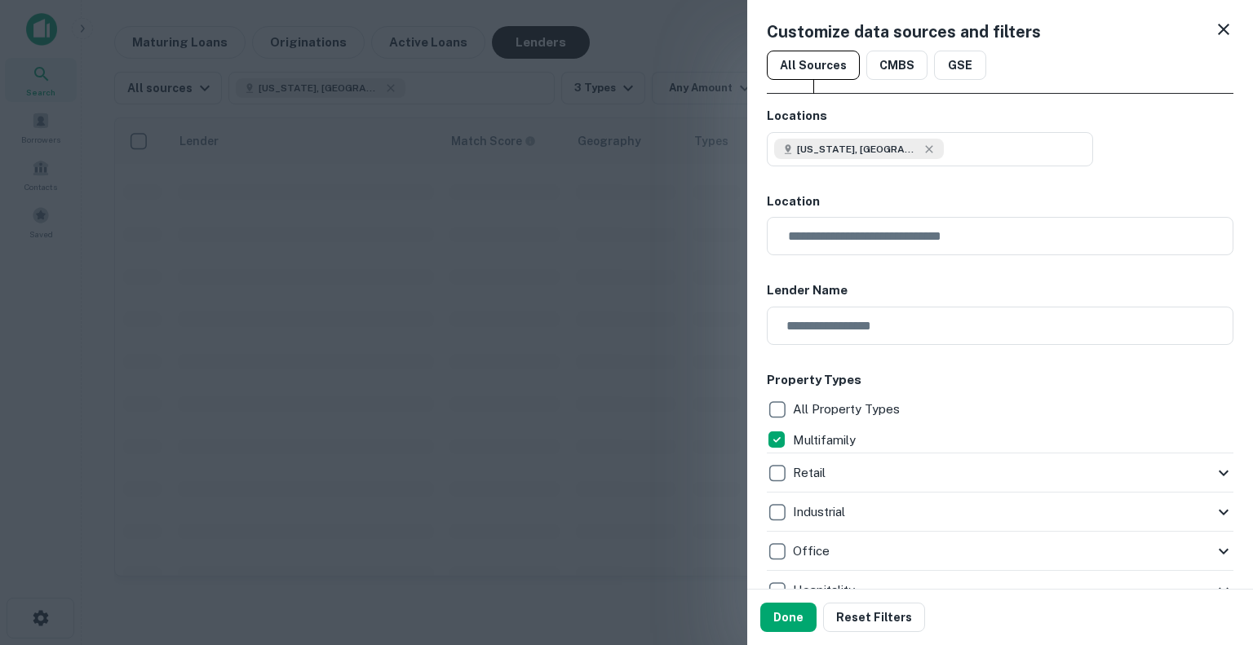
scroll to position [870, 0]
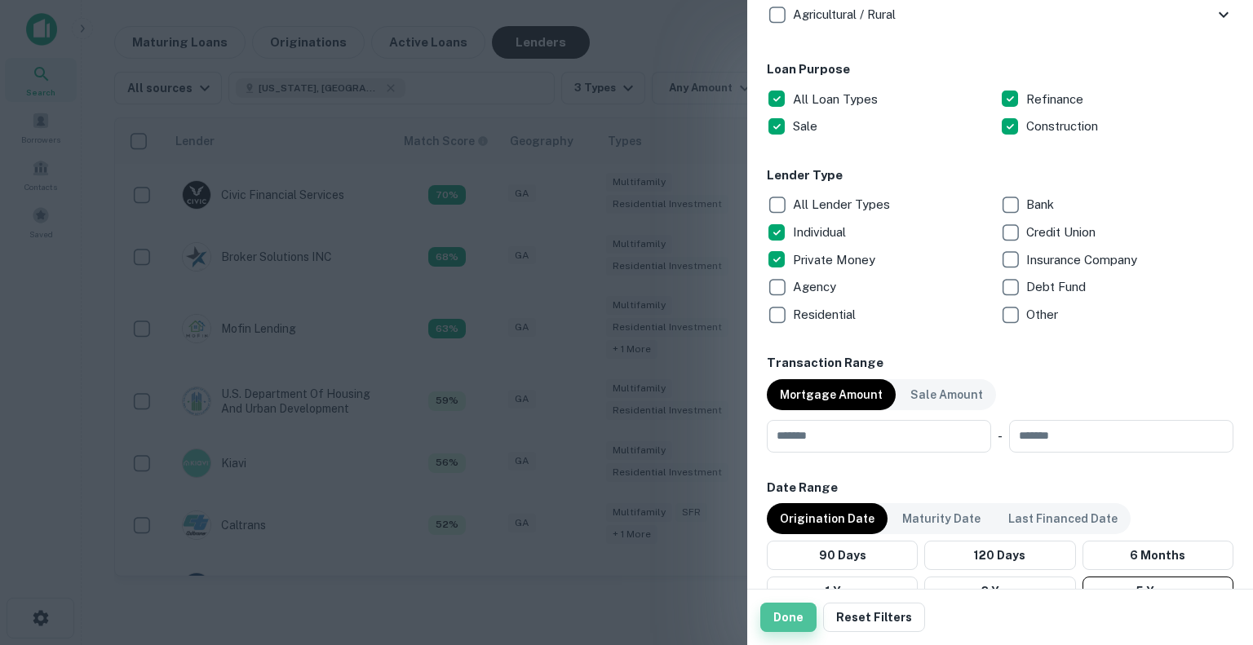
click at [779, 613] on button "Done" at bounding box center [788, 617] width 56 height 29
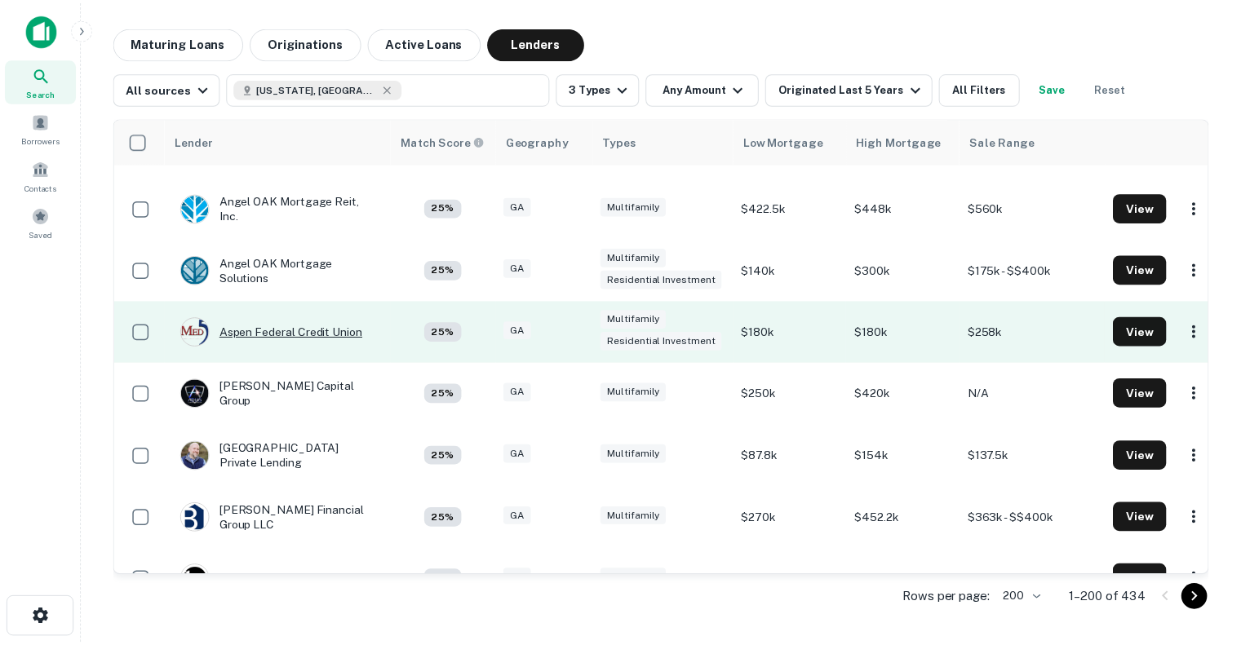
scroll to position [2076, 0]
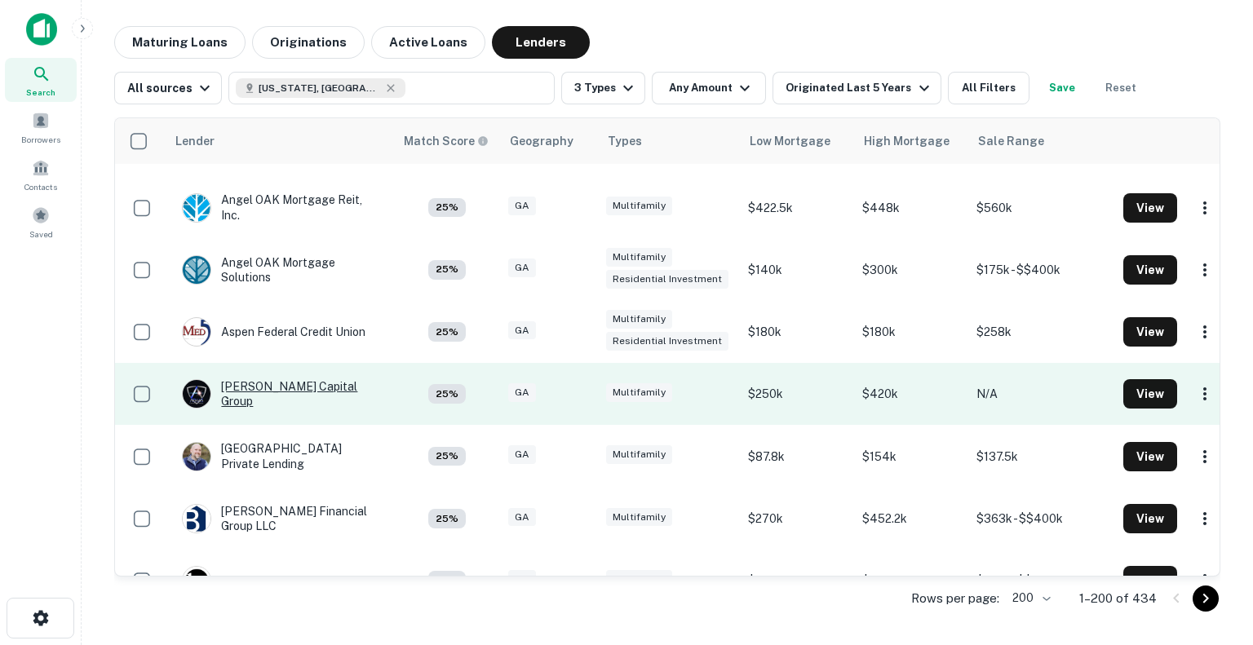
click at [268, 386] on div "[PERSON_NAME] Capital Group" at bounding box center [280, 393] width 196 height 29
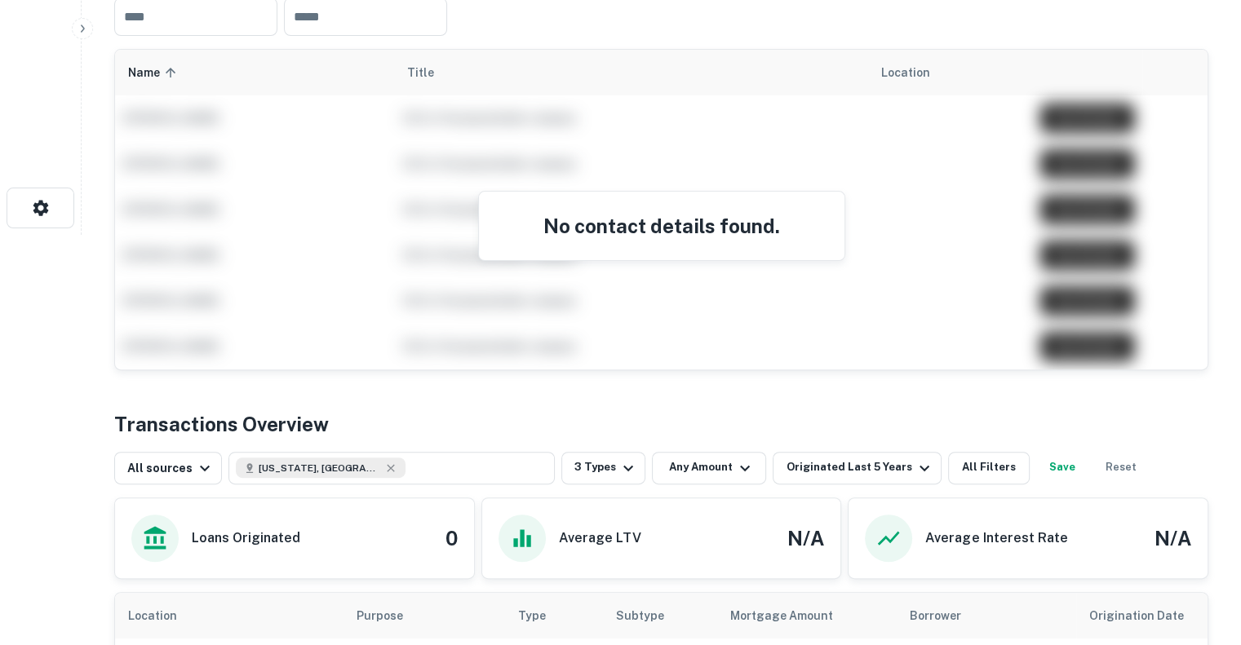
scroll to position [716, 0]
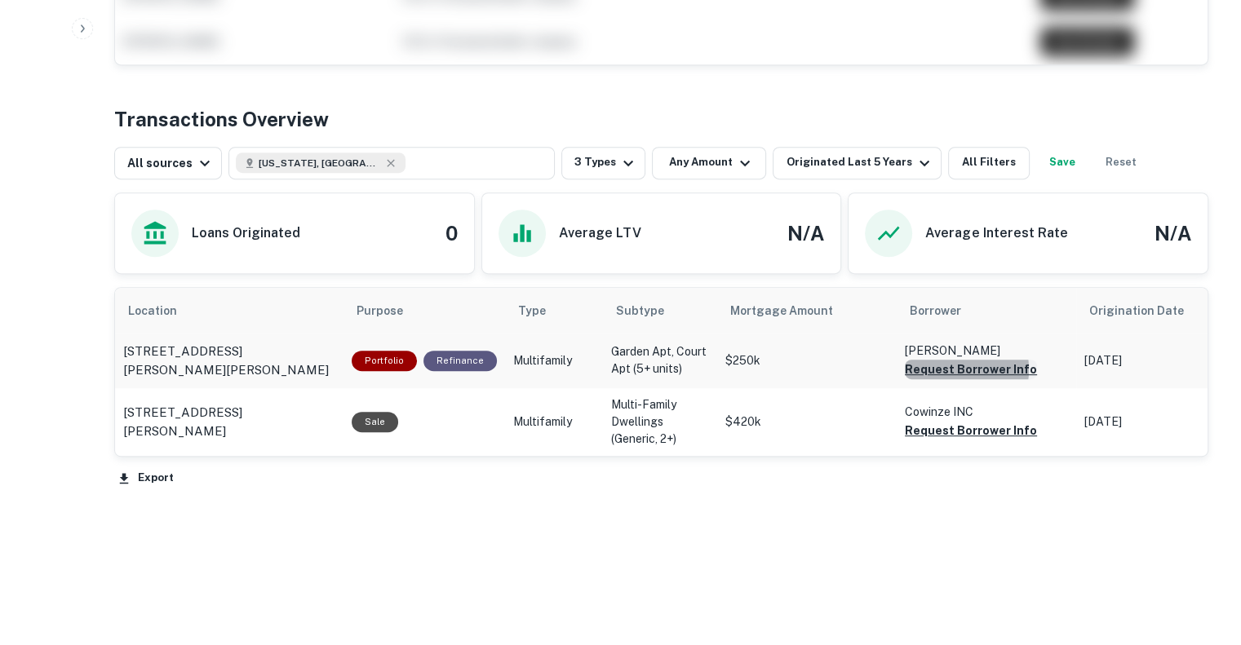
click at [942, 368] on button "Request Borrower Info" at bounding box center [971, 370] width 132 height 20
click at [925, 424] on button "Request Borrower Info" at bounding box center [971, 431] width 132 height 20
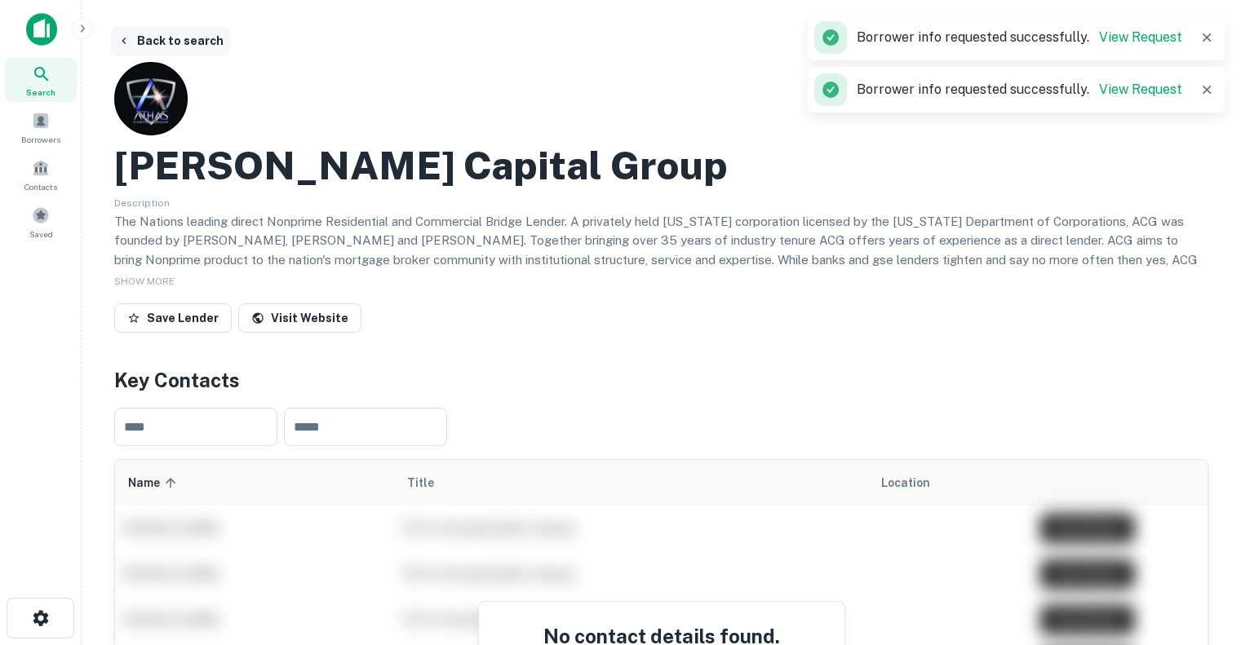
click at [176, 37] on button "Back to search" at bounding box center [170, 40] width 119 height 29
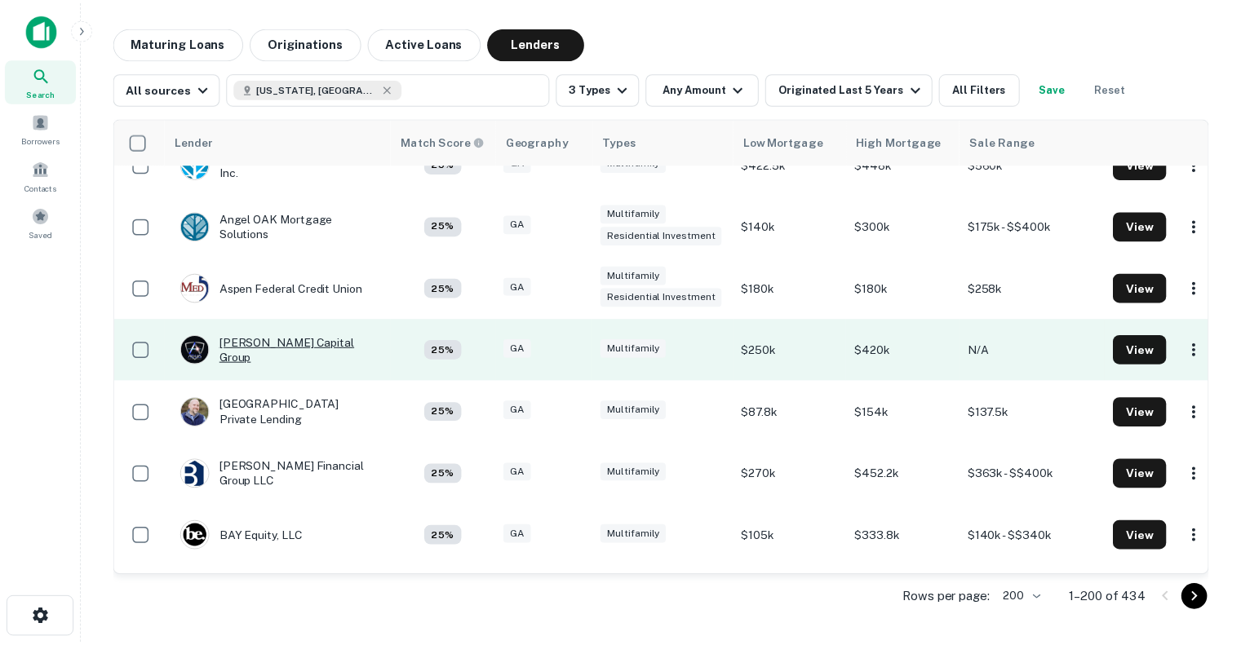
scroll to position [2148, 0]
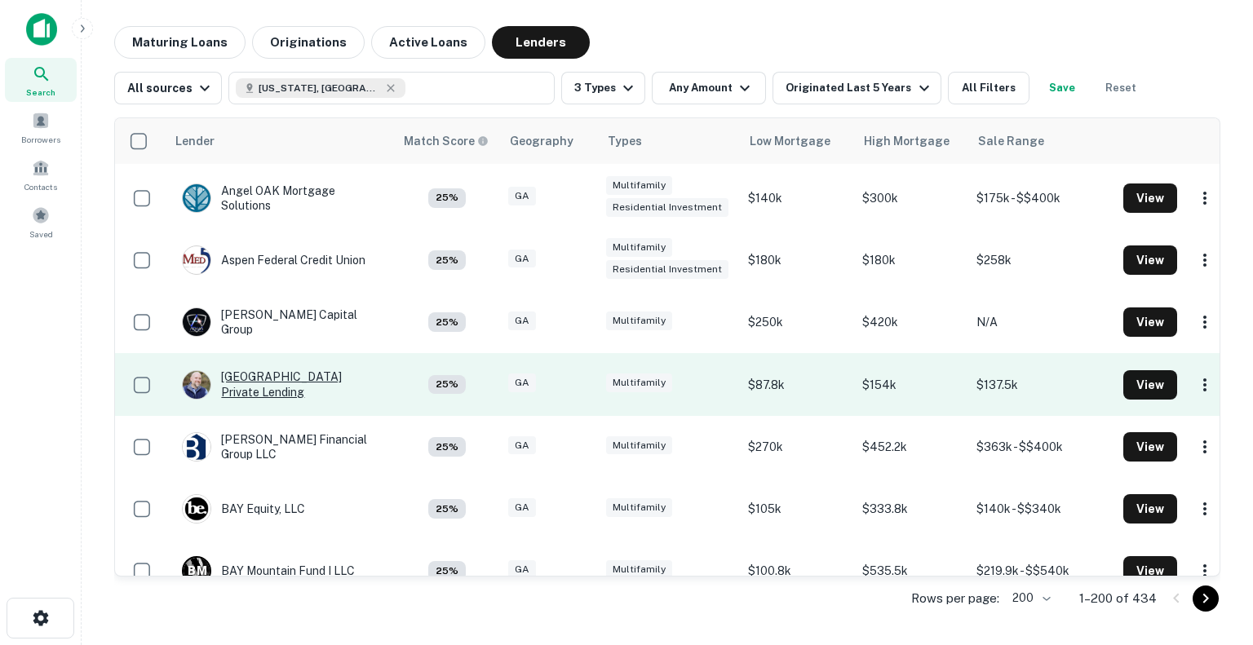
click at [268, 384] on div "[GEOGRAPHIC_DATA] Private Lending" at bounding box center [280, 384] width 196 height 29
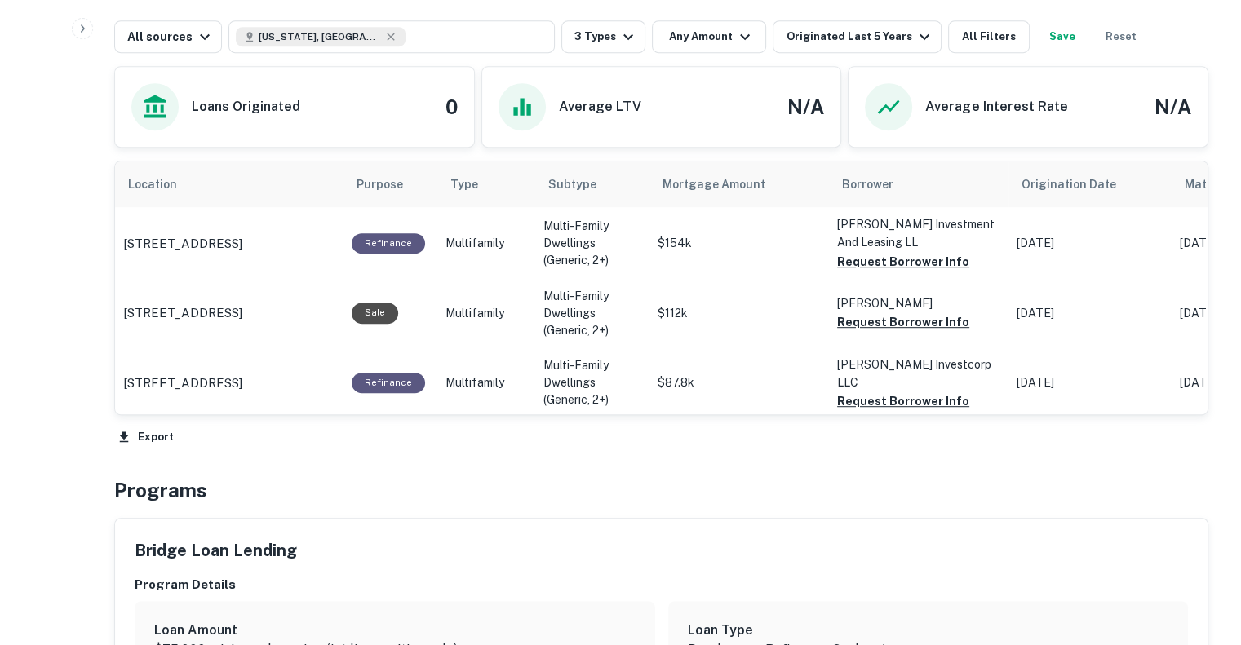
scroll to position [884, 0]
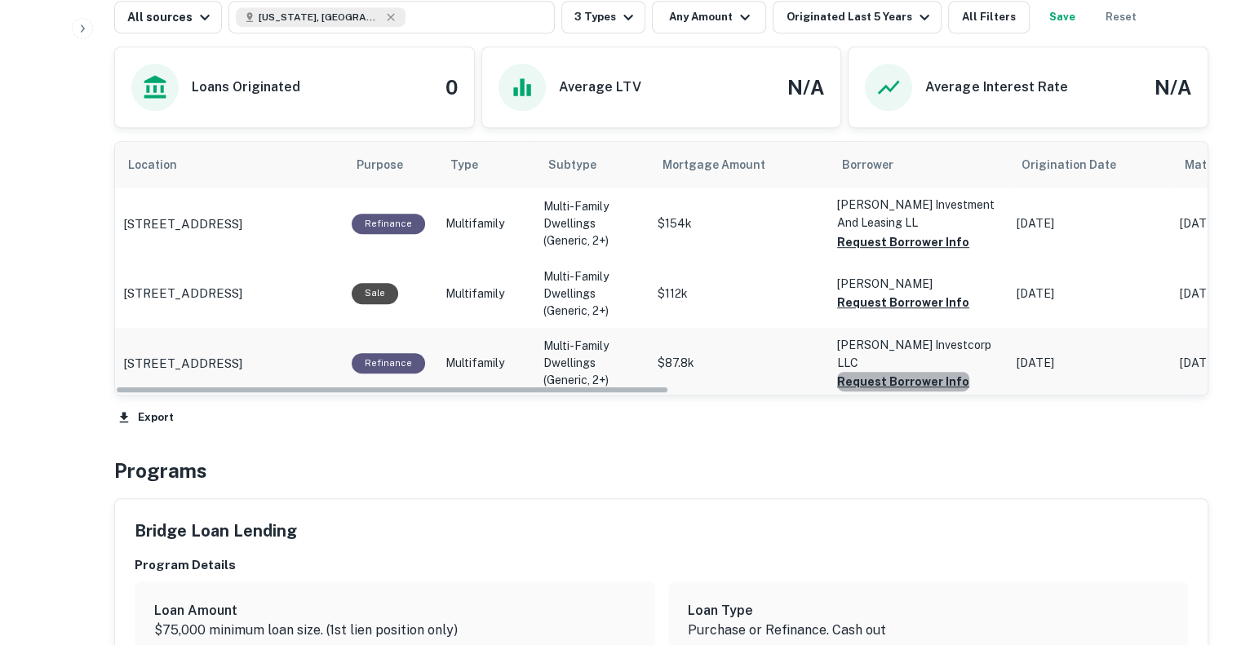
click at [907, 372] on button "Request Borrower Info" at bounding box center [903, 382] width 132 height 20
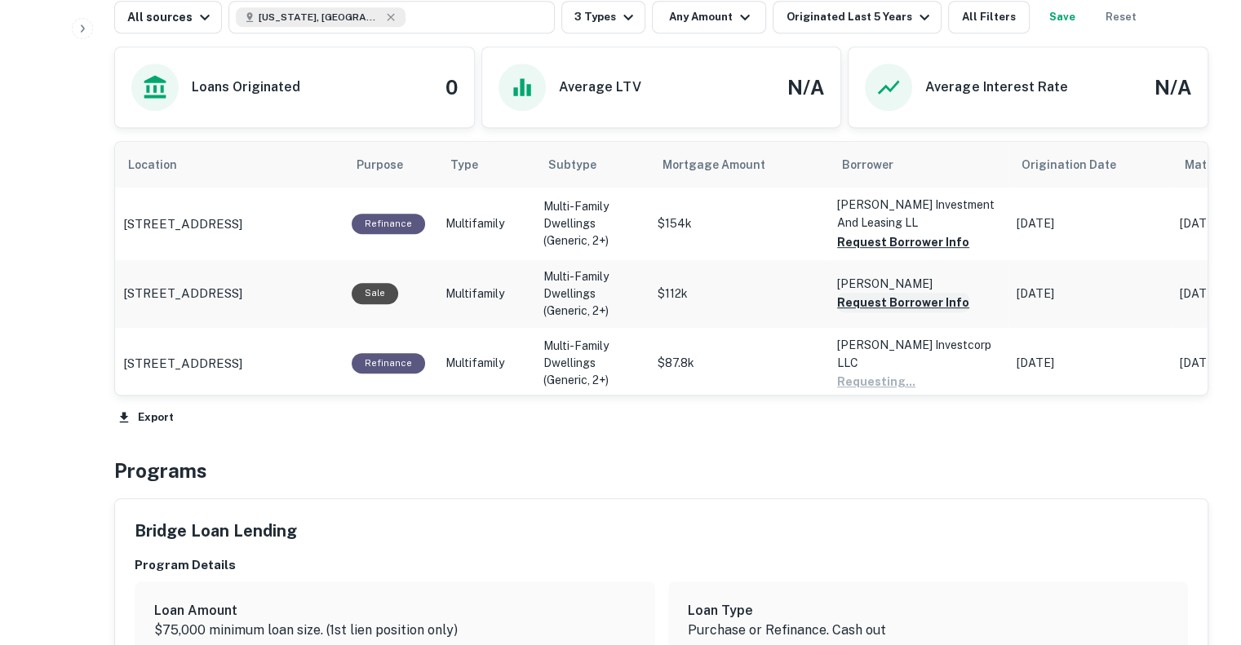
click at [880, 296] on button "Request Borrower Info" at bounding box center [903, 303] width 132 height 20
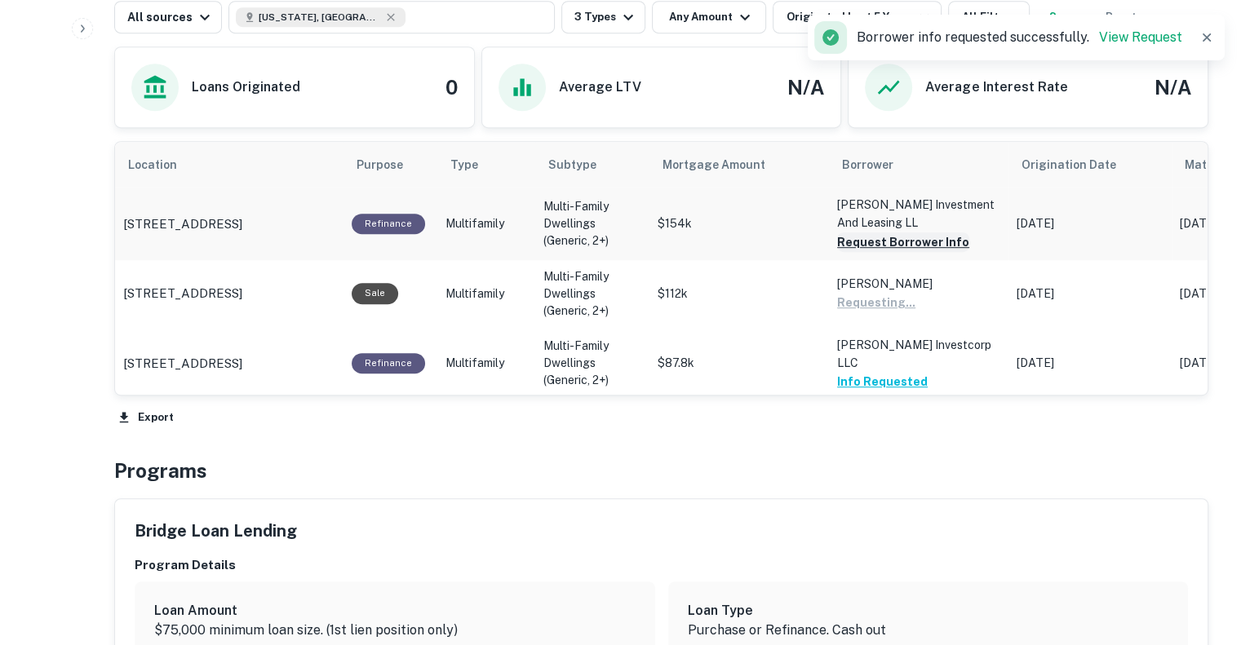
click at [870, 241] on button "Request Borrower Info" at bounding box center [903, 243] width 132 height 20
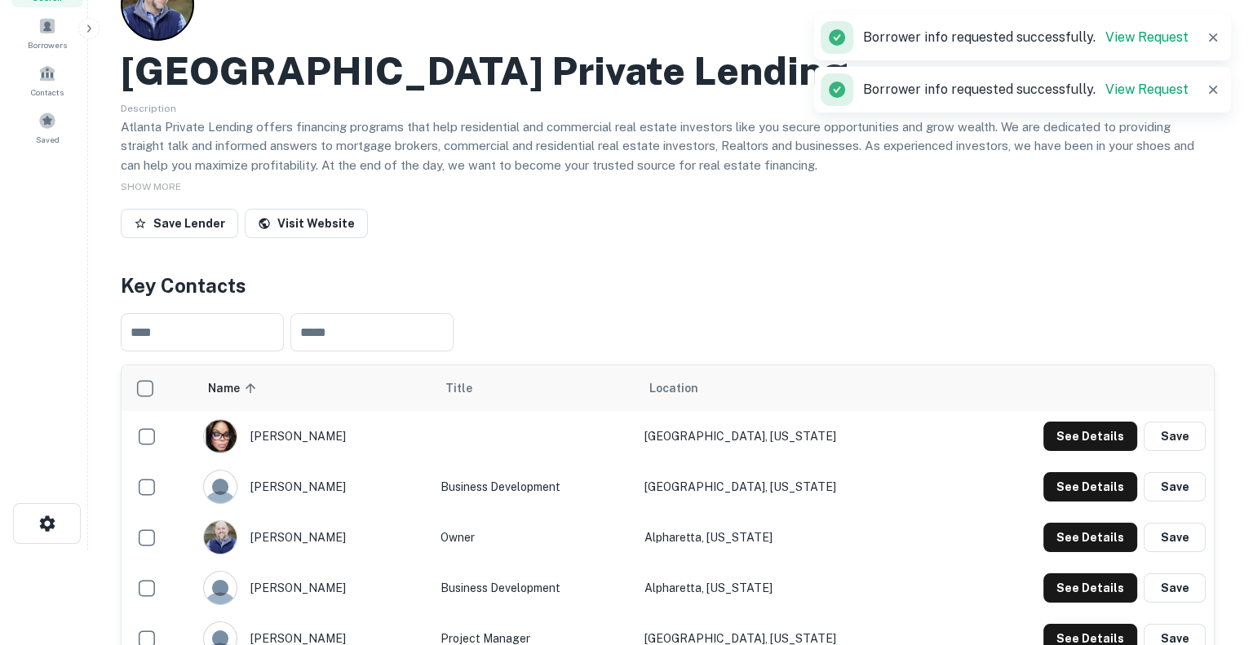
scroll to position [0, 0]
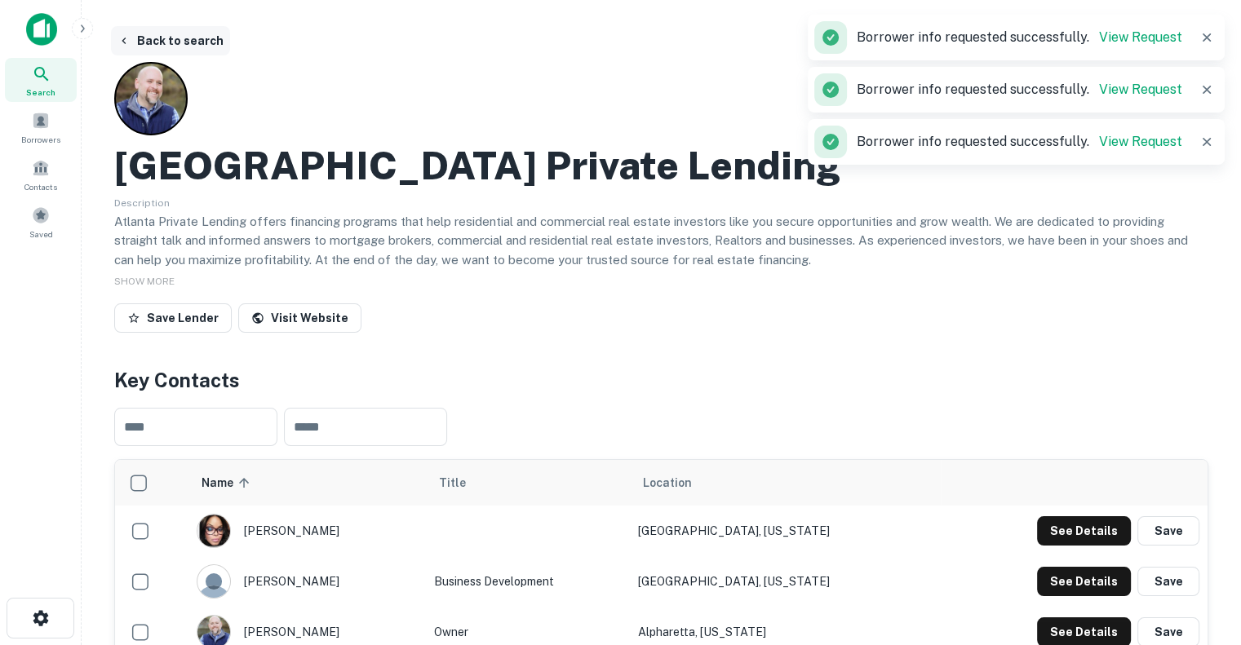
click at [211, 36] on button "Back to search" at bounding box center [170, 40] width 119 height 29
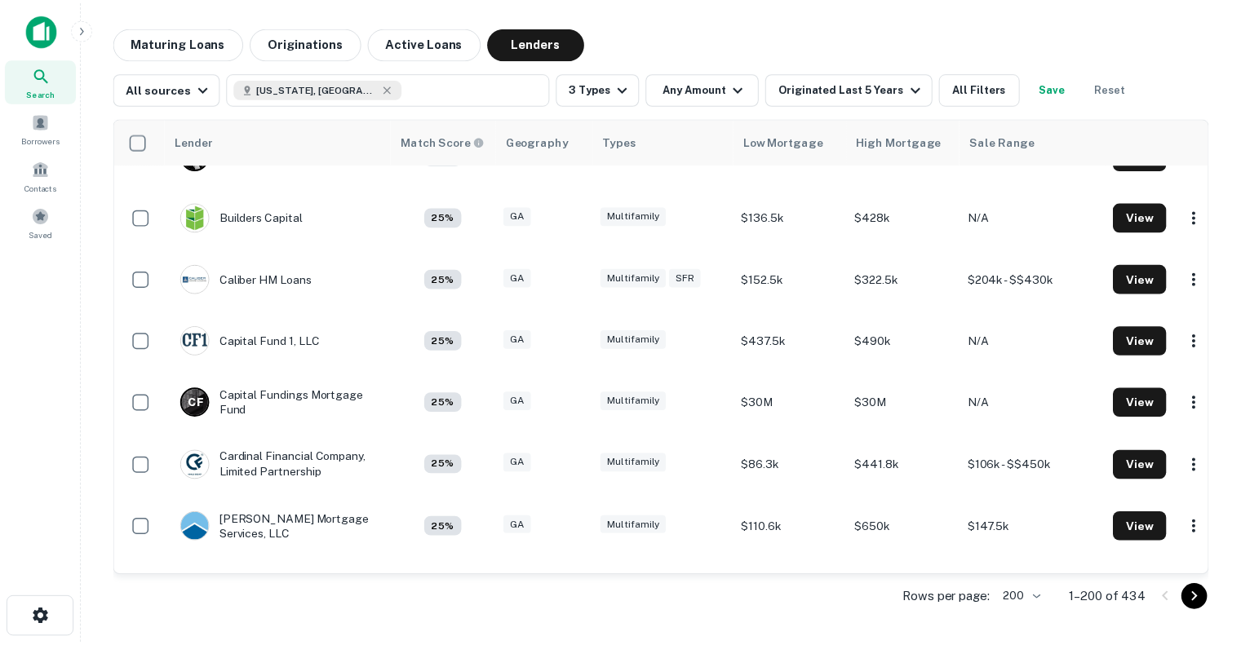
scroll to position [2957, 0]
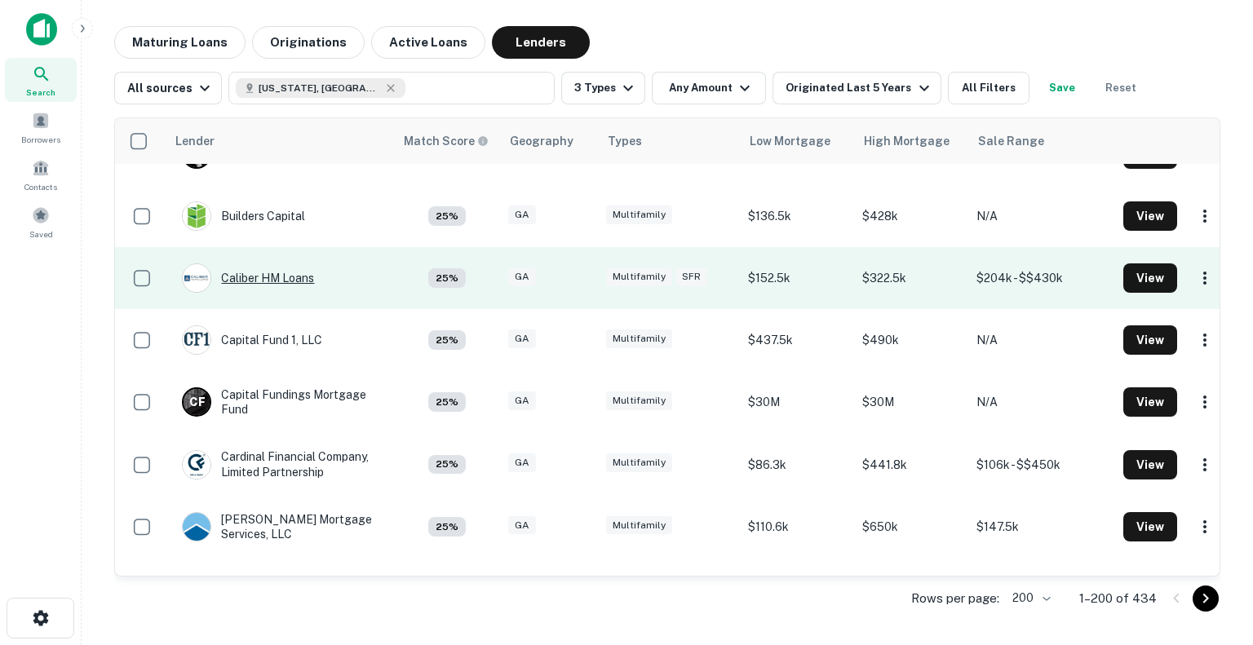
click at [275, 279] on div "Caliber HM Loans" at bounding box center [248, 278] width 132 height 29
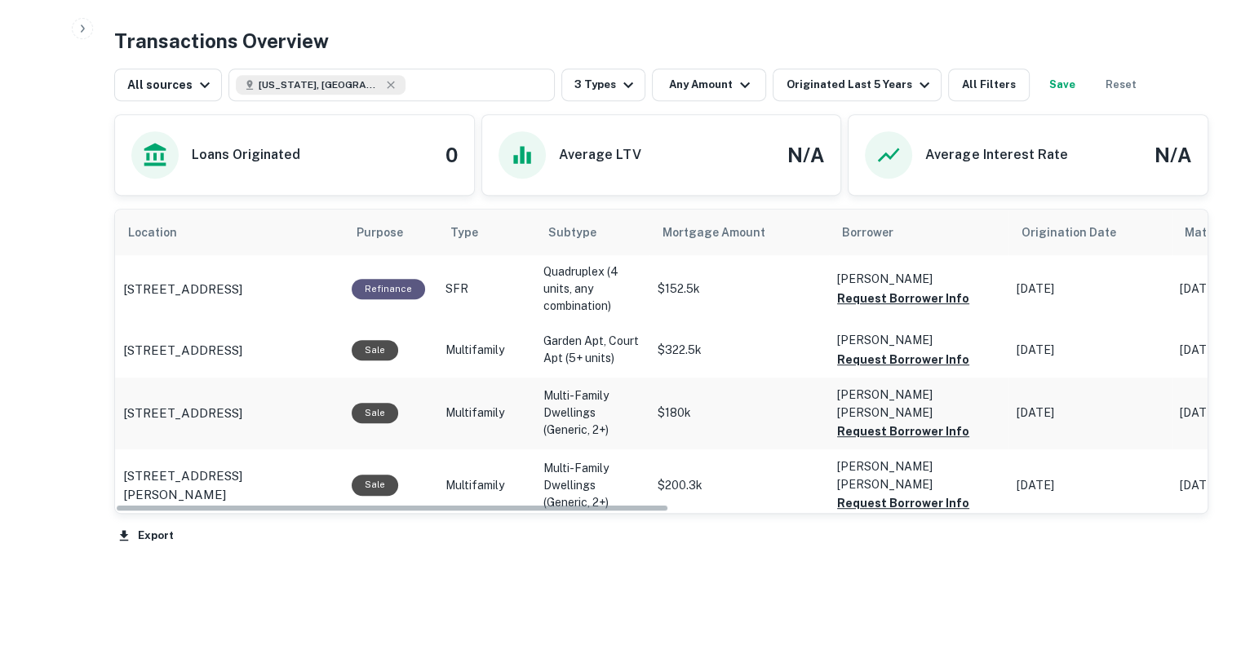
scroll to position [714, 0]
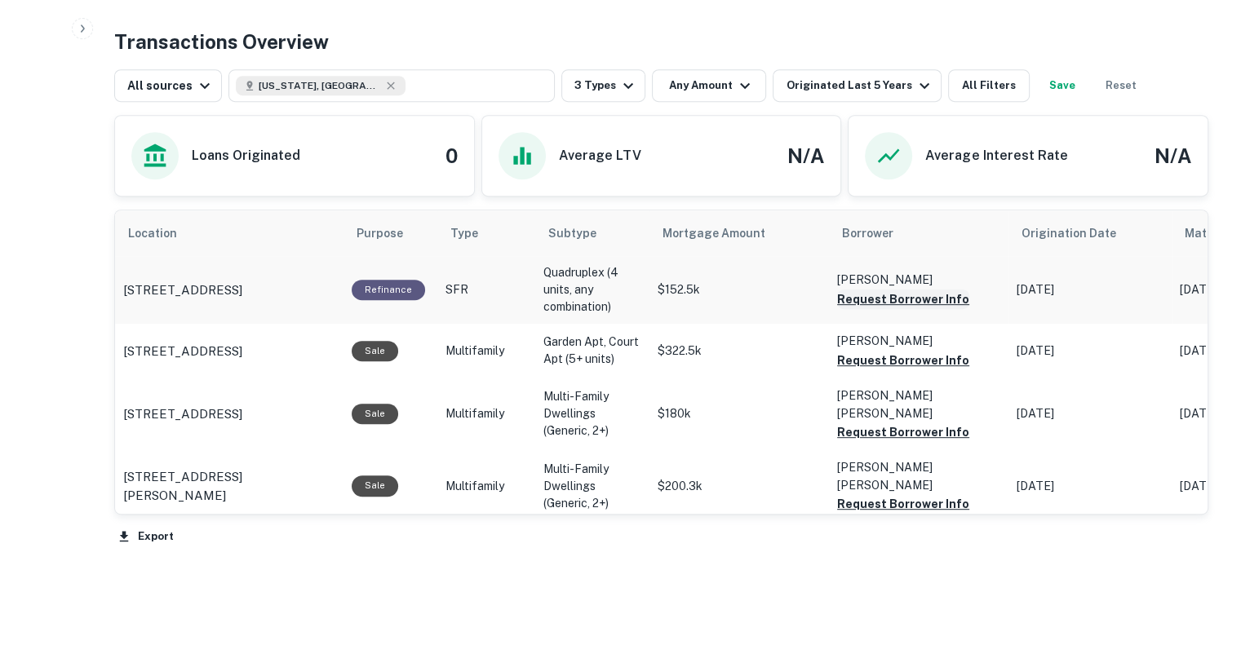
click at [939, 295] on button "Request Borrower Info" at bounding box center [903, 300] width 132 height 20
click at [890, 351] on button "Request Borrower Info" at bounding box center [903, 361] width 132 height 20
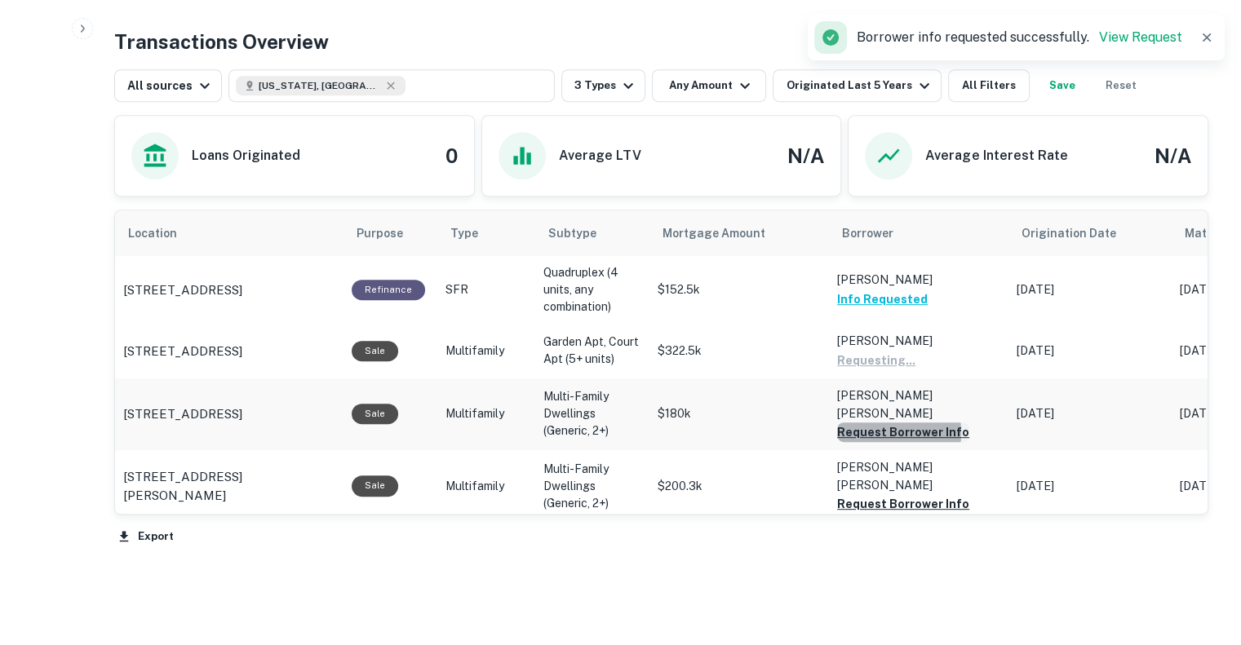
click at [869, 423] on button "Request Borrower Info" at bounding box center [903, 433] width 132 height 20
click at [853, 494] on button "Request Borrower Info" at bounding box center [903, 504] width 132 height 20
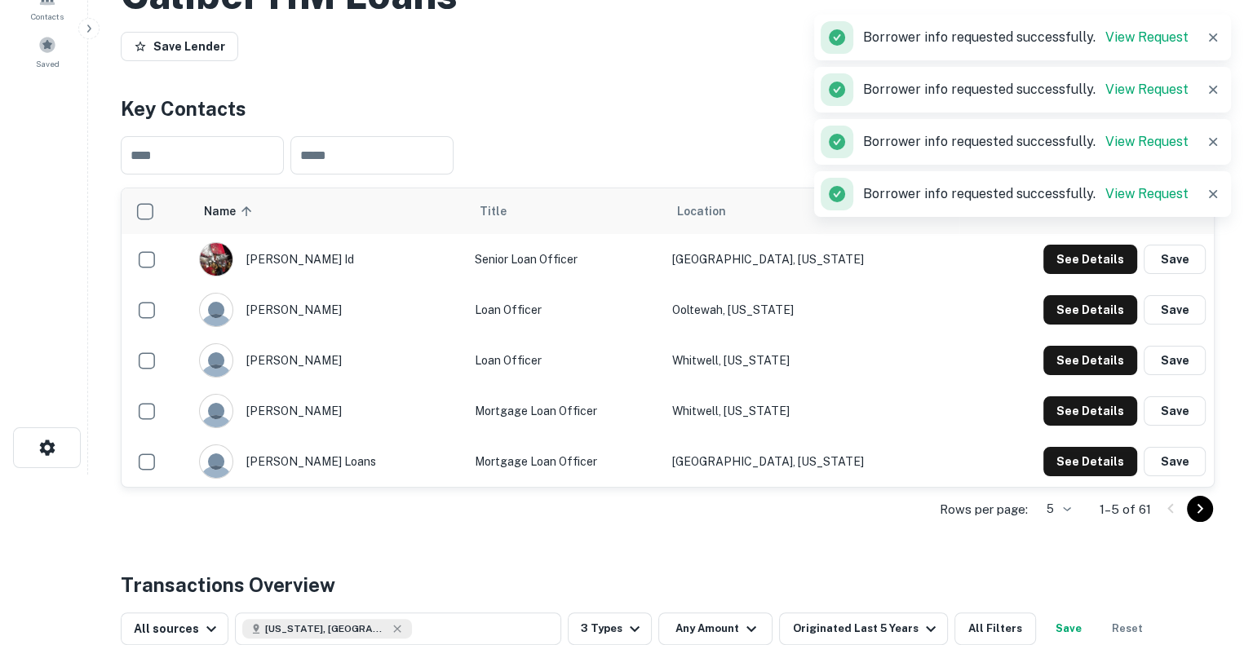
scroll to position [0, 0]
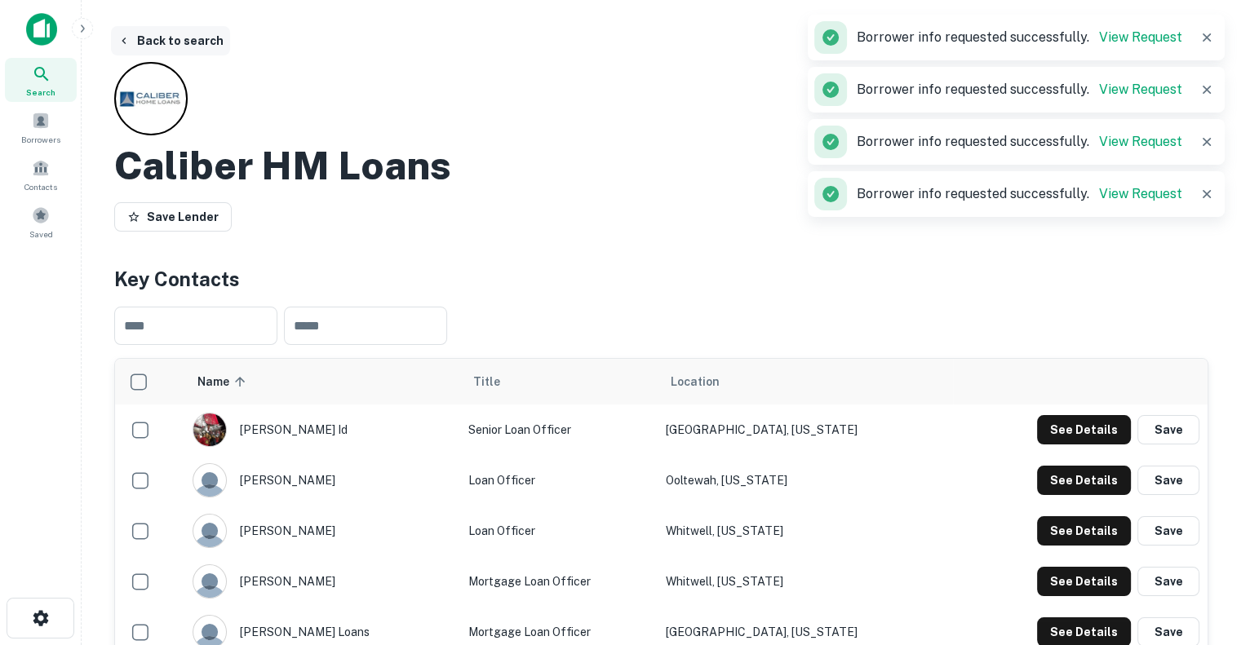
click at [153, 38] on button "Back to search" at bounding box center [170, 40] width 119 height 29
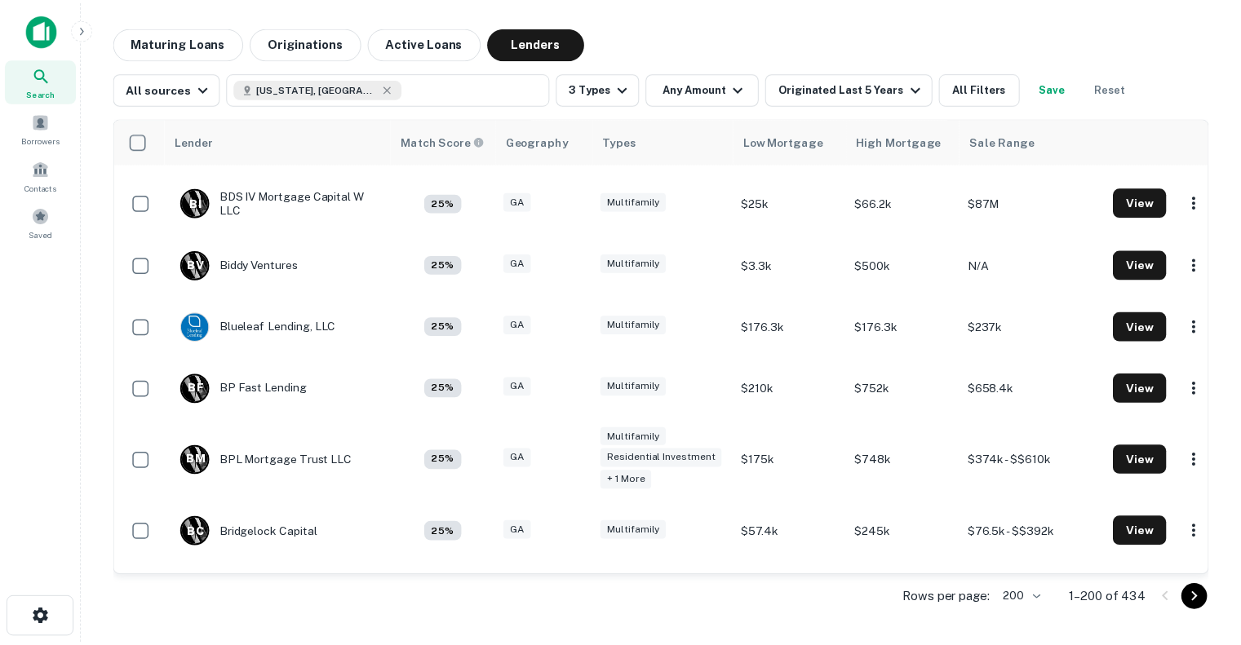
scroll to position [2580, 0]
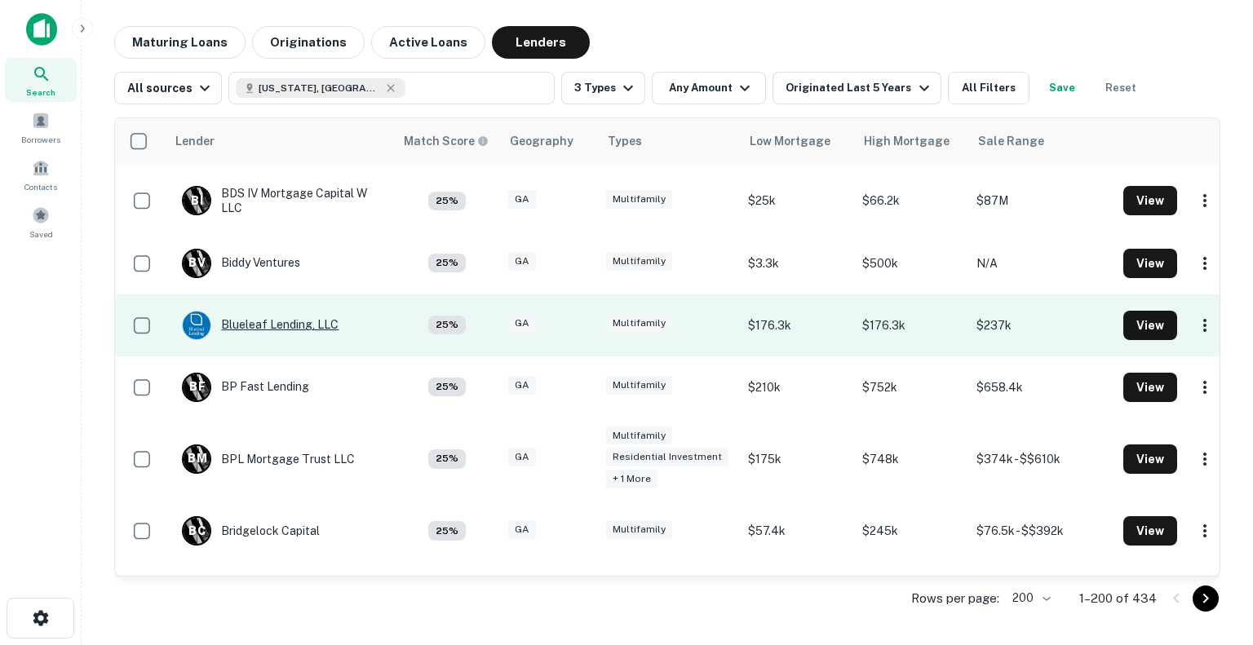
click at [280, 322] on div "Blueleaf Lending, LLC" at bounding box center [260, 325] width 157 height 29
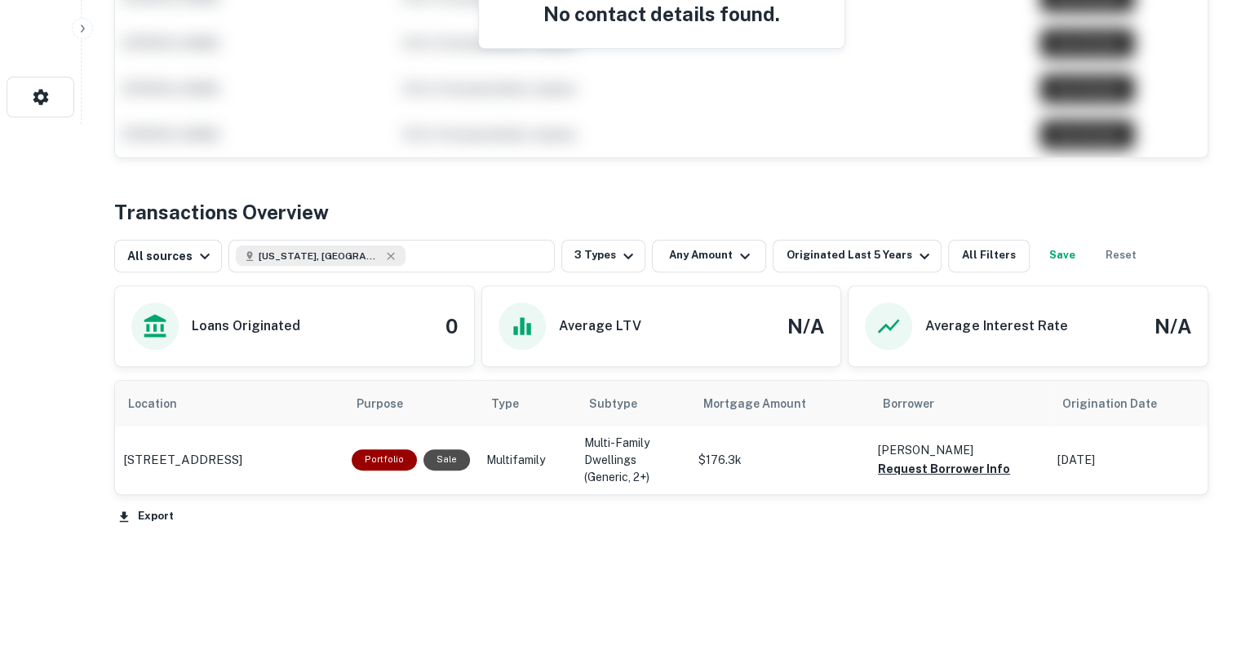
scroll to position [535, 0]
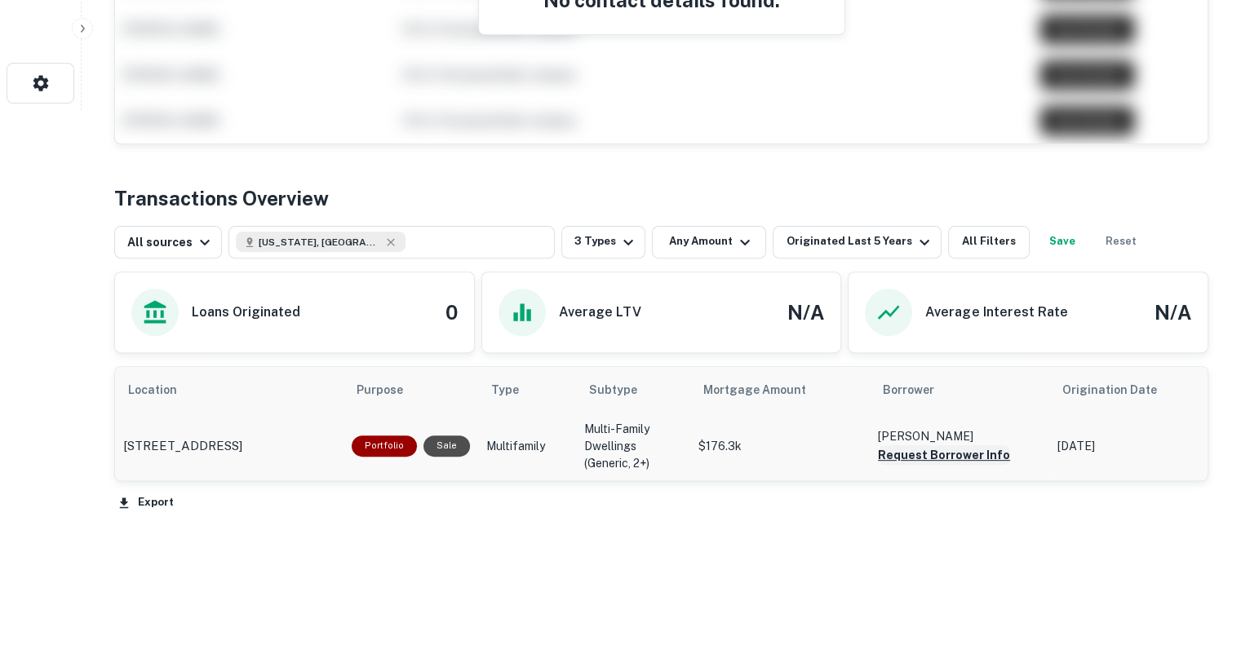
click at [894, 456] on button "Request Borrower Info" at bounding box center [944, 456] width 132 height 20
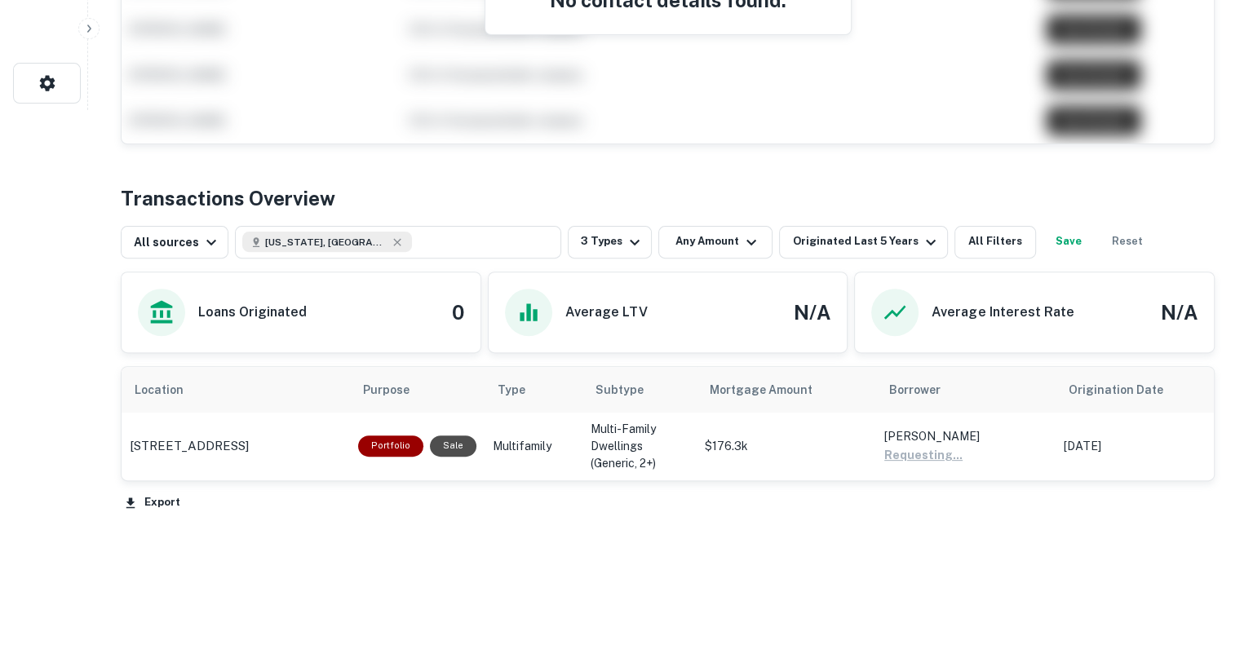
scroll to position [0, 0]
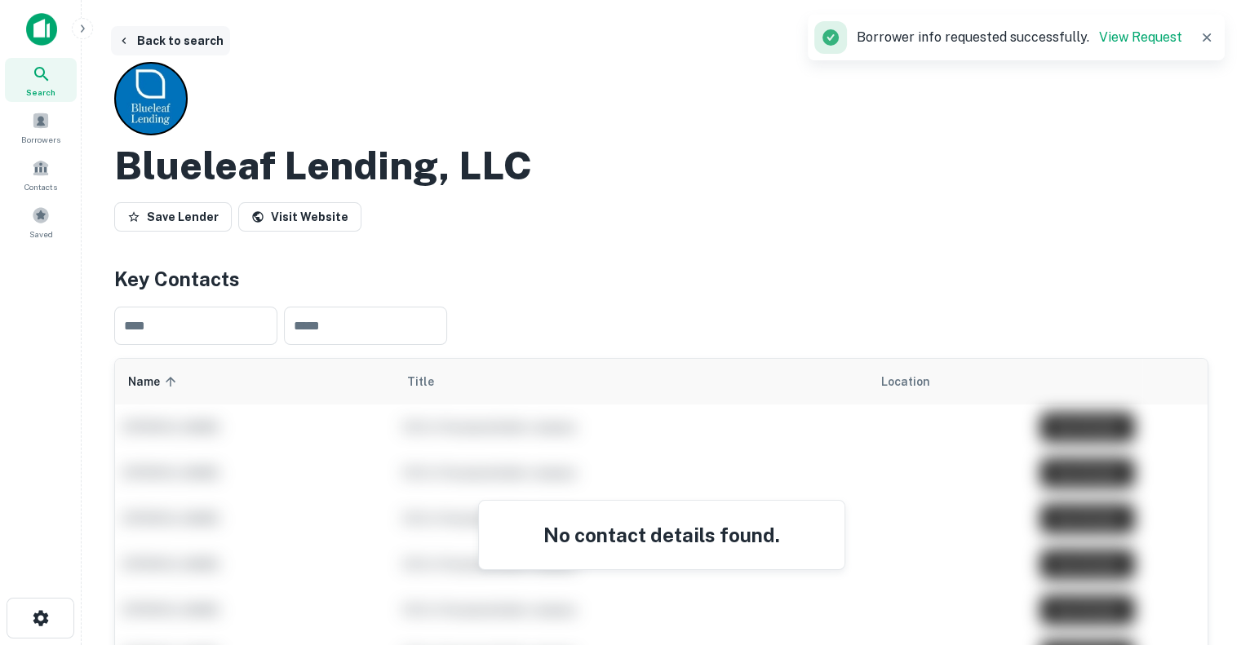
click at [137, 38] on button "Back to search" at bounding box center [170, 40] width 119 height 29
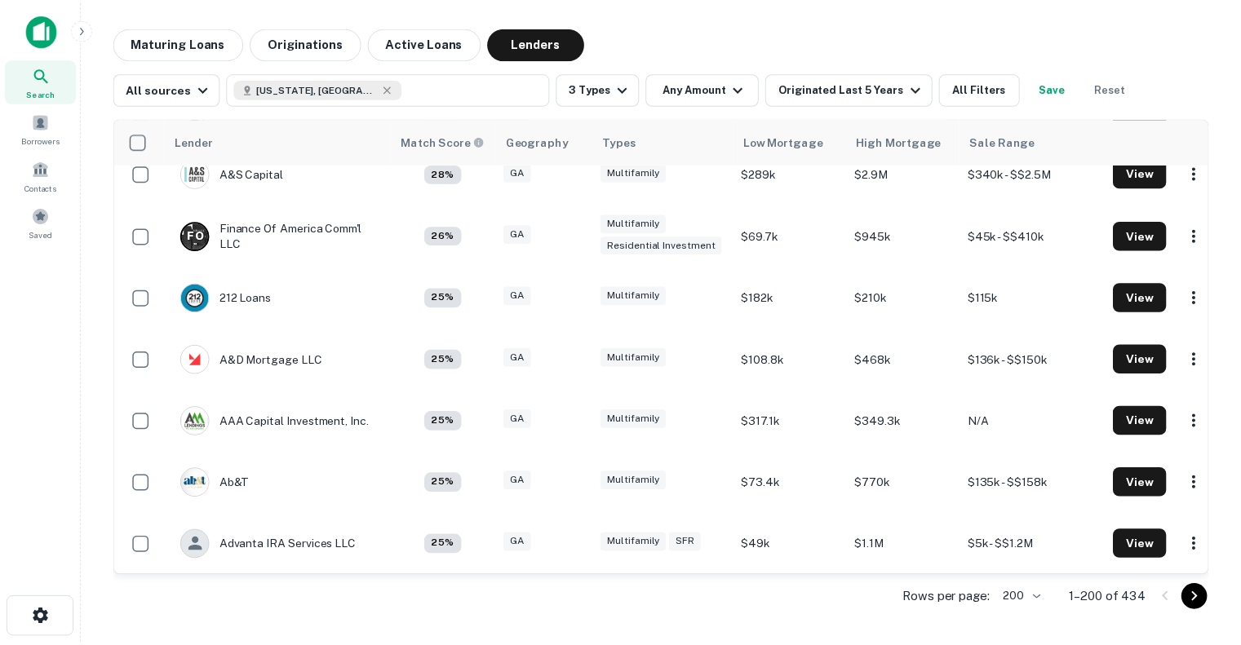
scroll to position [1239, 0]
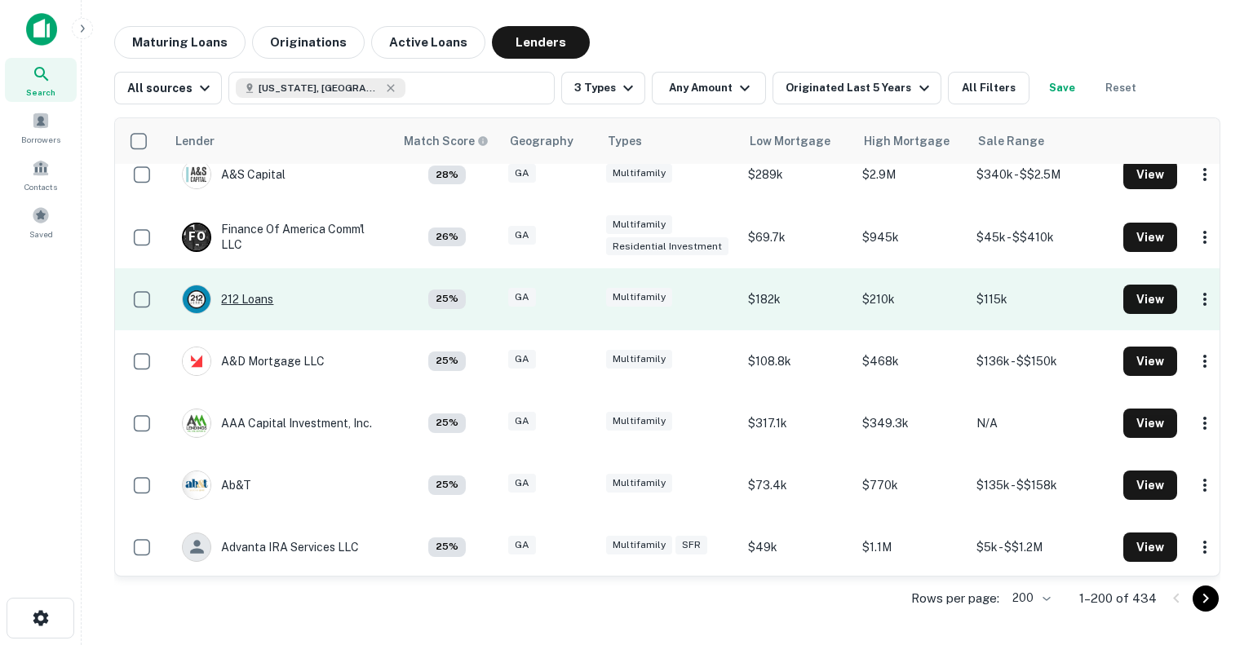
click at [242, 295] on div "212 Loans" at bounding box center [227, 299] width 91 height 29
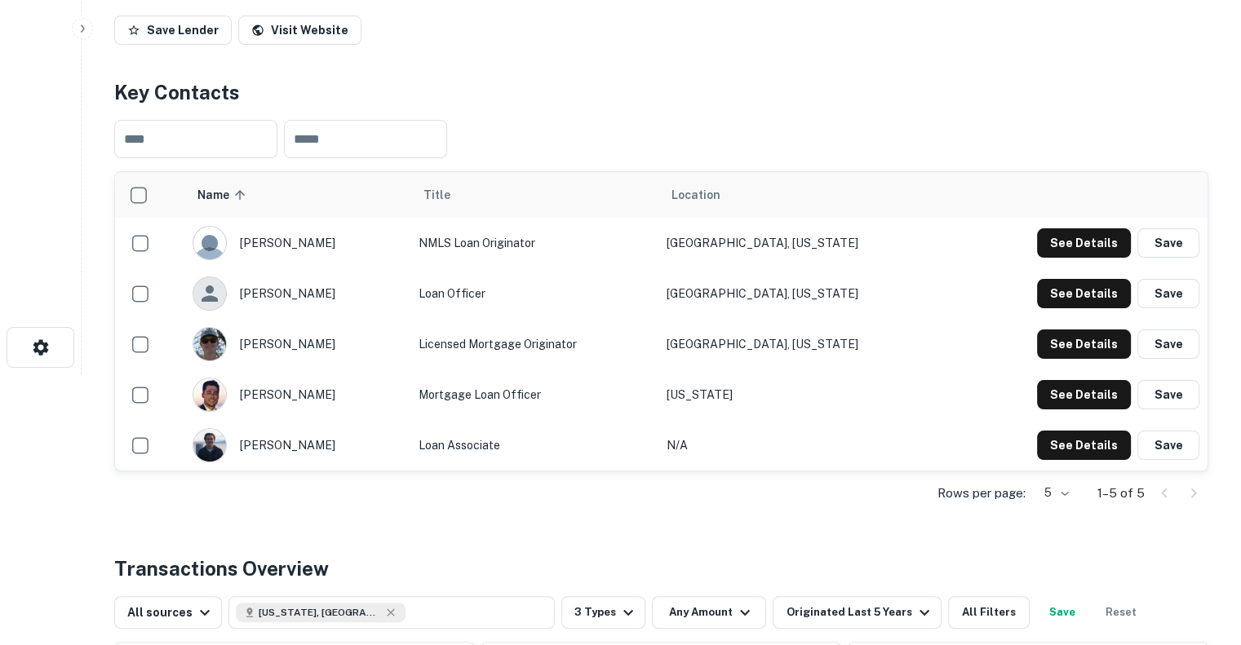
scroll to position [592, 0]
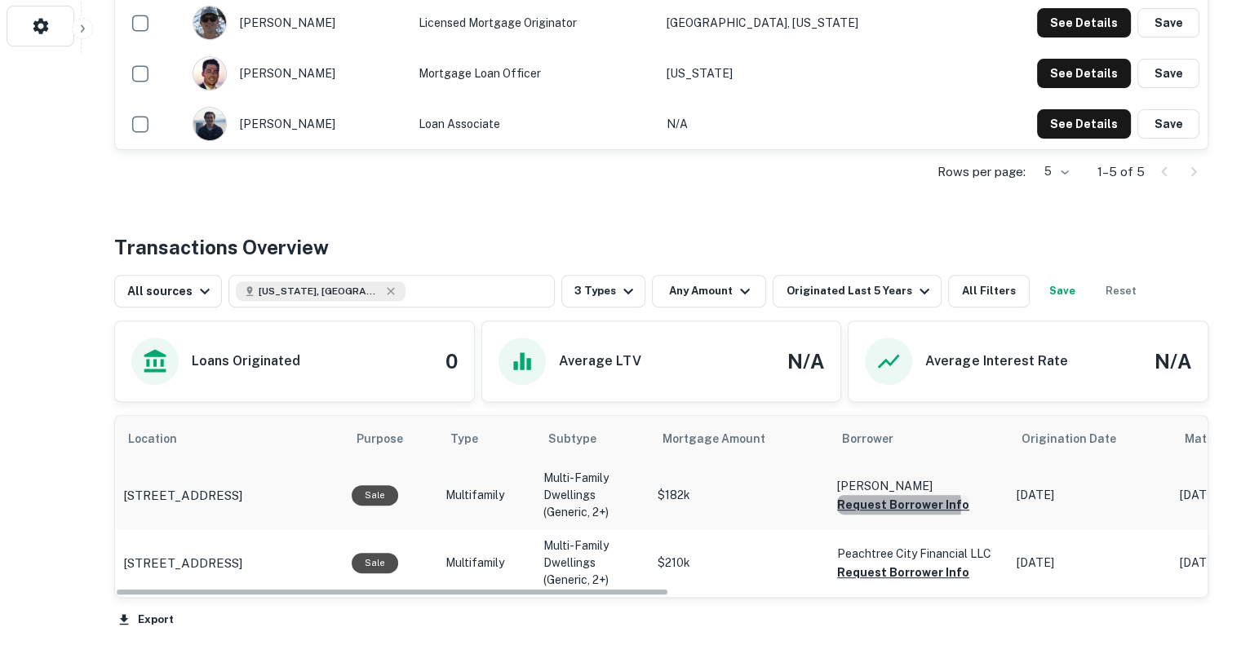
click at [888, 504] on button "Request Borrower Info" at bounding box center [903, 505] width 132 height 20
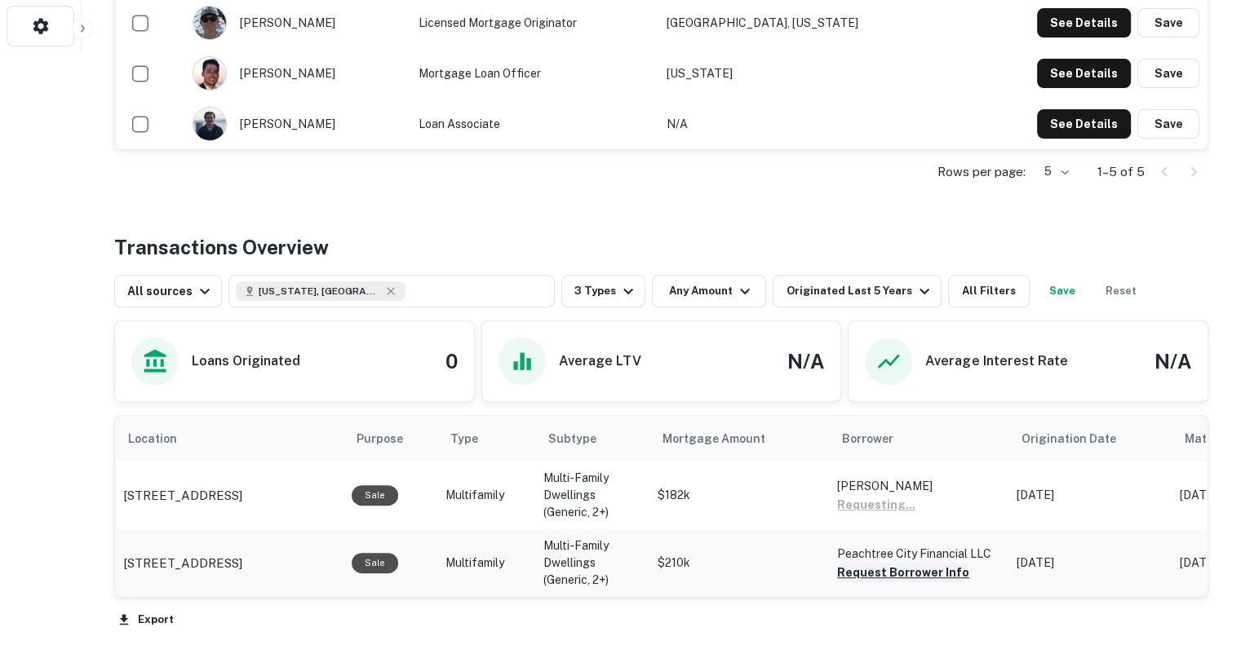
click at [860, 569] on button "Request Borrower Info" at bounding box center [903, 573] width 132 height 20
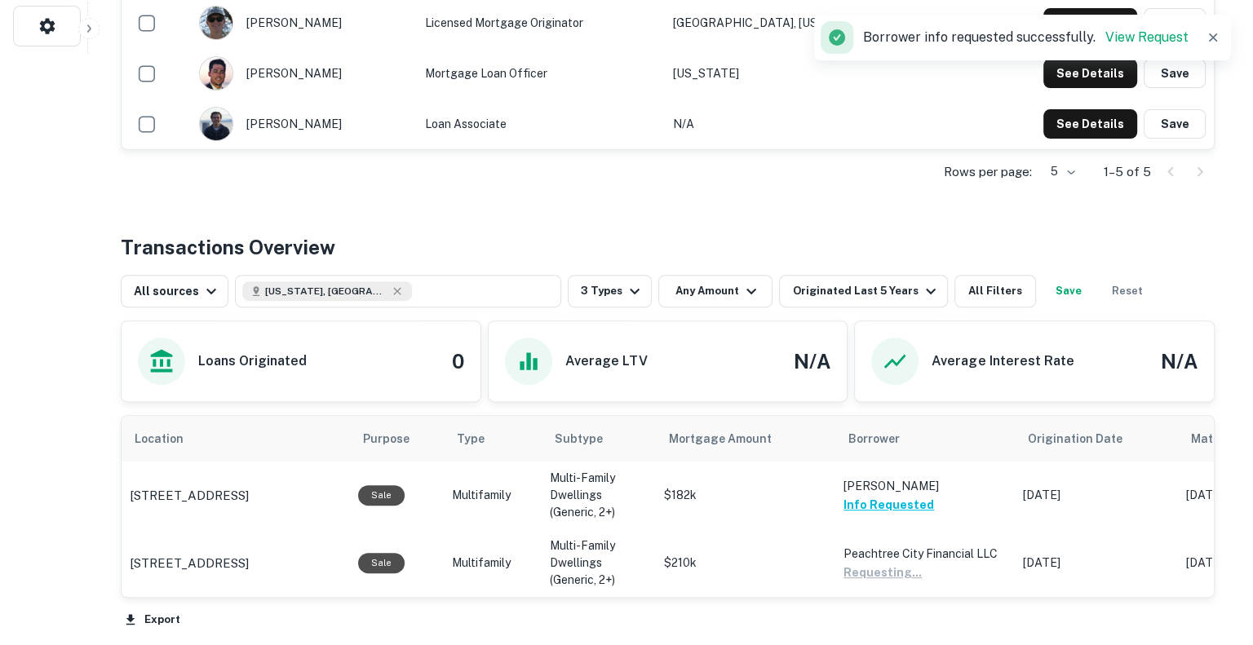
scroll to position [0, 0]
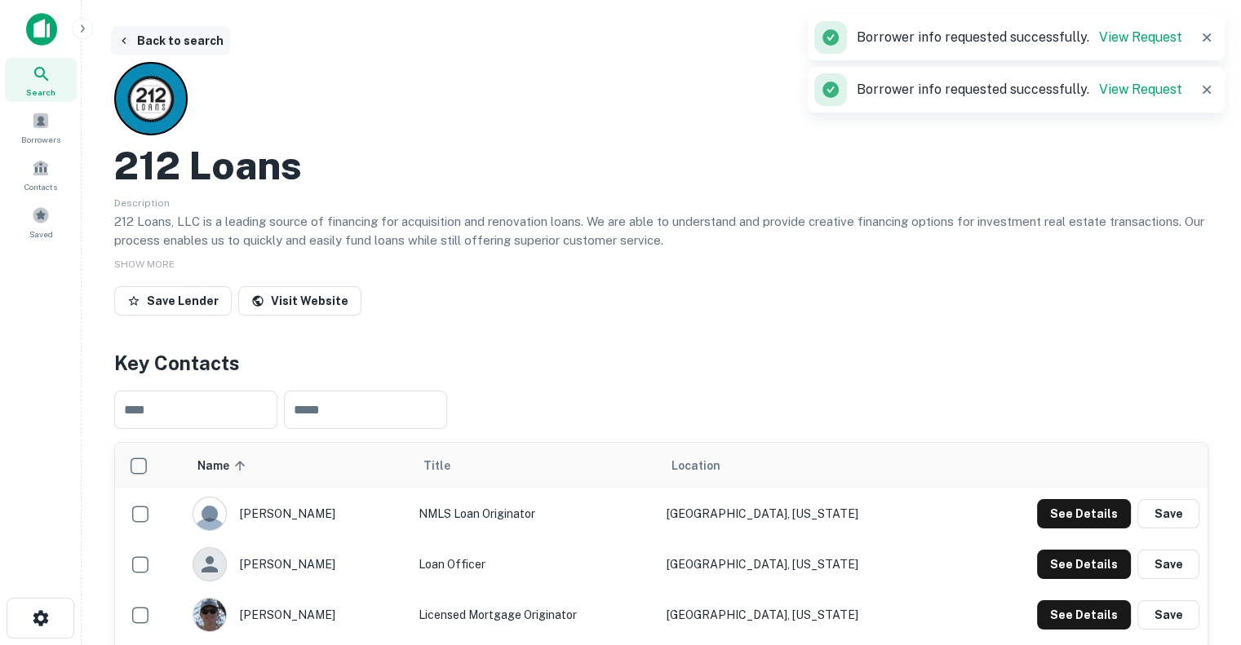
click at [175, 37] on button "Back to search" at bounding box center [170, 40] width 119 height 29
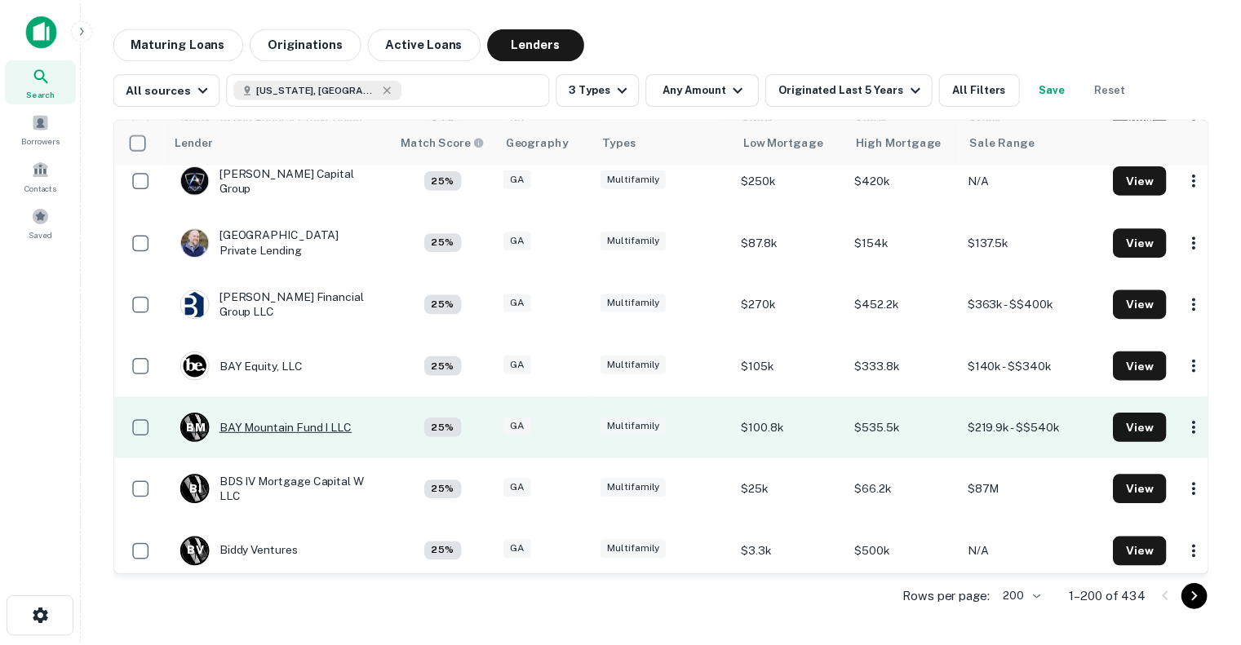
scroll to position [2288, 0]
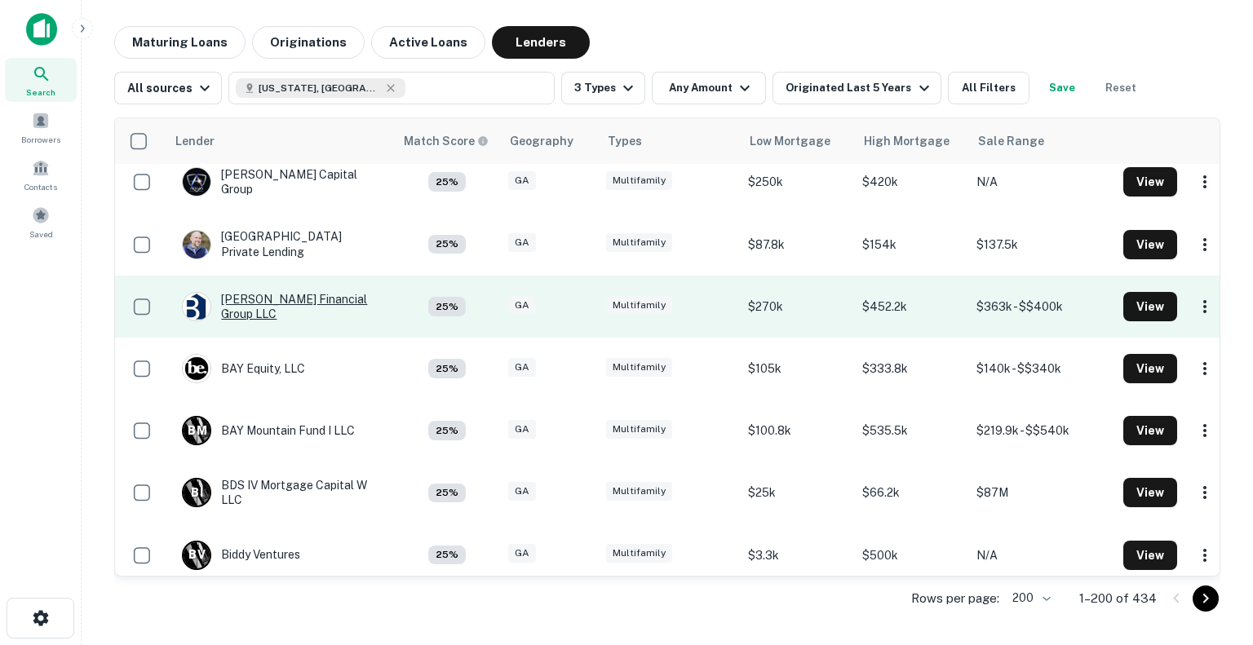
click at [281, 296] on div "[PERSON_NAME] Financial Group LLC" at bounding box center [280, 306] width 196 height 29
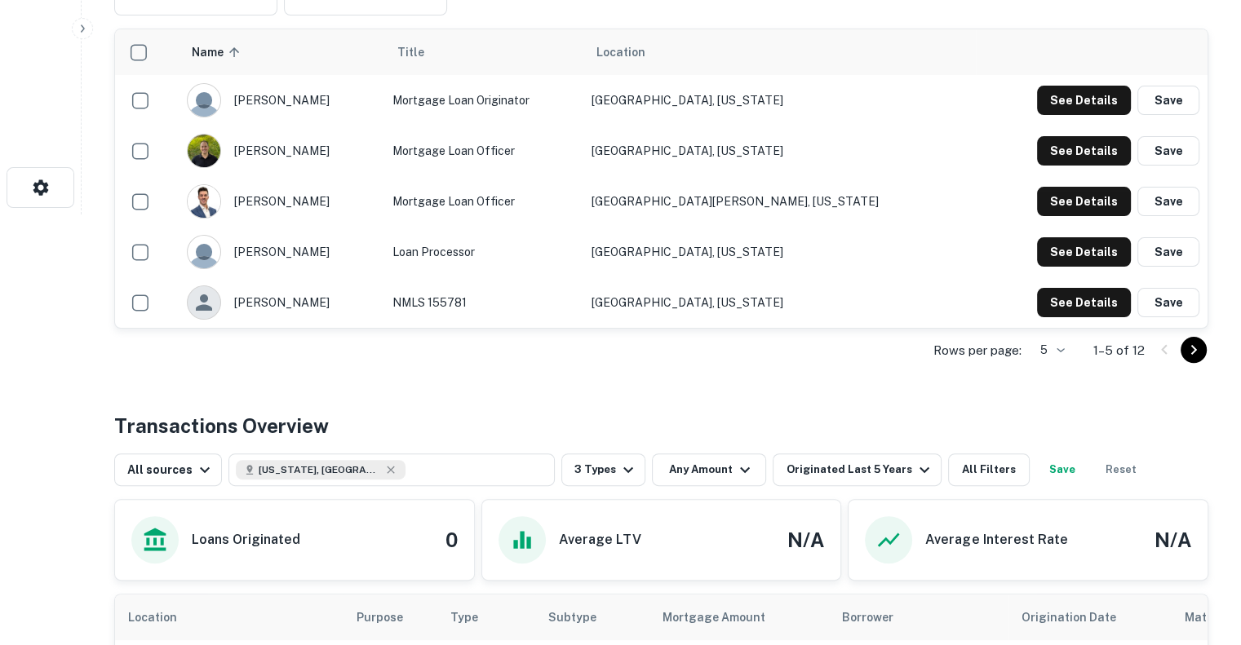
scroll to position [547, 0]
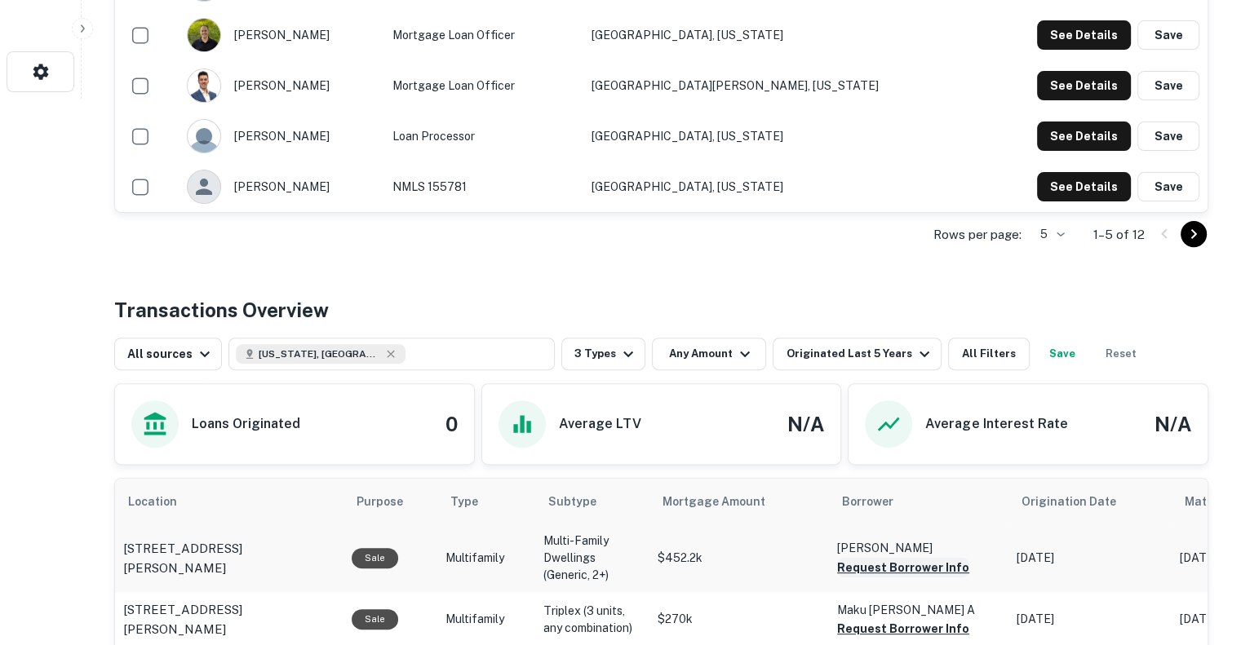
click at [900, 568] on button "Request Borrower Info" at bounding box center [903, 568] width 132 height 20
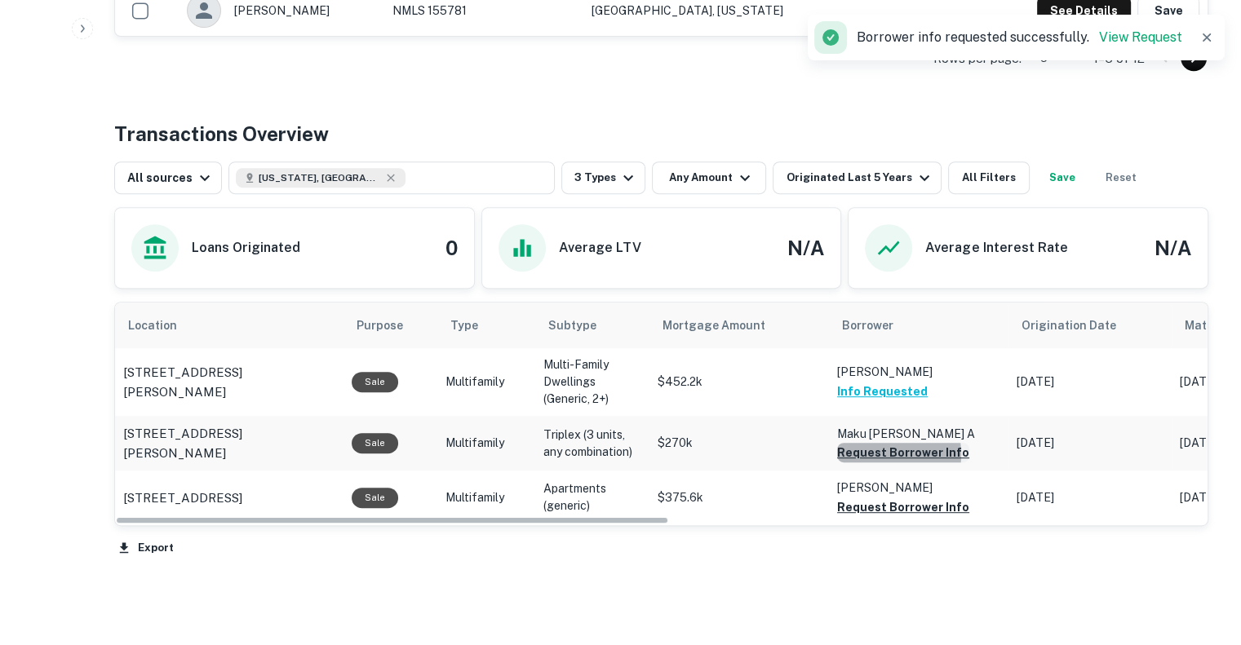
click at [873, 453] on button "Request Borrower Info" at bounding box center [903, 453] width 132 height 20
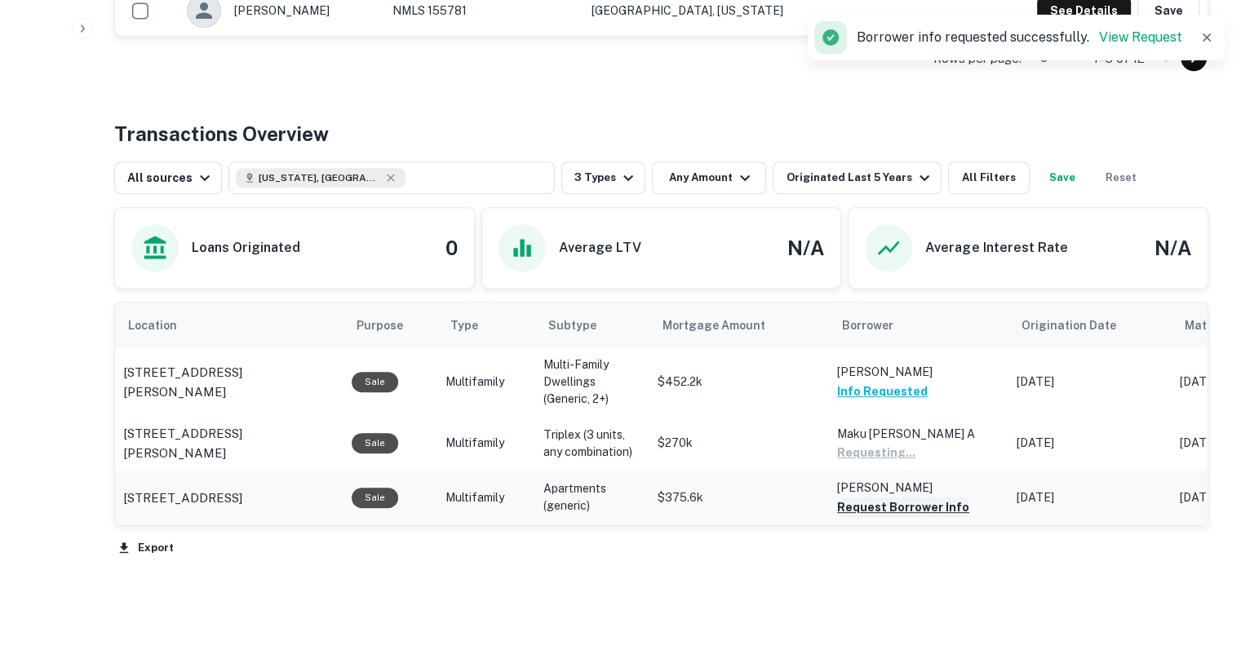
click at [868, 504] on button "Request Borrower Info" at bounding box center [903, 508] width 132 height 20
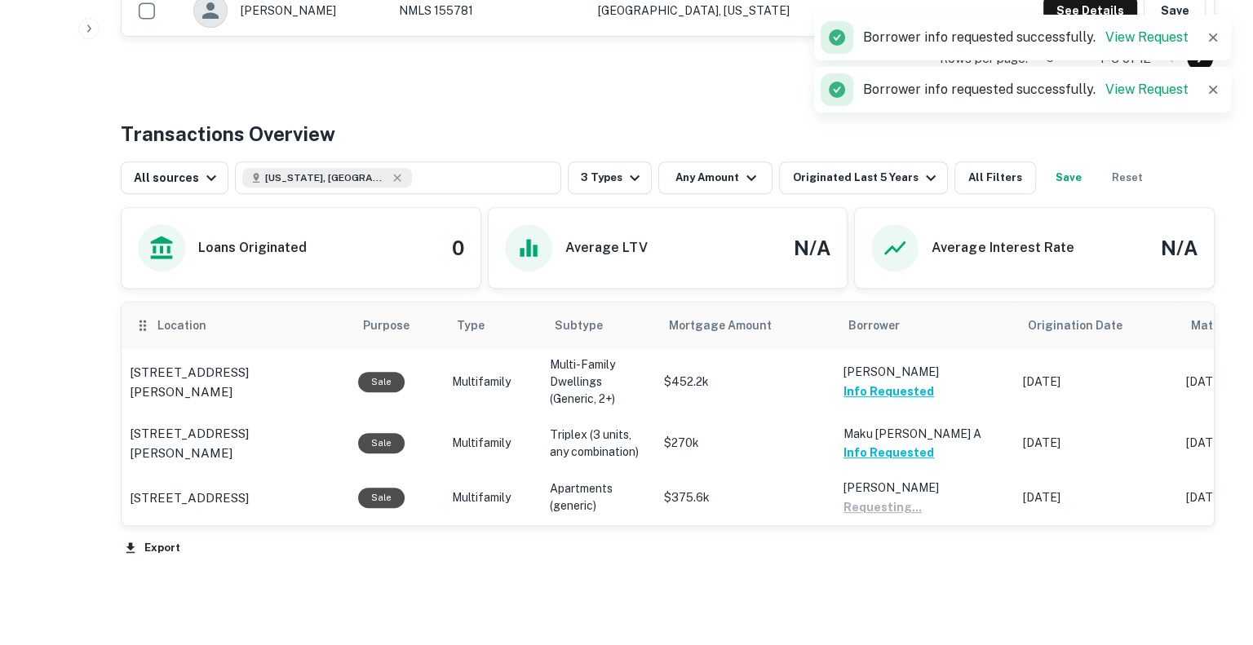
scroll to position [0, 0]
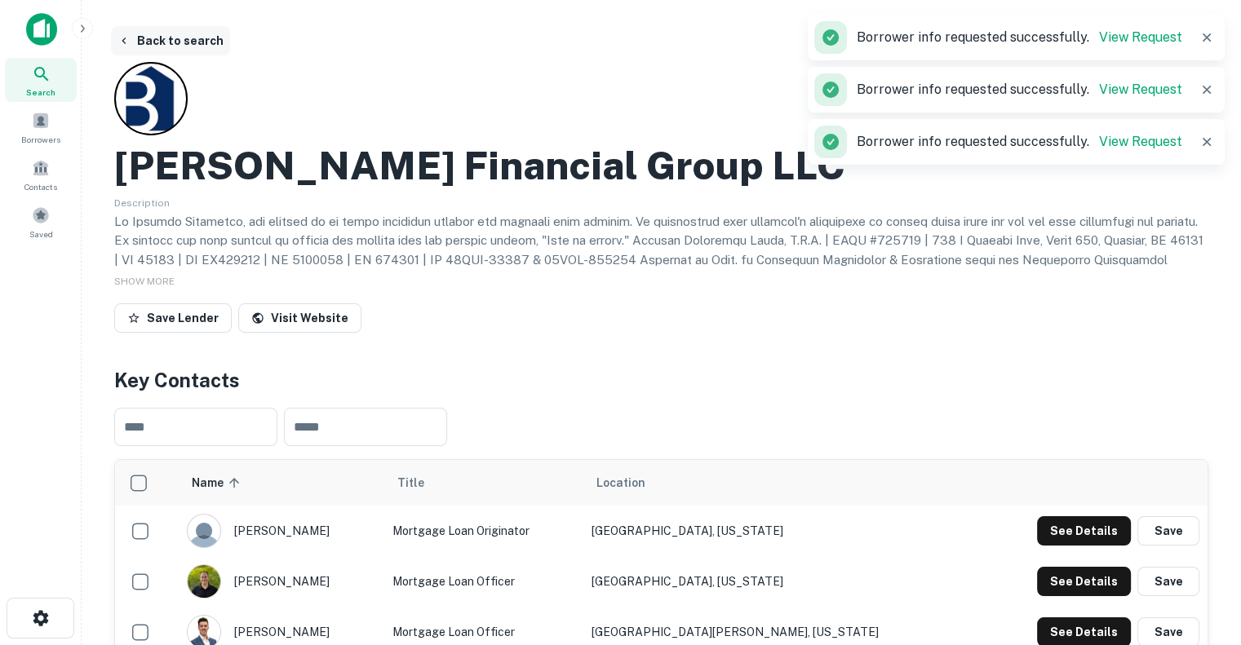
click at [124, 34] on icon "button" at bounding box center [123, 40] width 13 height 13
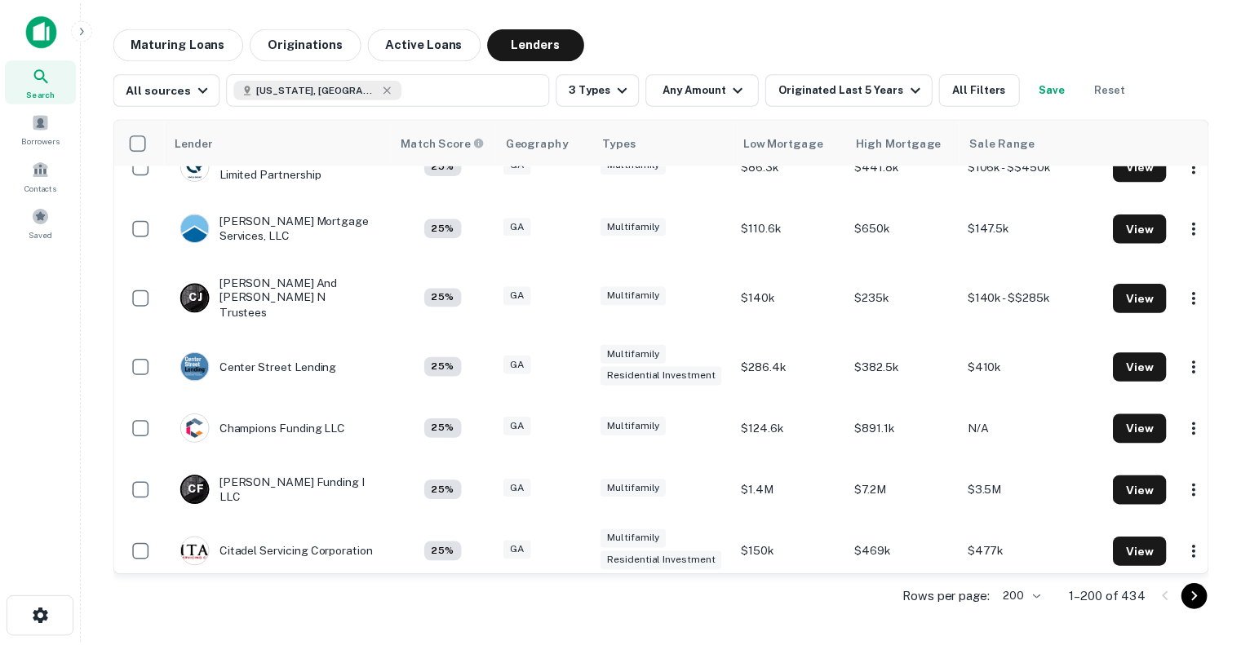
scroll to position [3265, 0]
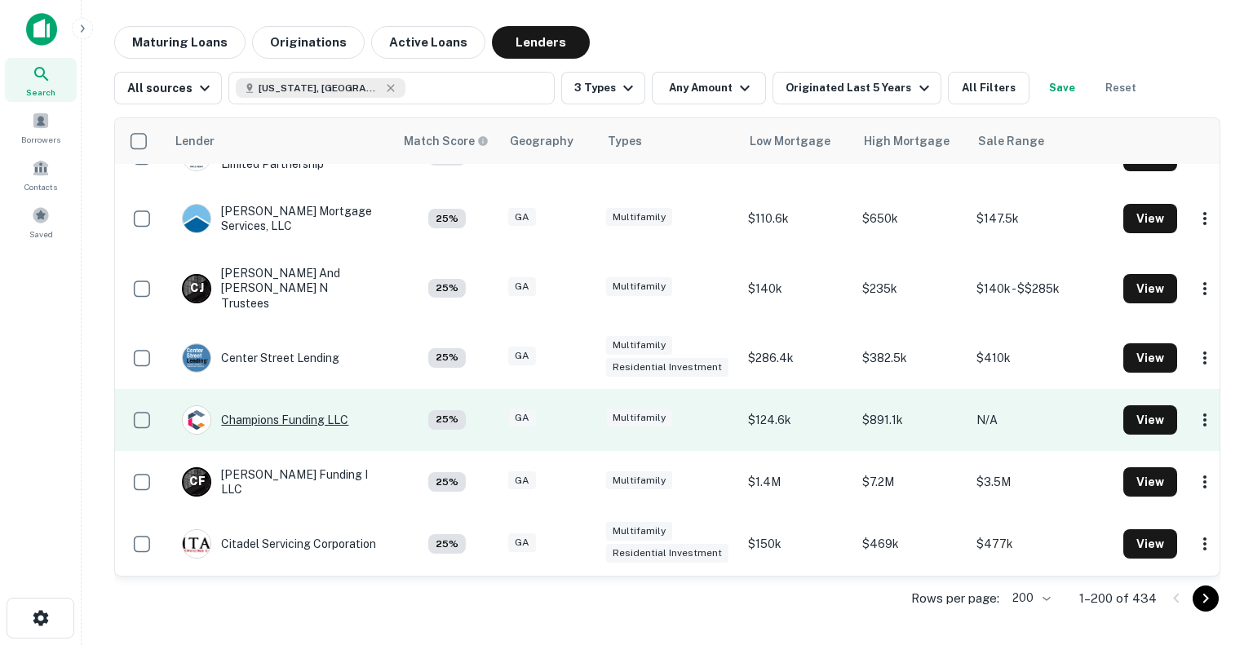
click at [284, 406] on div "Champions Funding LLC" at bounding box center [265, 420] width 166 height 29
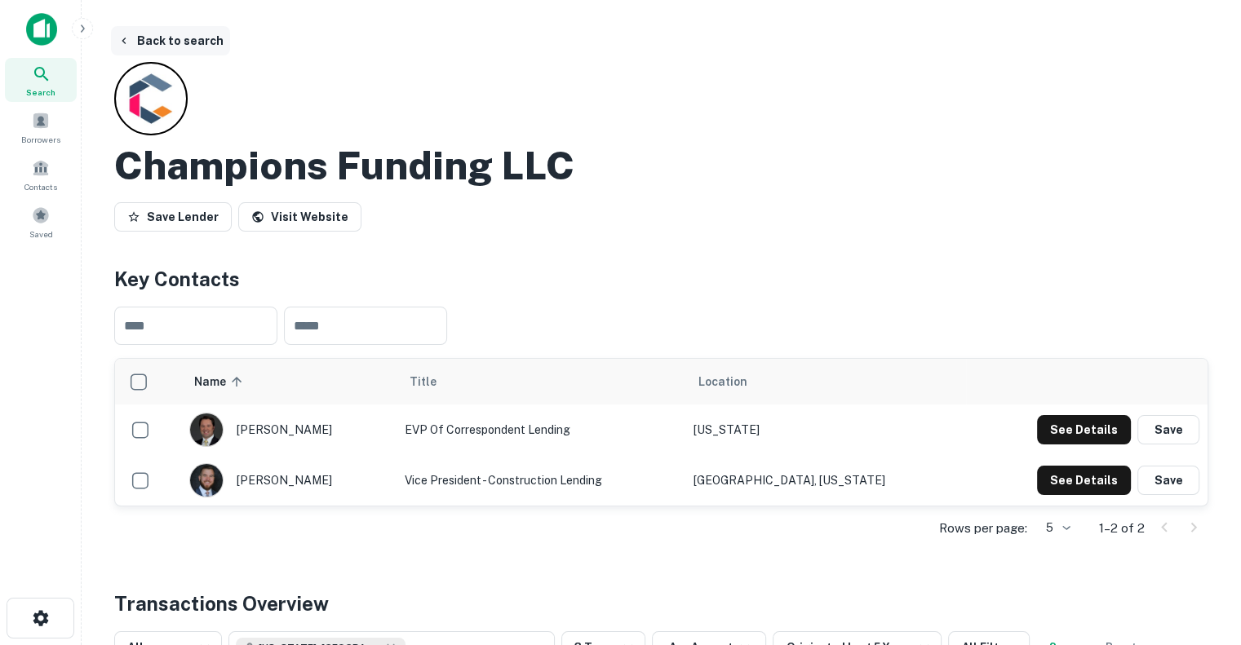
click at [144, 26] on button "Back to search" at bounding box center [170, 40] width 119 height 29
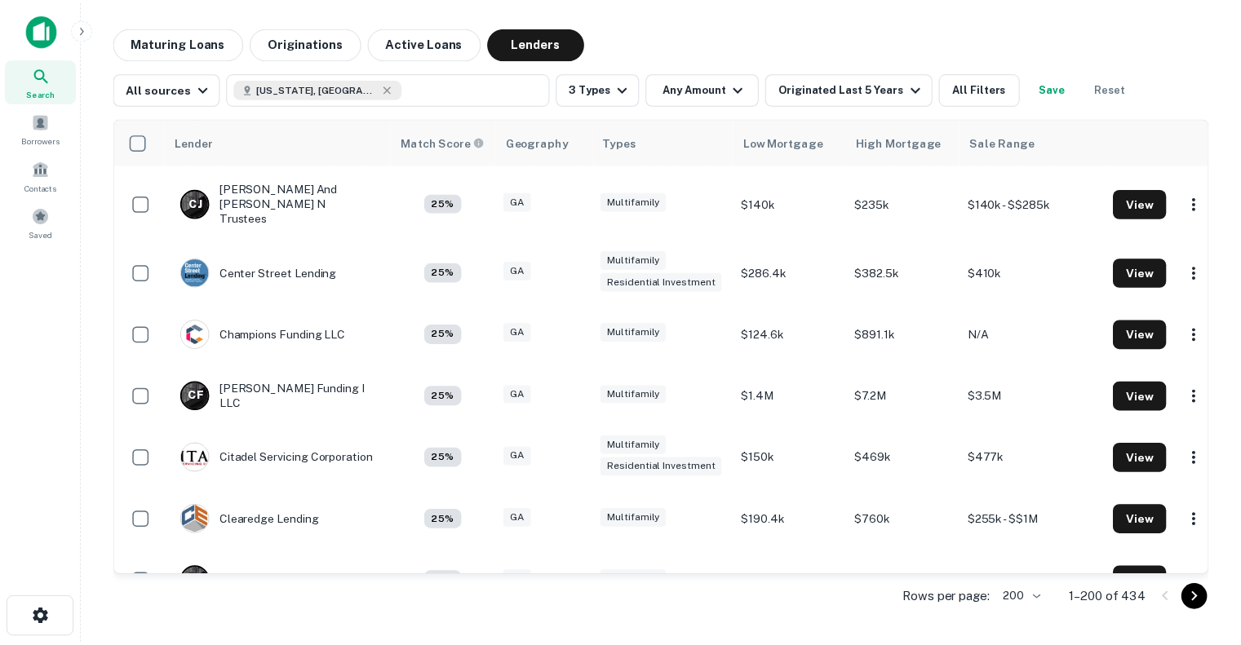
scroll to position [3385, 0]
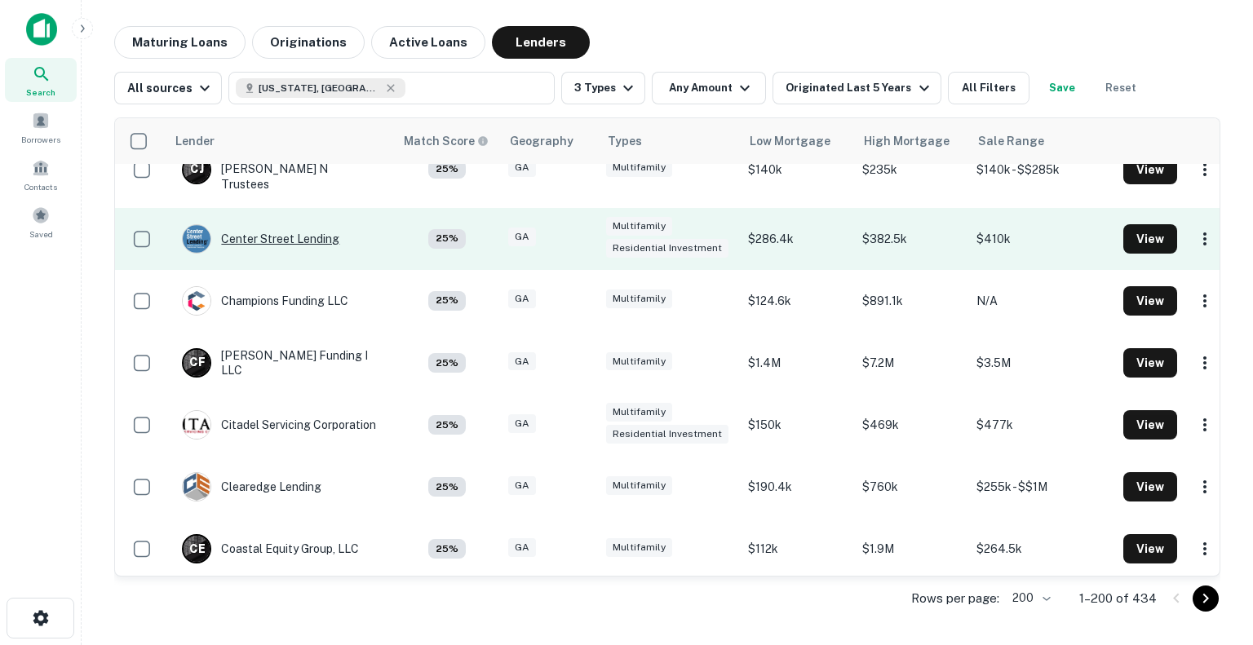
click at [273, 228] on div "Center Street Lending" at bounding box center [260, 238] width 157 height 29
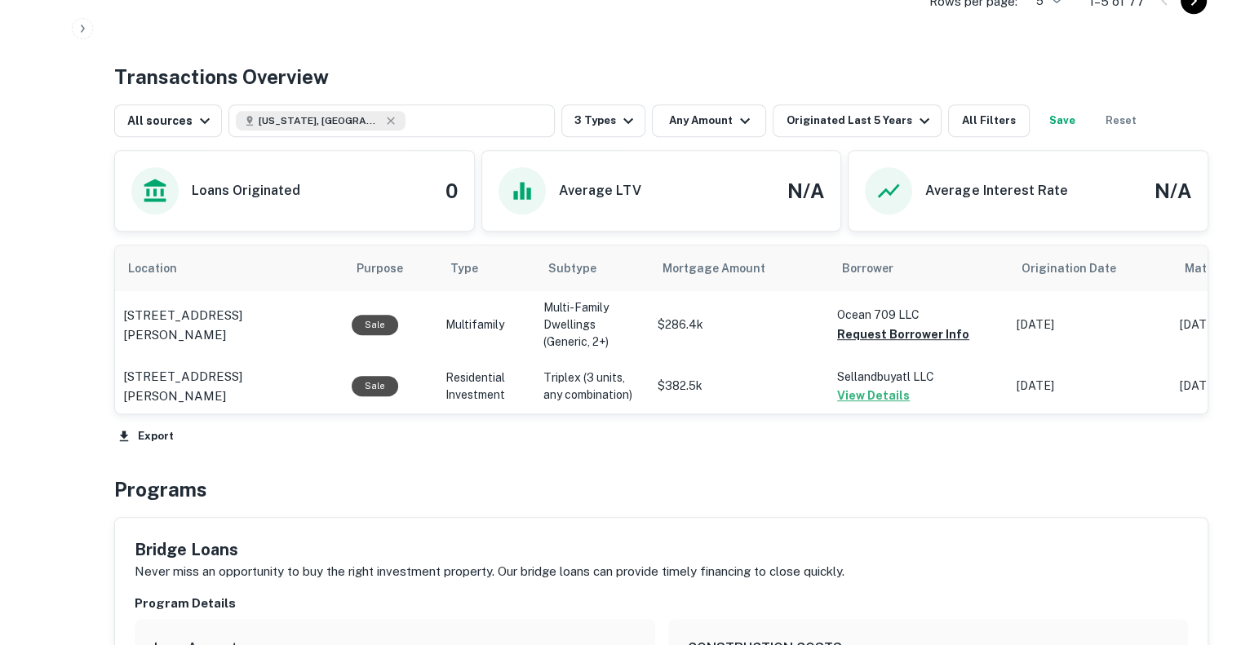
scroll to position [786, 0]
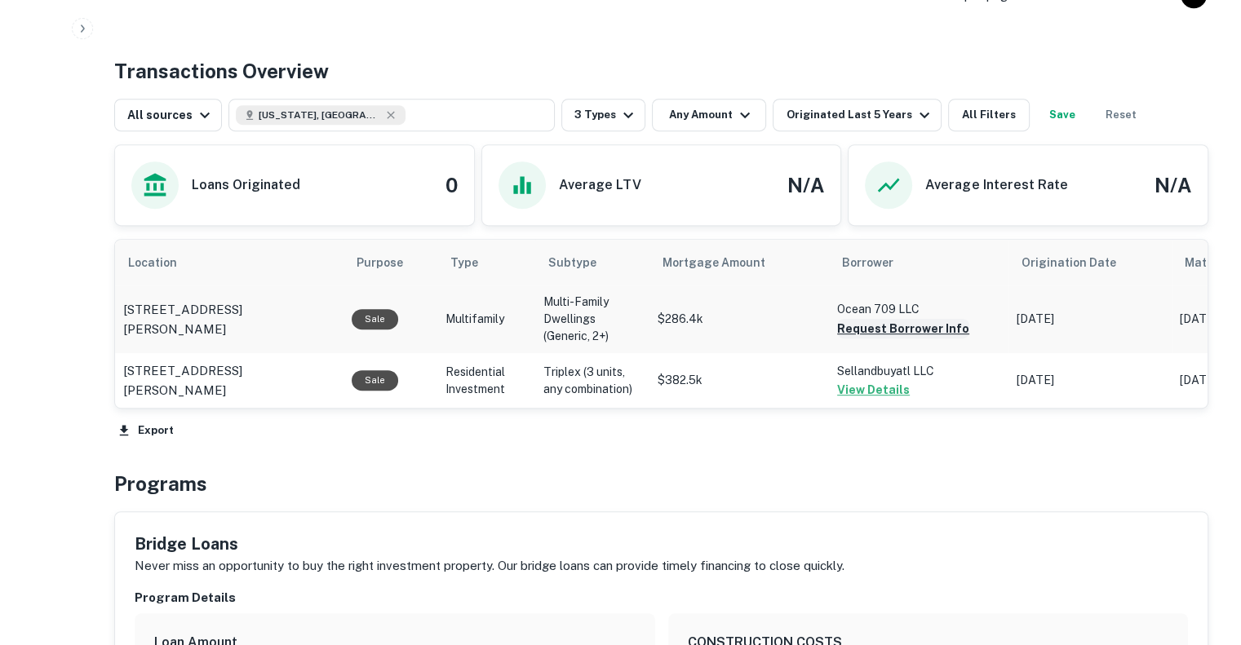
click at [882, 321] on button "Request Borrower Info" at bounding box center [903, 329] width 132 height 20
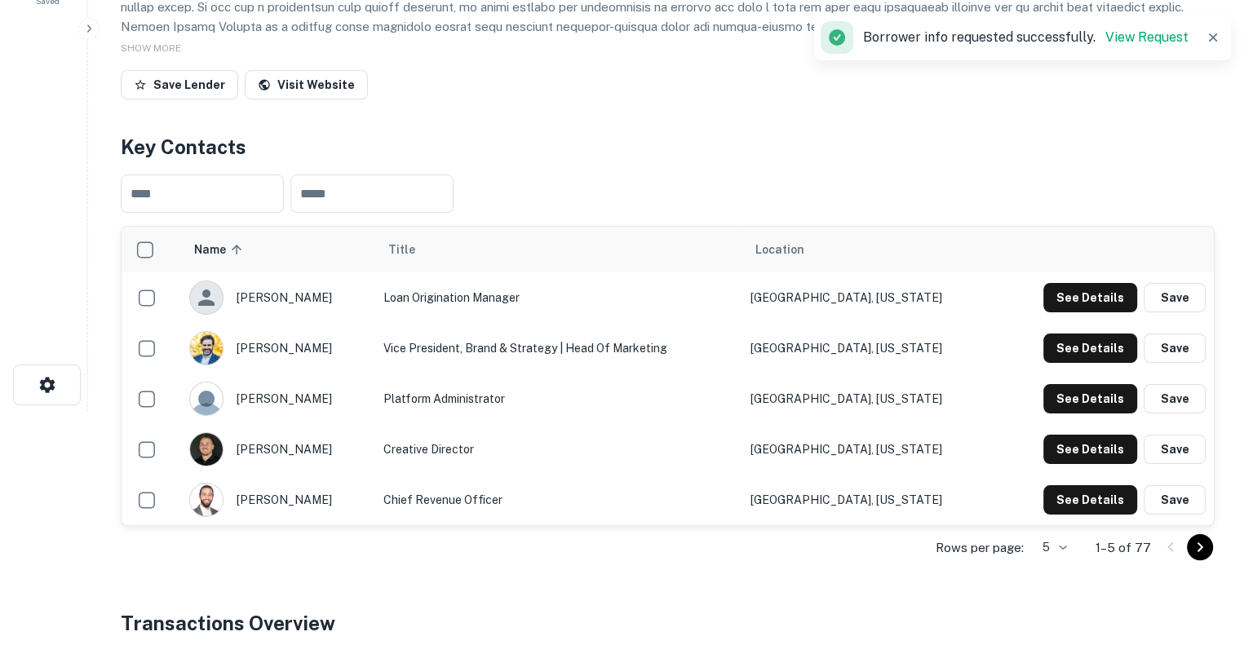
scroll to position [0, 0]
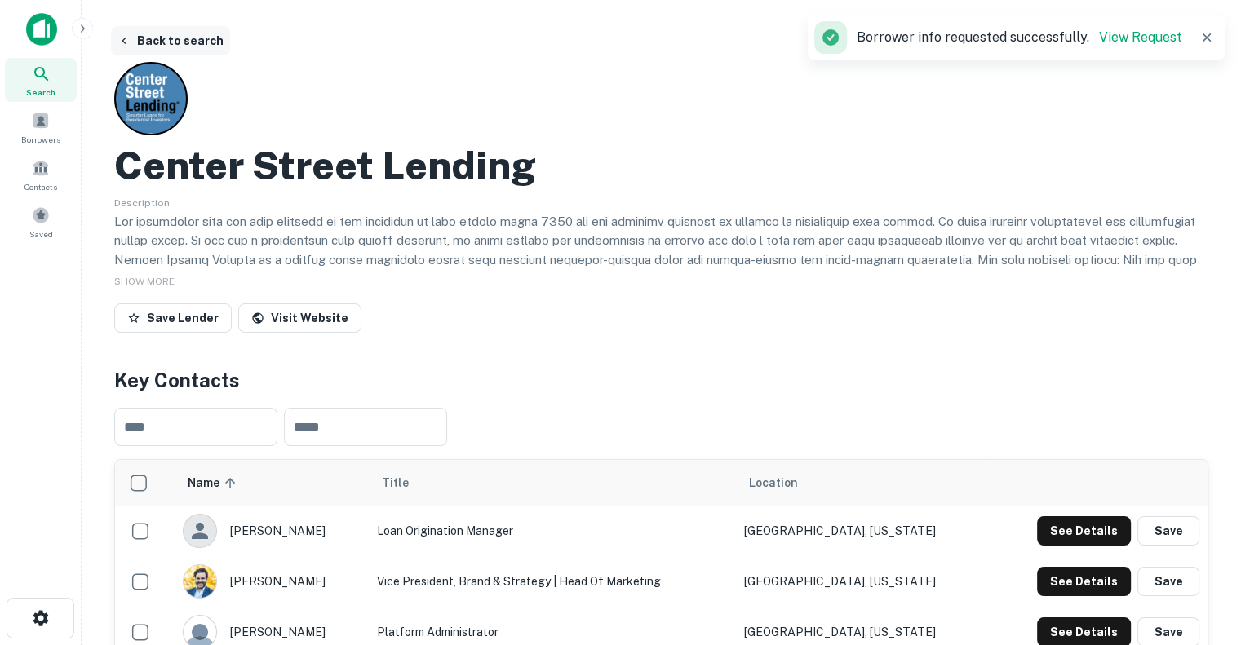
click at [160, 35] on button "Back to search" at bounding box center [170, 40] width 119 height 29
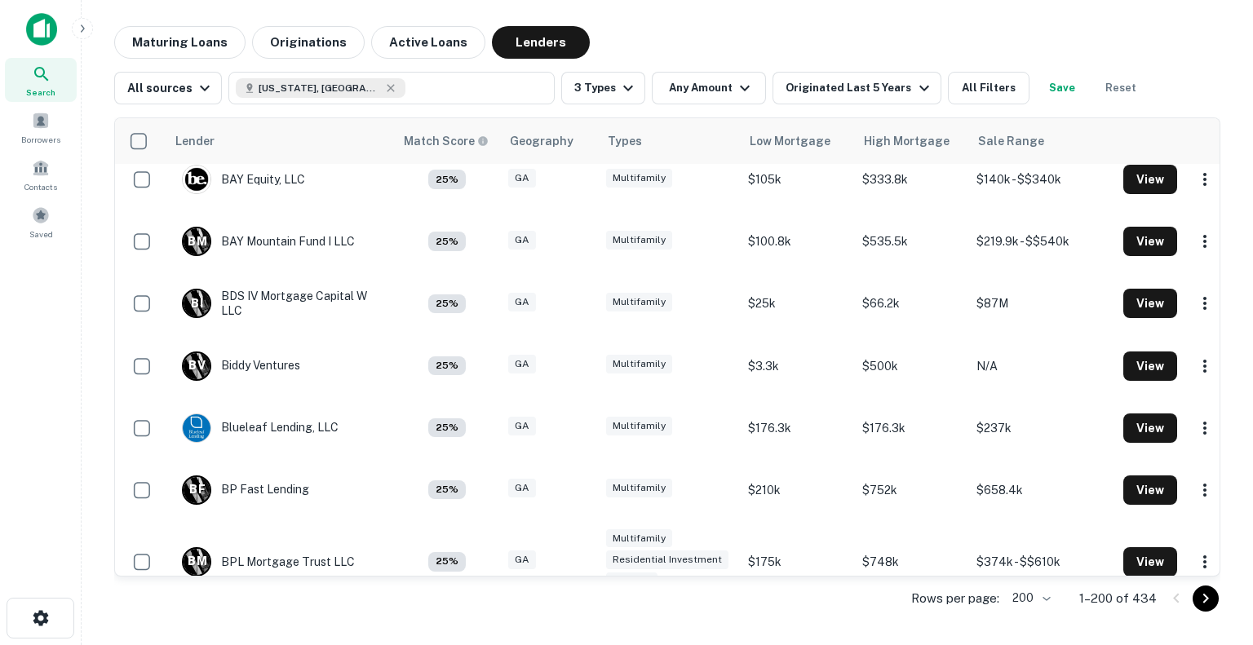
scroll to position [3420, 0]
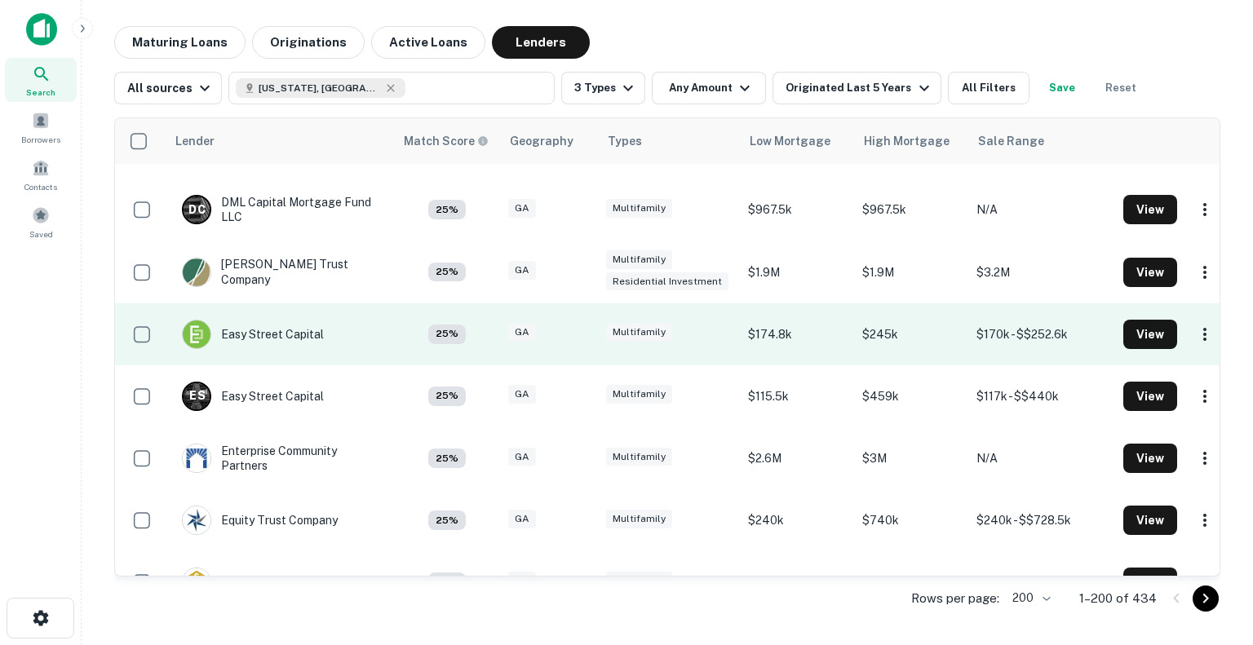
scroll to position [4496, 0]
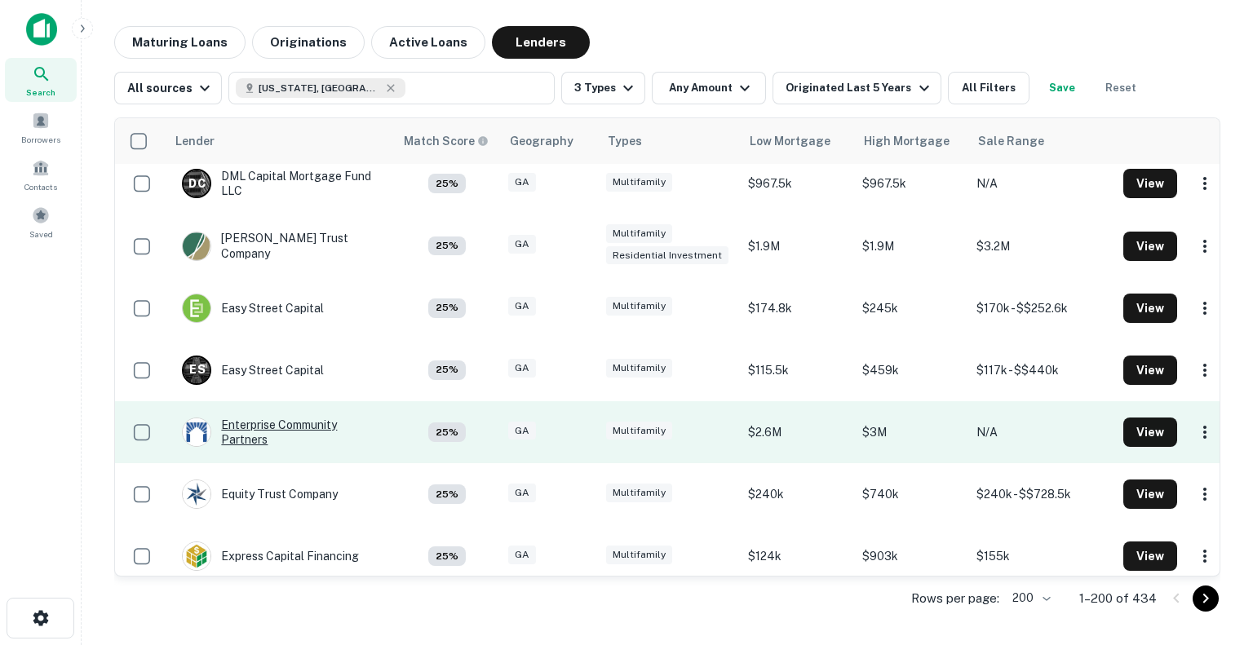
click at [249, 418] on div "Enterprise Community Partners" at bounding box center [280, 432] width 196 height 29
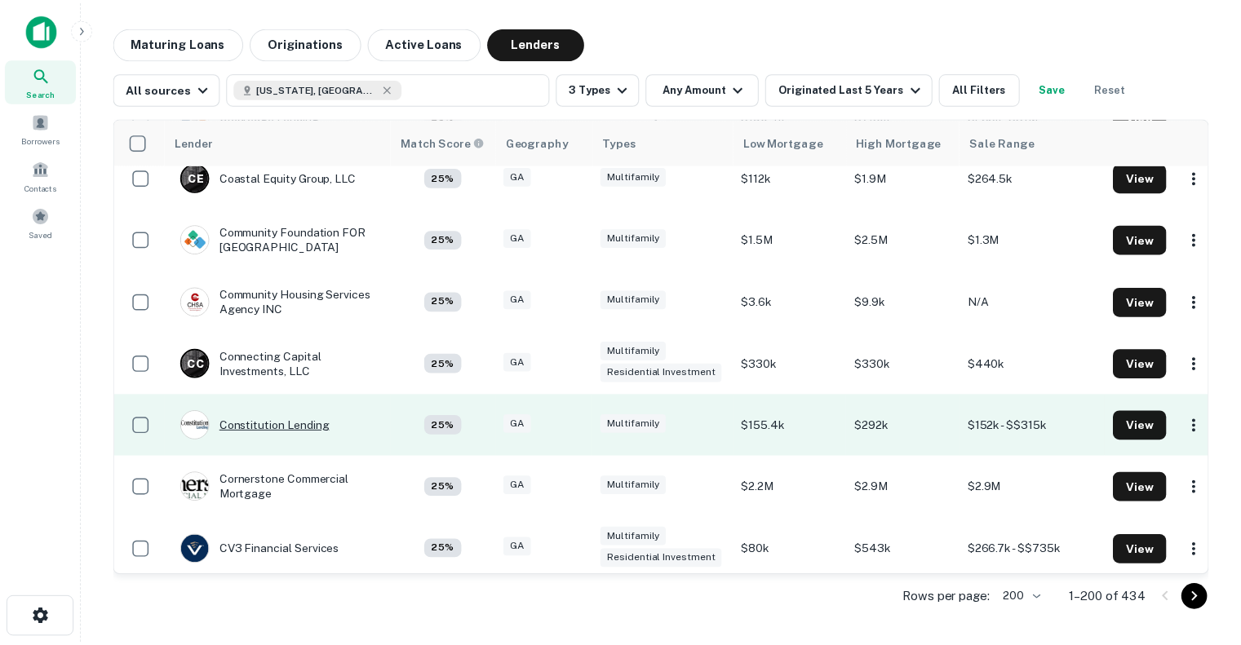
scroll to position [3759, 0]
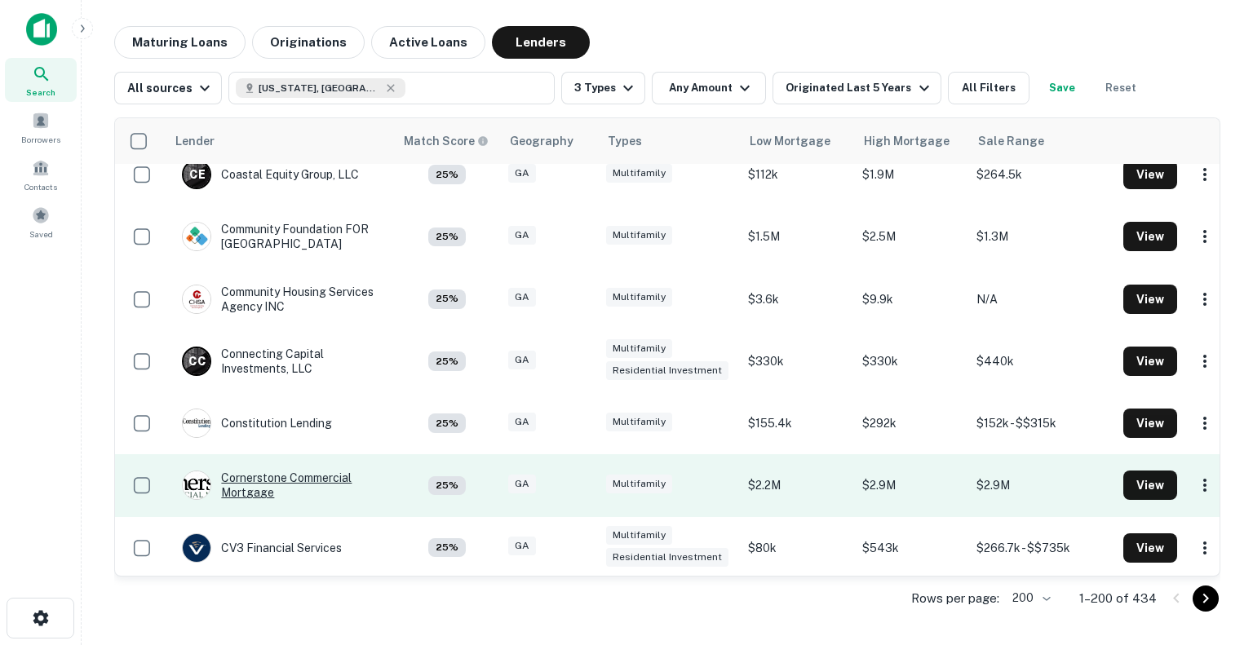
click at [244, 471] on div "Cornerstone Commercial Mortgage" at bounding box center [280, 485] width 196 height 29
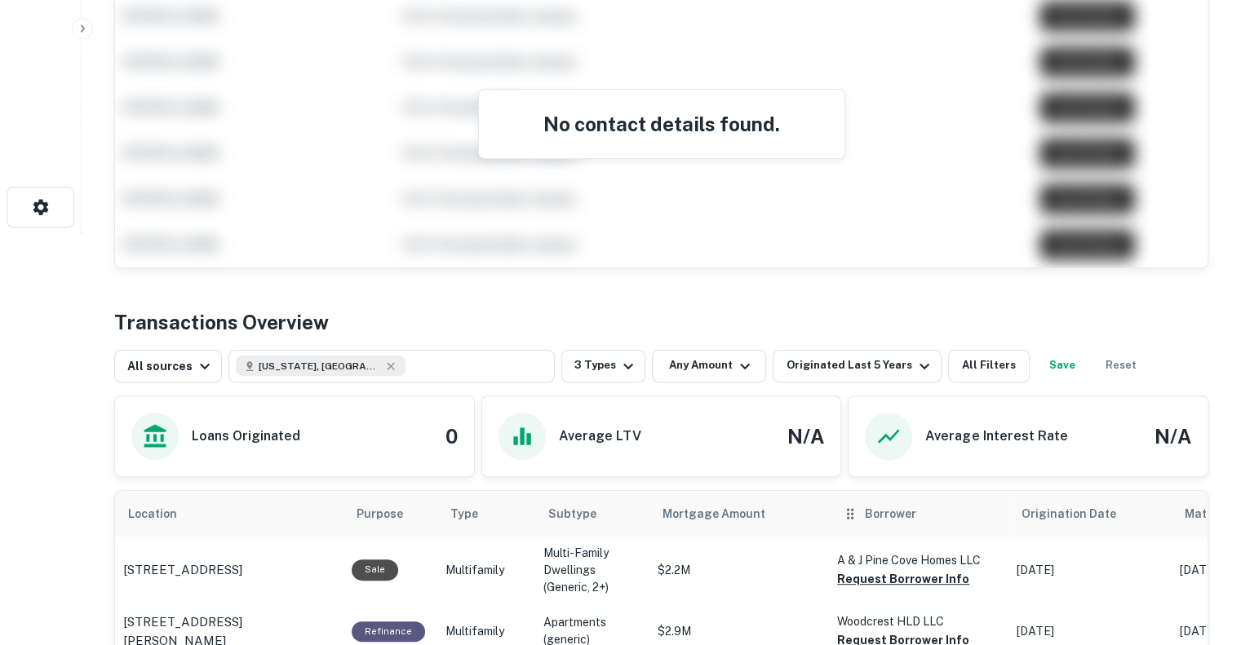
scroll to position [577, 0]
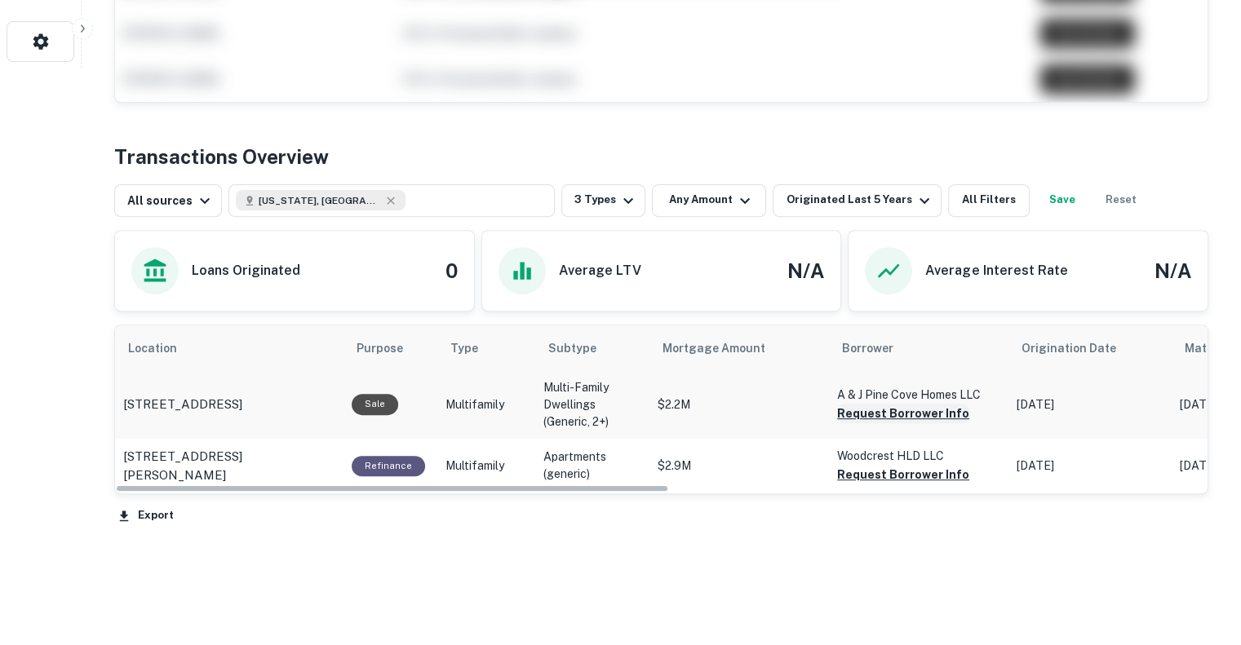
click at [870, 414] on button "Request Borrower Info" at bounding box center [903, 414] width 132 height 20
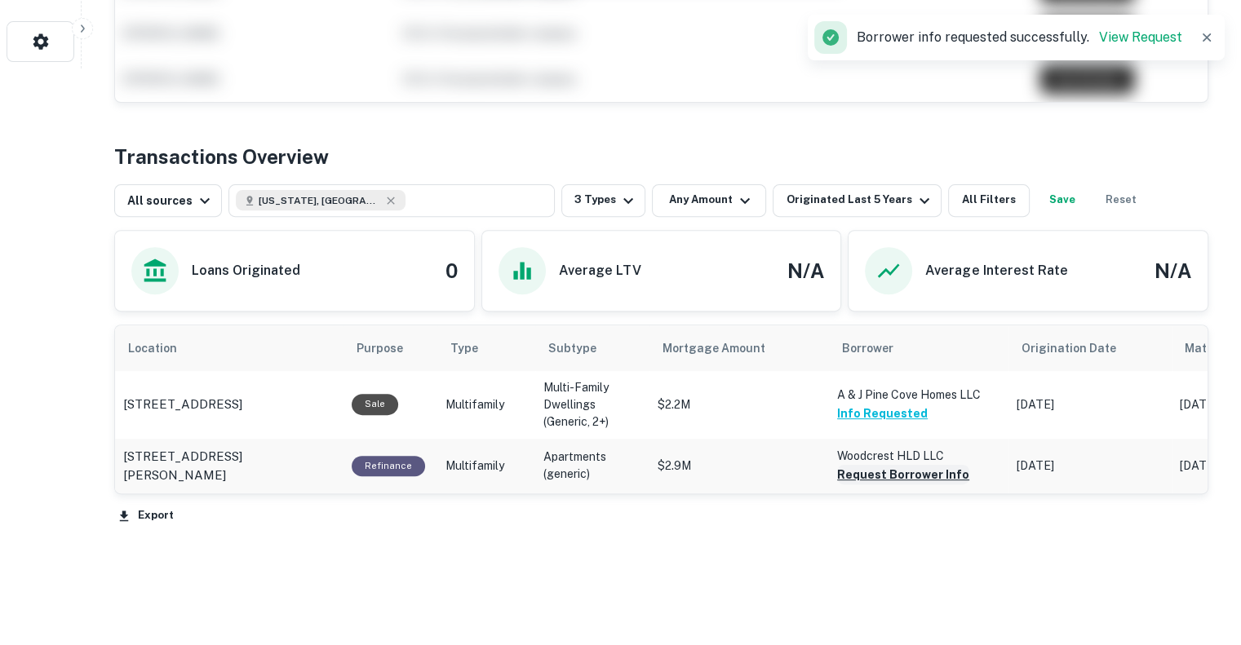
click at [865, 469] on button "Request Borrower Info" at bounding box center [903, 475] width 132 height 20
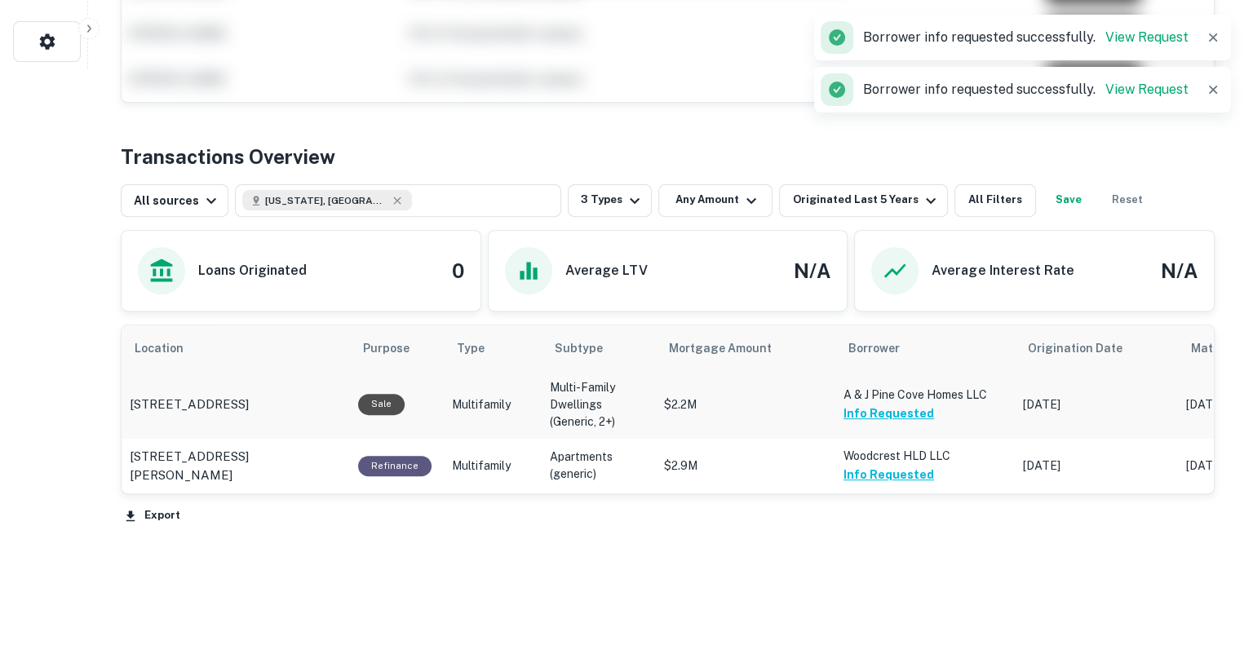
scroll to position [0, 0]
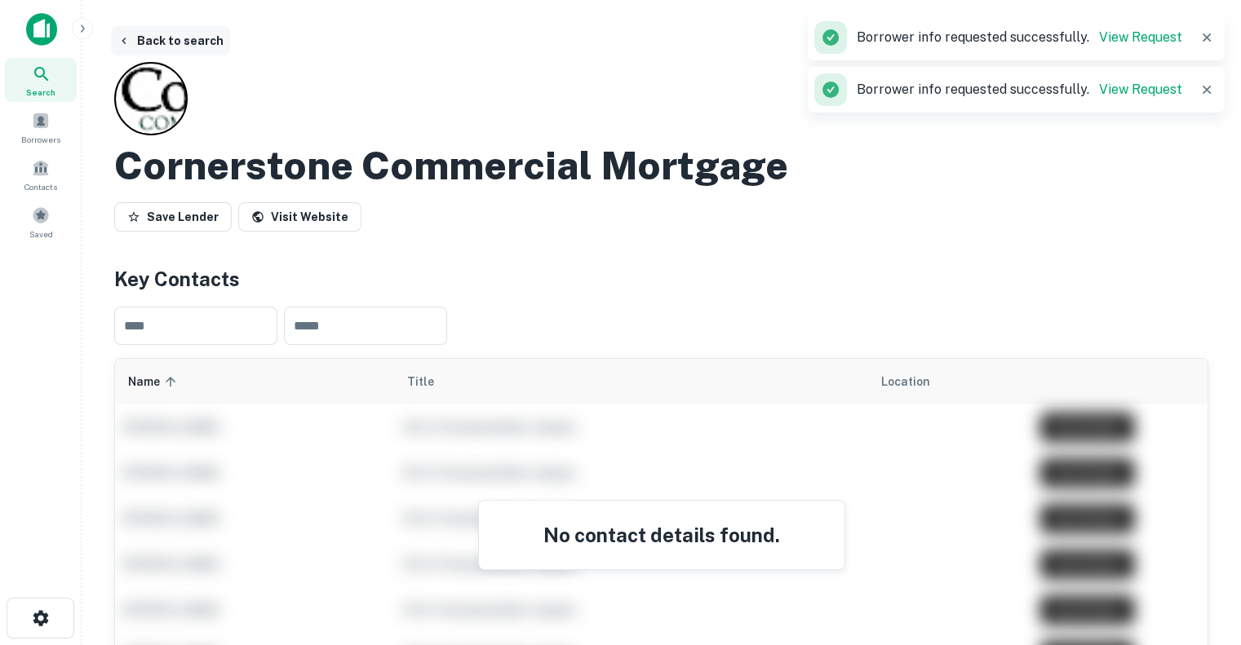
click at [189, 42] on button "Back to search" at bounding box center [170, 40] width 119 height 29
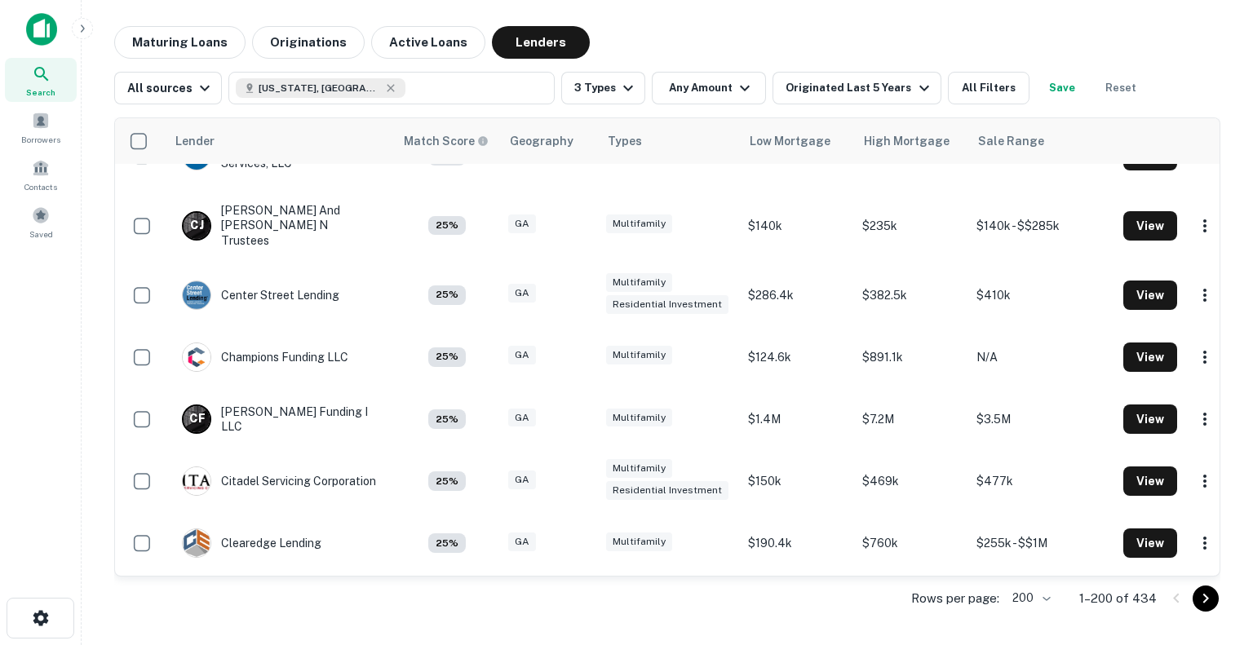
scroll to position [3499, 0]
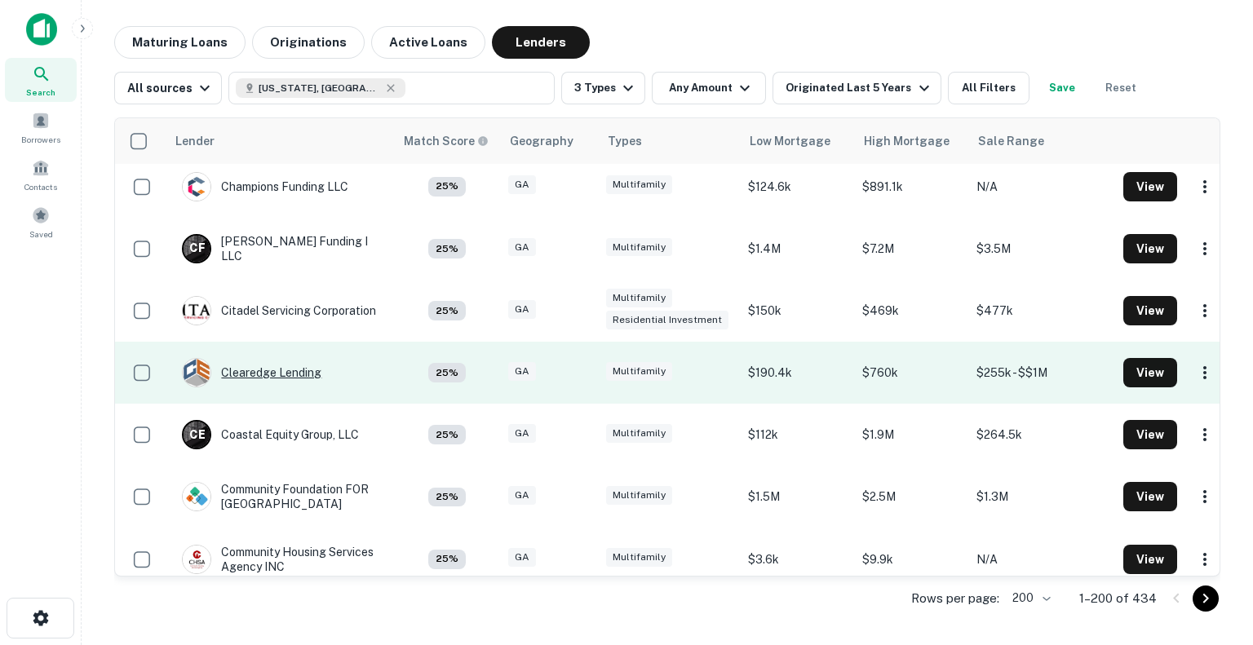
click at [258, 358] on div "Clearedge Lending" at bounding box center [252, 372] width 140 height 29
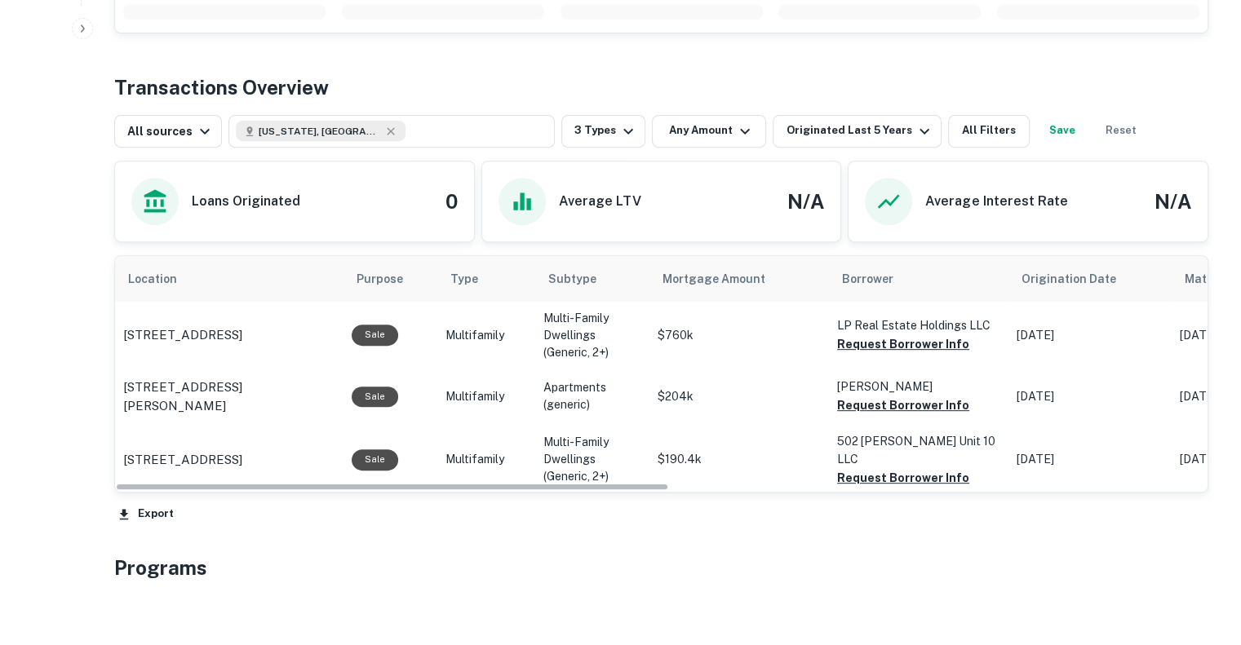
scroll to position [642, 0]
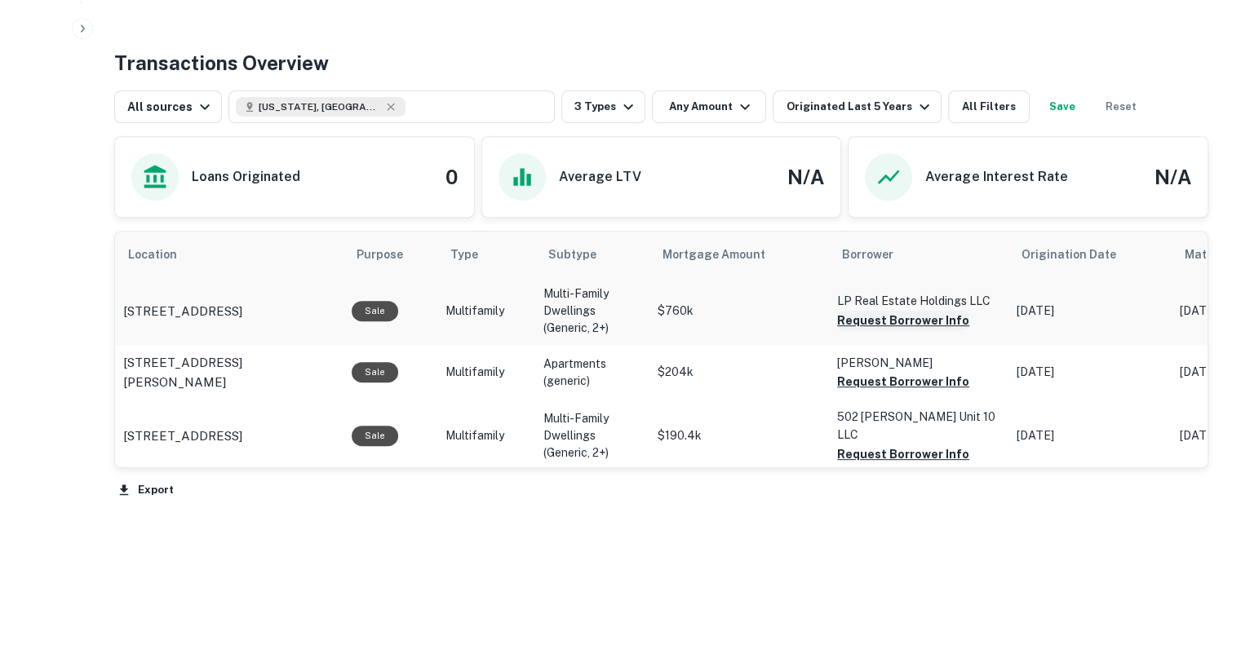
click at [899, 316] on button "Request Borrower Info" at bounding box center [903, 321] width 132 height 20
click at [865, 379] on button "Request Borrower Info" at bounding box center [903, 382] width 132 height 20
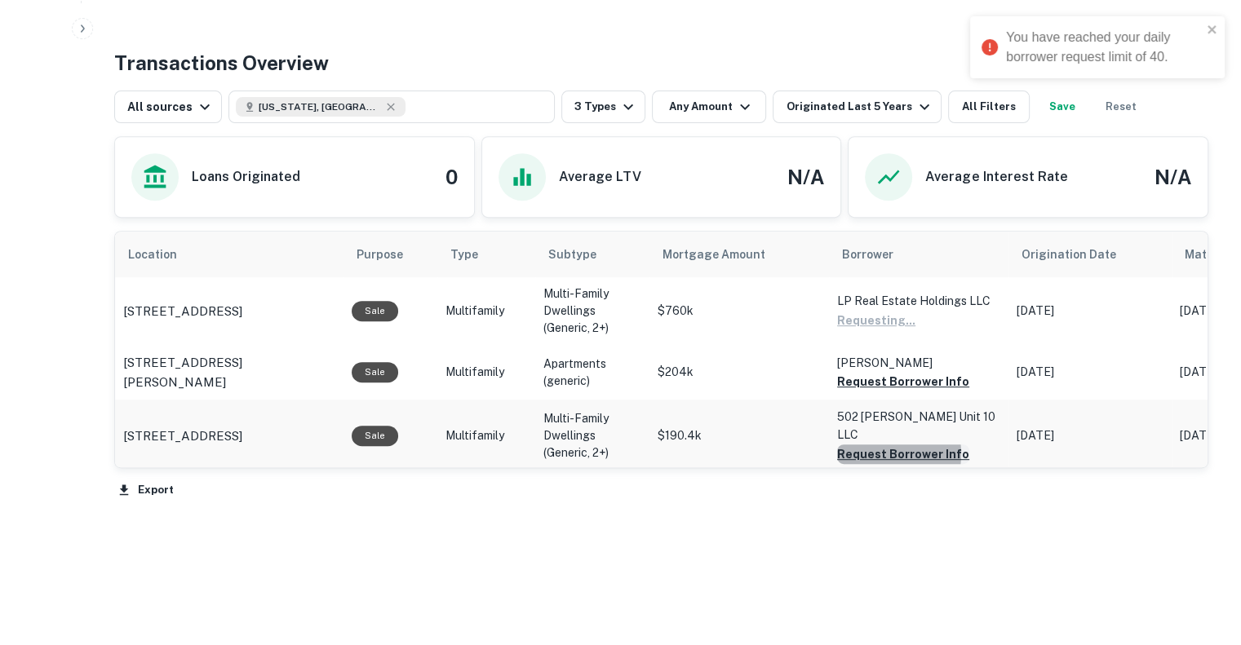
click at [871, 445] on button "Request Borrower Info" at bounding box center [903, 455] width 132 height 20
